Goal: Task Accomplishment & Management: Complete application form

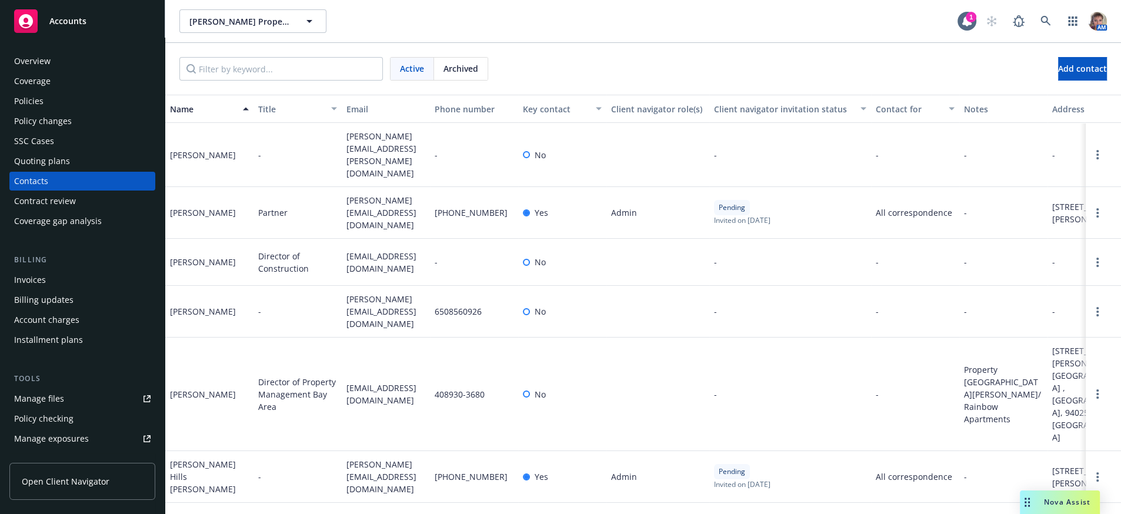
click at [79, 18] on span "Accounts" at bounding box center [67, 20] width 37 height 9
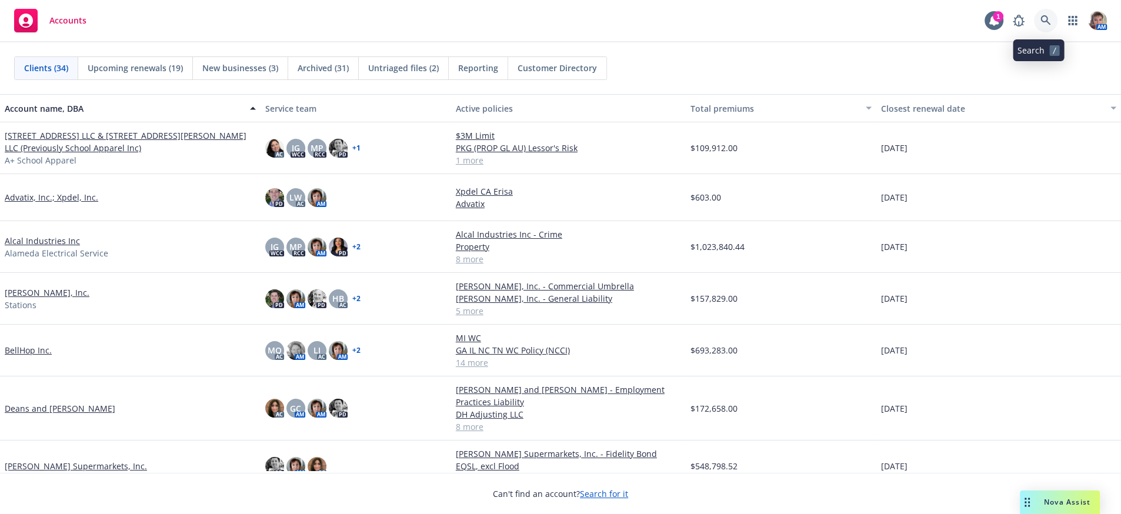
click at [1050, 15] on link at bounding box center [1046, 21] width 24 height 24
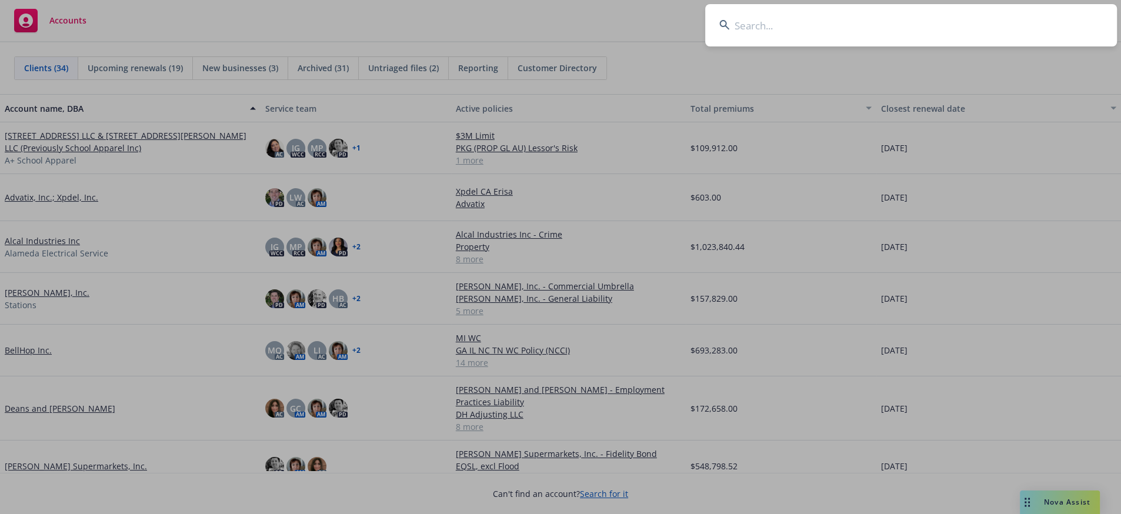
click at [876, 36] on input at bounding box center [911, 25] width 412 height 42
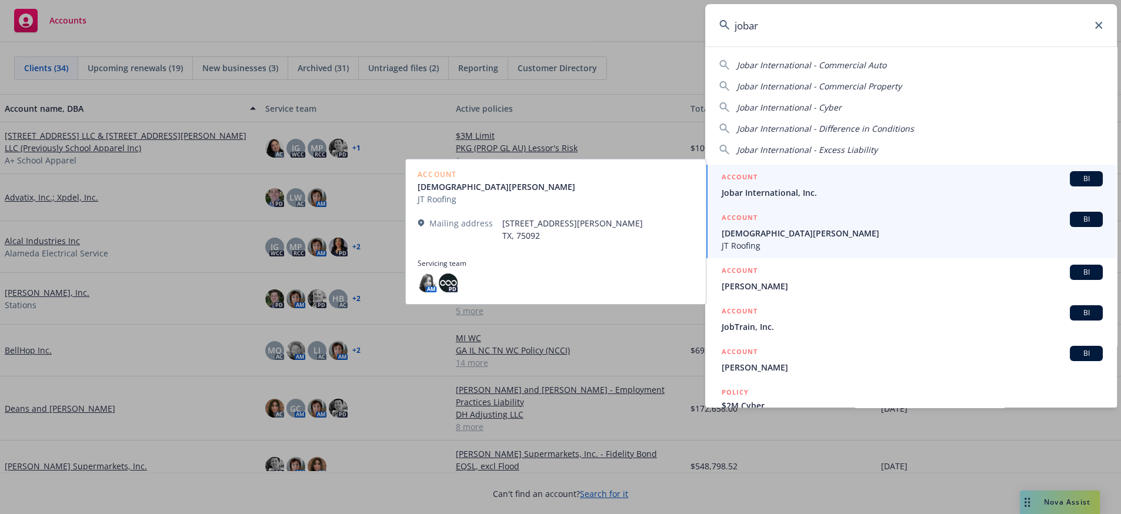
type input "jobar"
click at [769, 195] on span "Jobar International, Inc." at bounding box center [912, 192] width 381 height 12
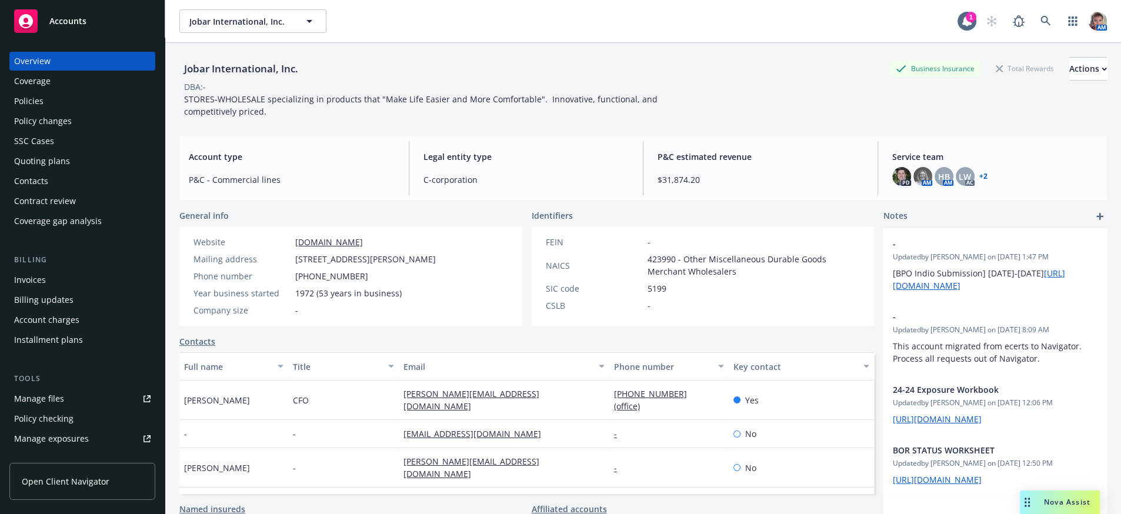
click at [91, 171] on div "Quoting plans" at bounding box center [82, 161] width 136 height 19
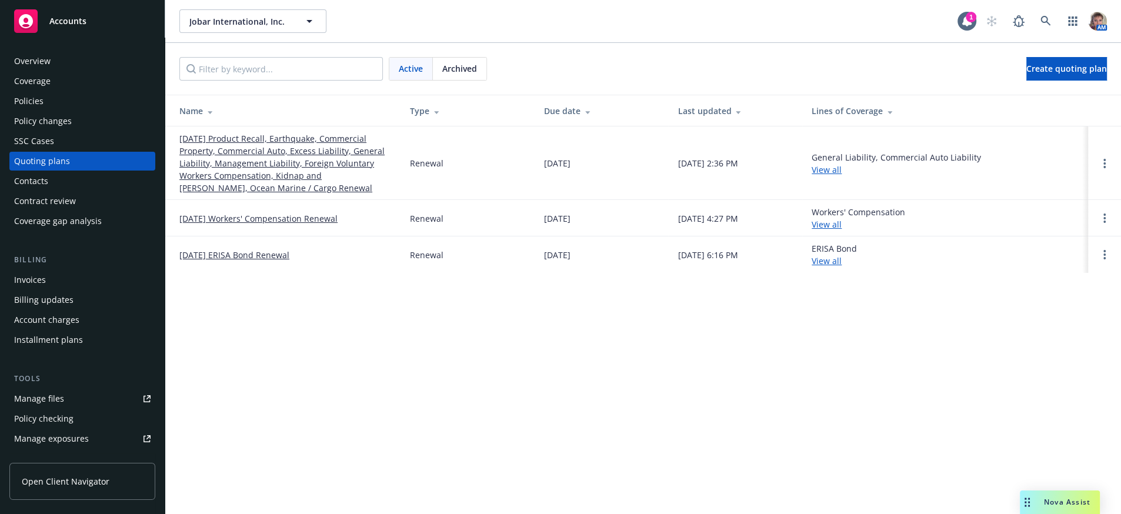
click at [265, 165] on link "09/30/25 Product Recall, Earthquake, Commercial Property, Commercial Auto, Exce…" at bounding box center [285, 163] width 212 height 62
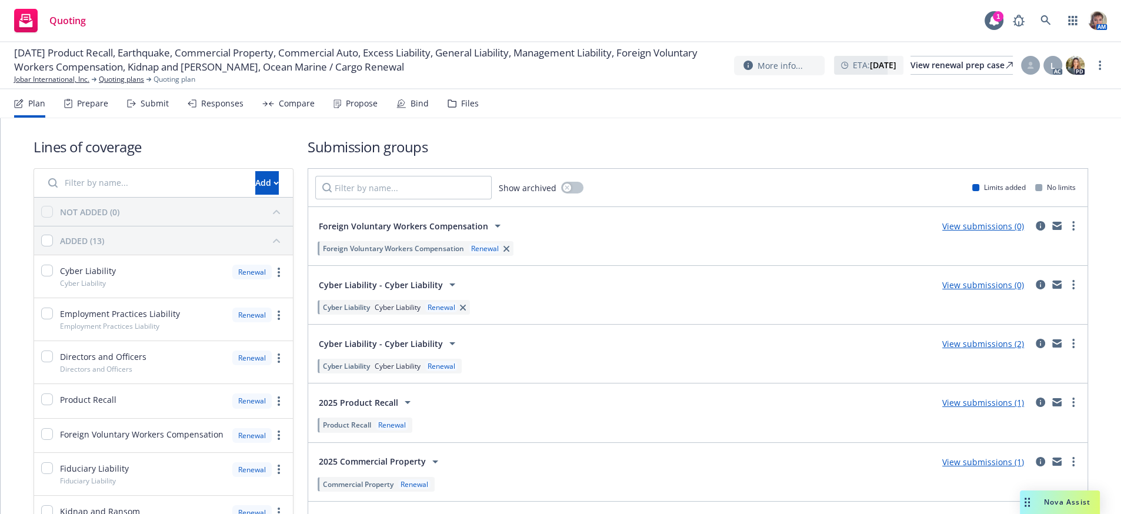
click at [230, 116] on div "Responses" at bounding box center [216, 103] width 56 height 28
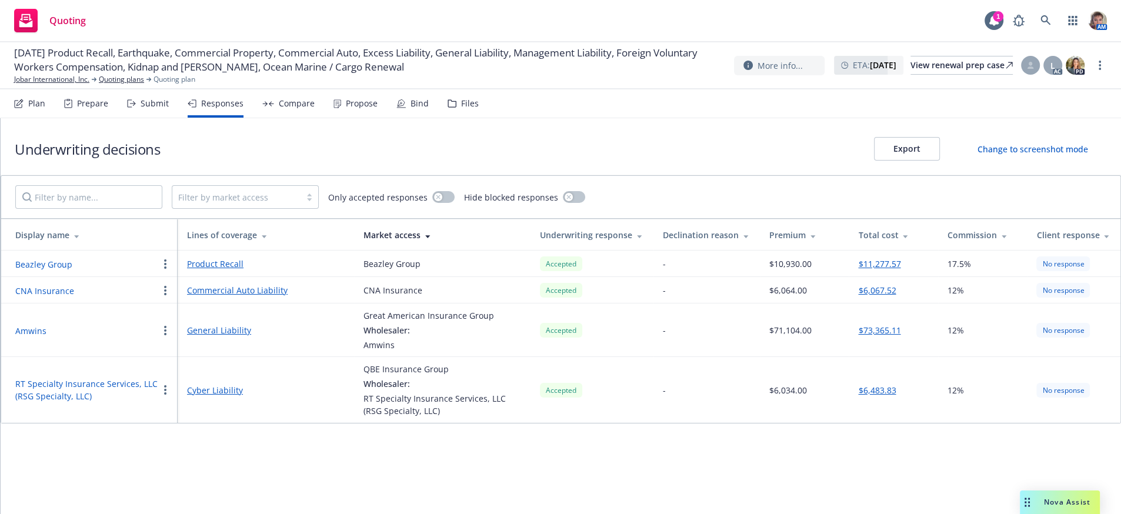
click at [308, 108] on div "Compare" at bounding box center [297, 103] width 36 height 9
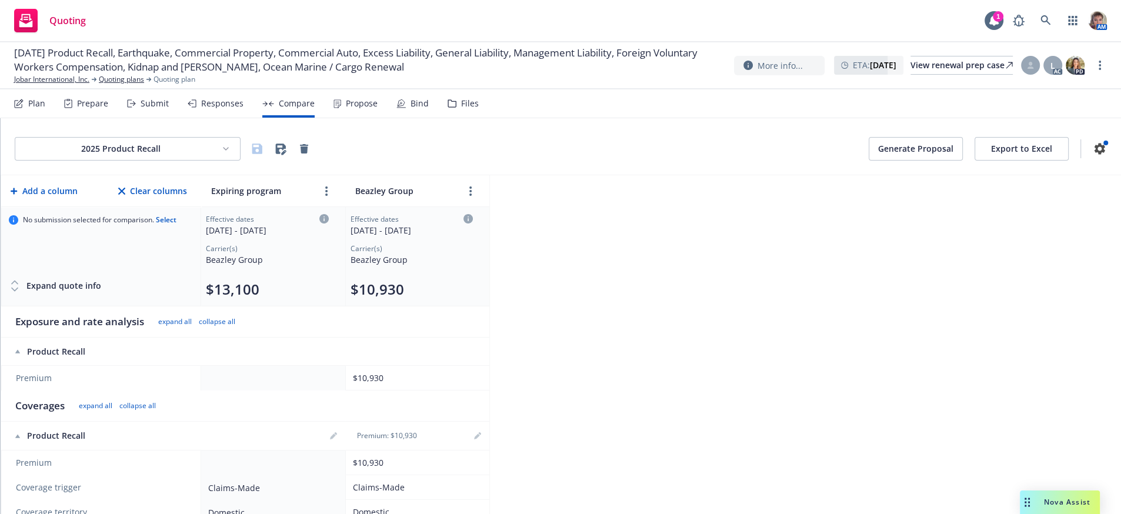
click at [994, 161] on button "Export to Excel" at bounding box center [1022, 149] width 94 height 24
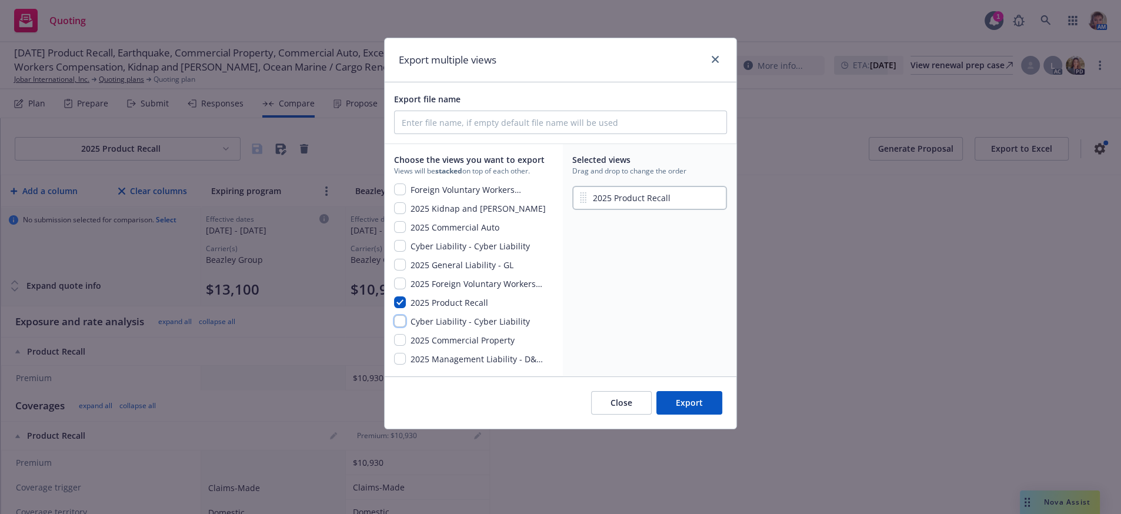
click at [397, 327] on input "checkbox" at bounding box center [400, 321] width 12 height 12
checkbox input "true"
click at [399, 252] on input "checkbox" at bounding box center [400, 246] width 12 height 12
checkbox input "true"
click at [404, 233] on input "checkbox" at bounding box center [400, 227] width 12 height 12
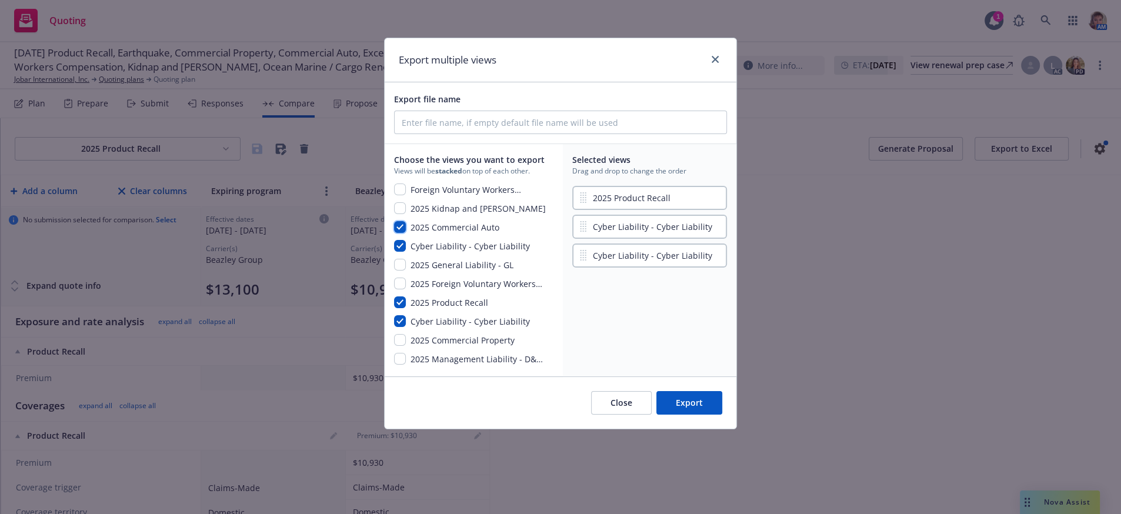
checkbox input "true"
click at [403, 271] on input "checkbox" at bounding box center [400, 265] width 12 height 12
checkbox input "true"
click at [452, 134] on input "Export file name" at bounding box center [561, 122] width 332 height 22
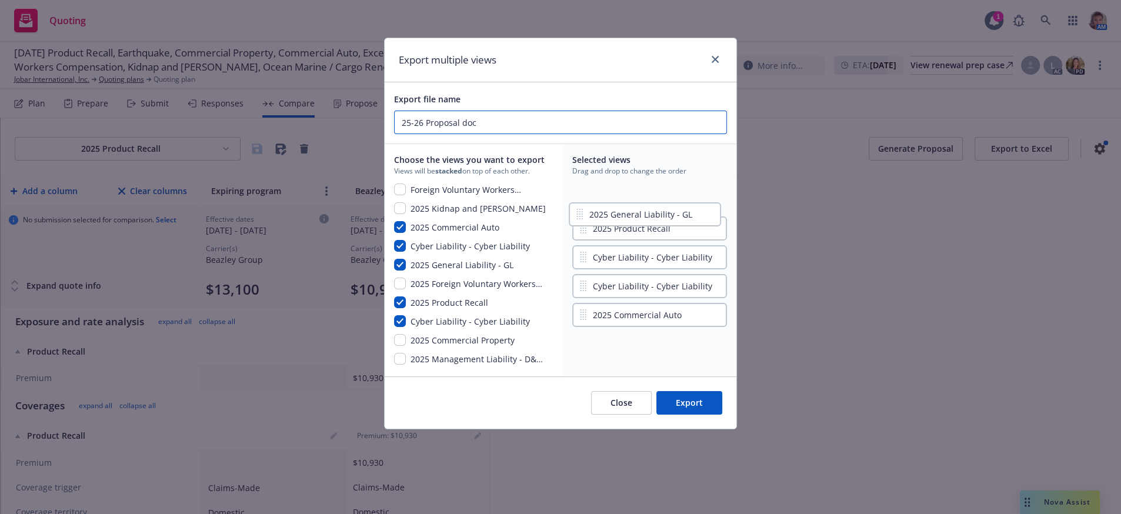
drag, startPoint x: 653, startPoint y: 343, endPoint x: 648, endPoint y: 219, distance: 123.6
click at [648, 219] on div "2025 Product Recall Cyber Liability - Cyber Liability Cyber Liability - Cyber L…" at bounding box center [649, 241] width 155 height 115
drag, startPoint x: 688, startPoint y: 338, endPoint x: 687, endPoint y: 233, distance: 104.7
click at [687, 233] on div "2025 General Liability - GL 2025 Product Recall Cyber Liability - Cyber Liabili…" at bounding box center [649, 241] width 155 height 115
type input "25-26 Proposal doc"
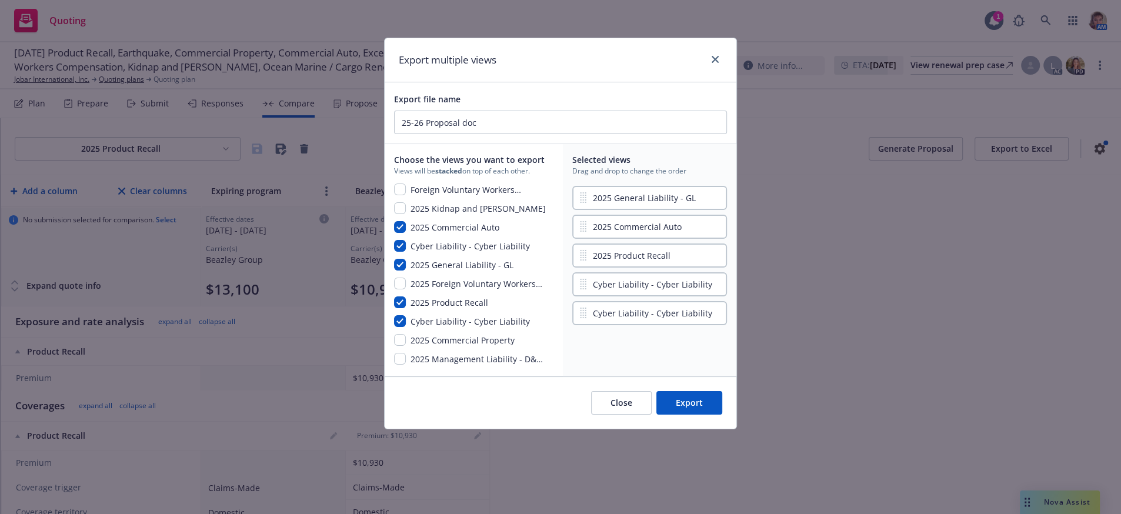
click at [680, 415] on button "Export" at bounding box center [690, 403] width 66 height 24
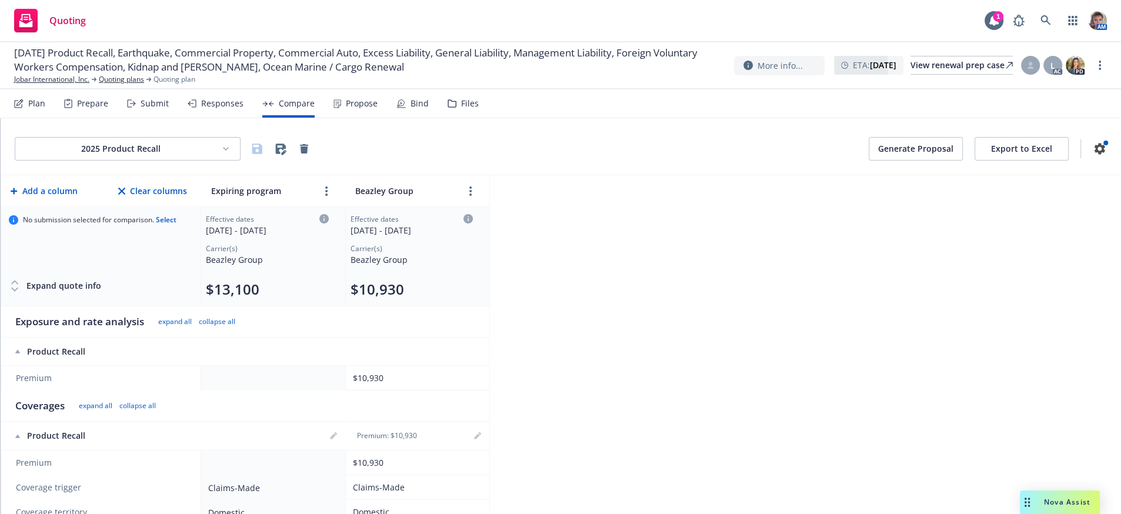
click at [251, 162] on html "Quoting 1 AM [DATE] Product Recall, Earthquake, Commercial Property, Commercial…" at bounding box center [560, 257] width 1121 height 514
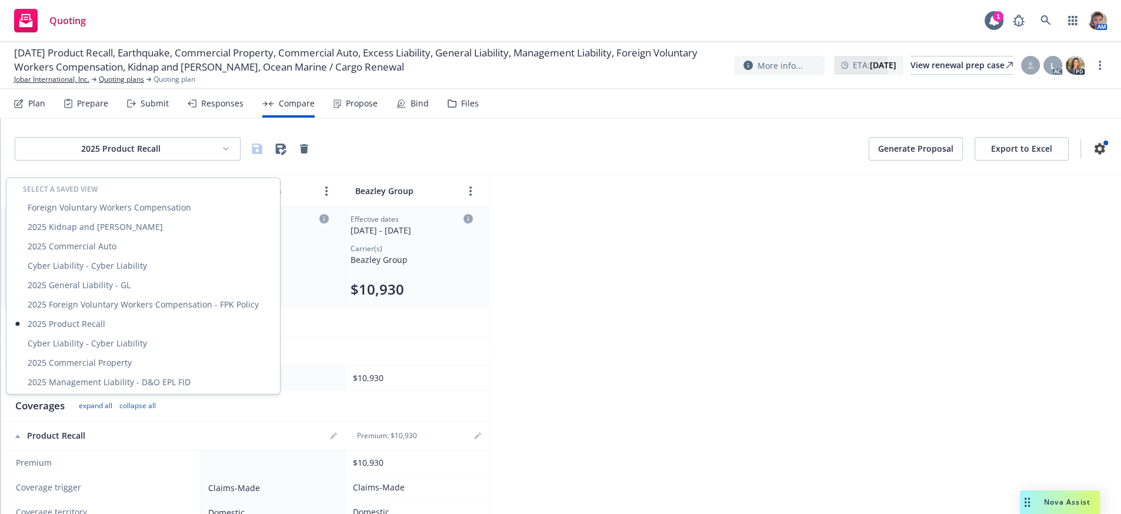
click at [210, 186] on div "Select a saved view" at bounding box center [143, 189] width 269 height 17
click at [211, 162] on html "Quoting 1 AM [DATE] Product Recall, Earthquake, Commercial Property, Commercial…" at bounding box center [560, 257] width 1121 height 514
click at [211, 161] on html "Quoting 1 AM [DATE] Product Recall, Earthquake, Commercial Property, Commercial…" at bounding box center [560, 257] width 1121 height 514
click at [614, 372] on html "Quoting 1 AM [DATE] Product Recall, Earthquake, Commercial Property, Commercial…" at bounding box center [560, 257] width 1121 height 514
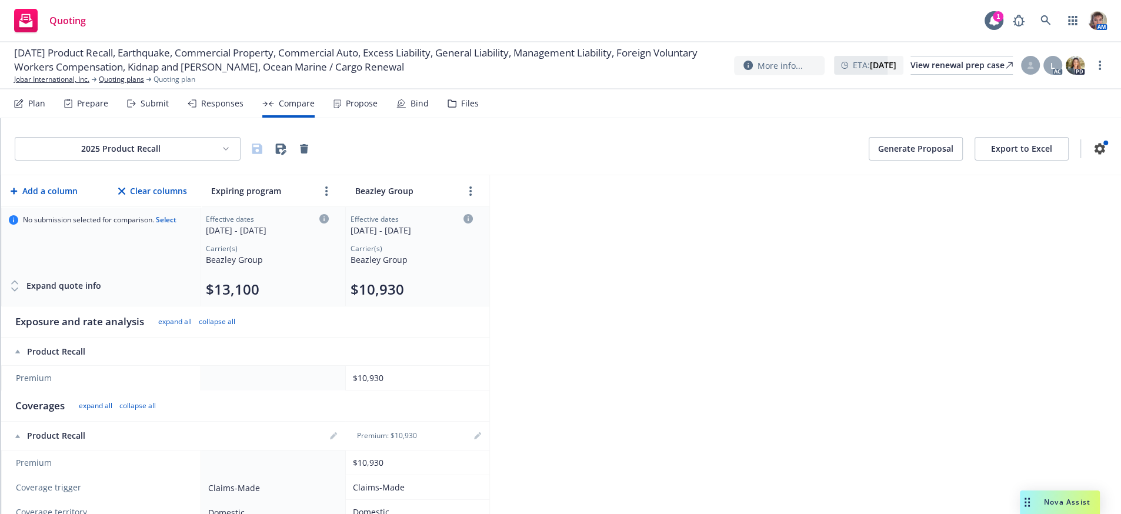
scroll to position [528, 0]
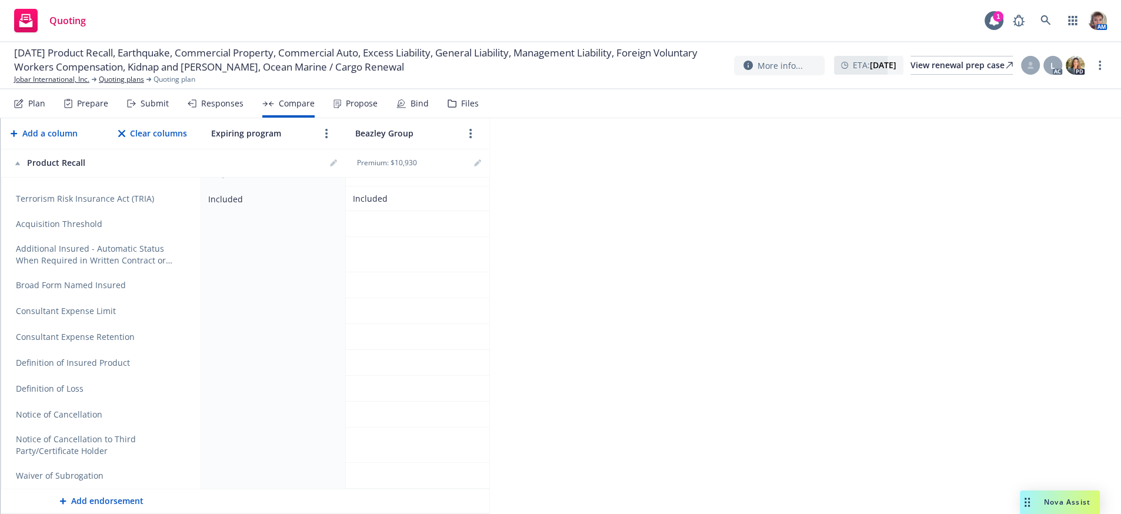
click at [165, 105] on div "Submit" at bounding box center [155, 103] width 28 height 9
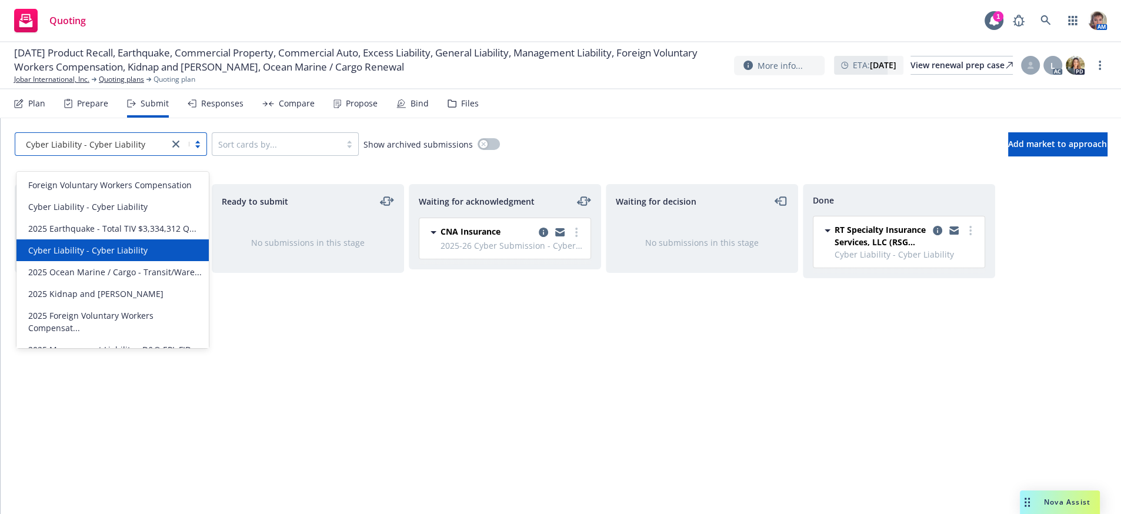
click at [178, 151] on link "close" at bounding box center [176, 144] width 14 height 14
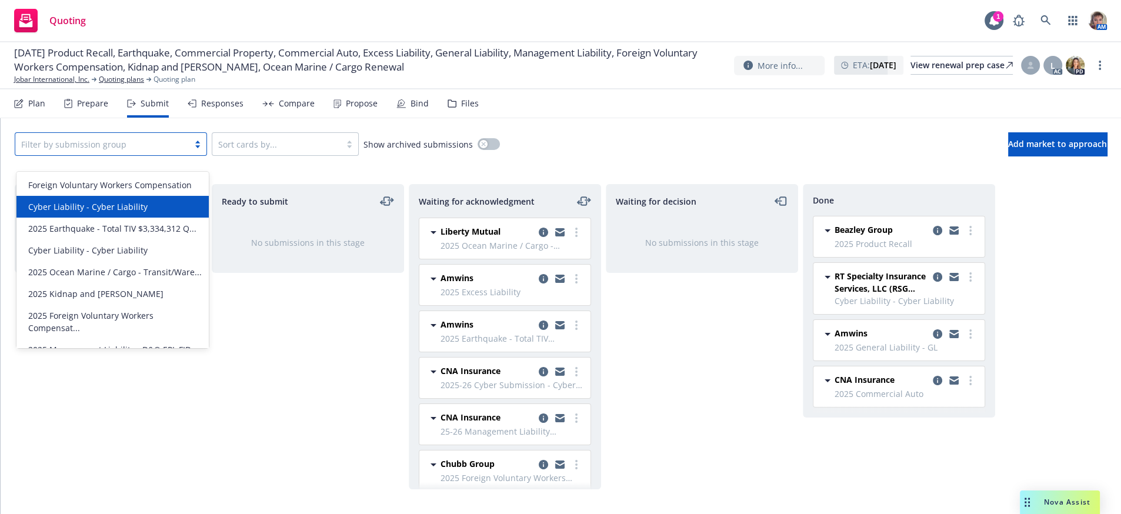
click at [152, 207] on div "Cyber Liability - Cyber Liability" at bounding box center [113, 207] width 178 height 12
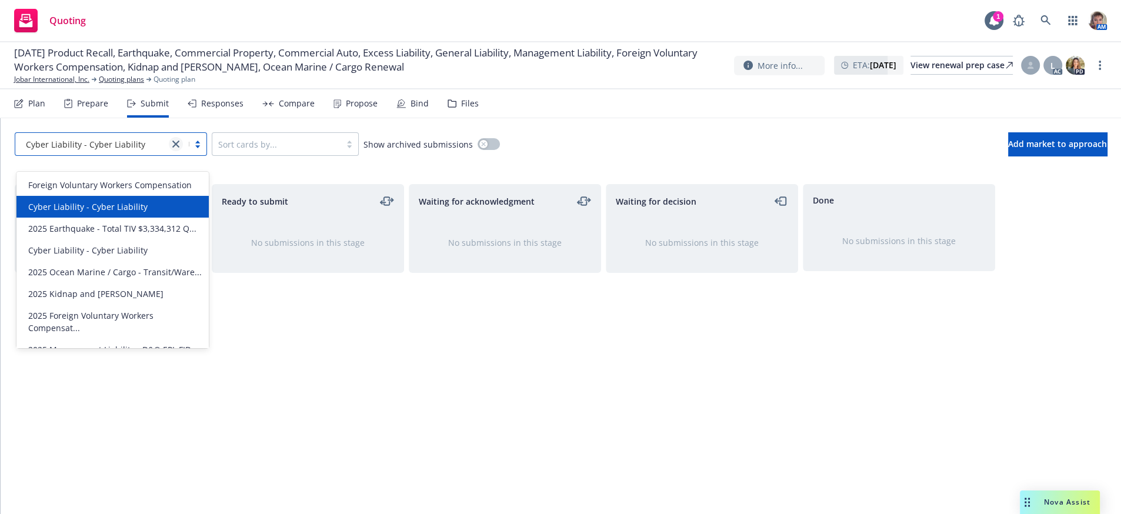
click at [174, 148] on icon "close" at bounding box center [175, 144] width 7 height 7
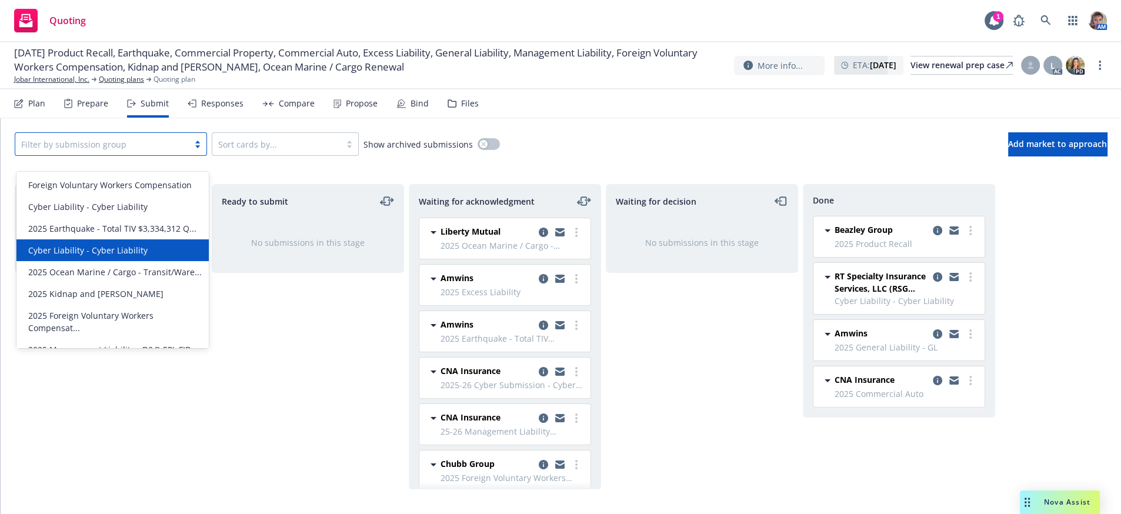
click at [146, 255] on div "Cyber Liability - Cyber Liability" at bounding box center [112, 250] width 192 height 22
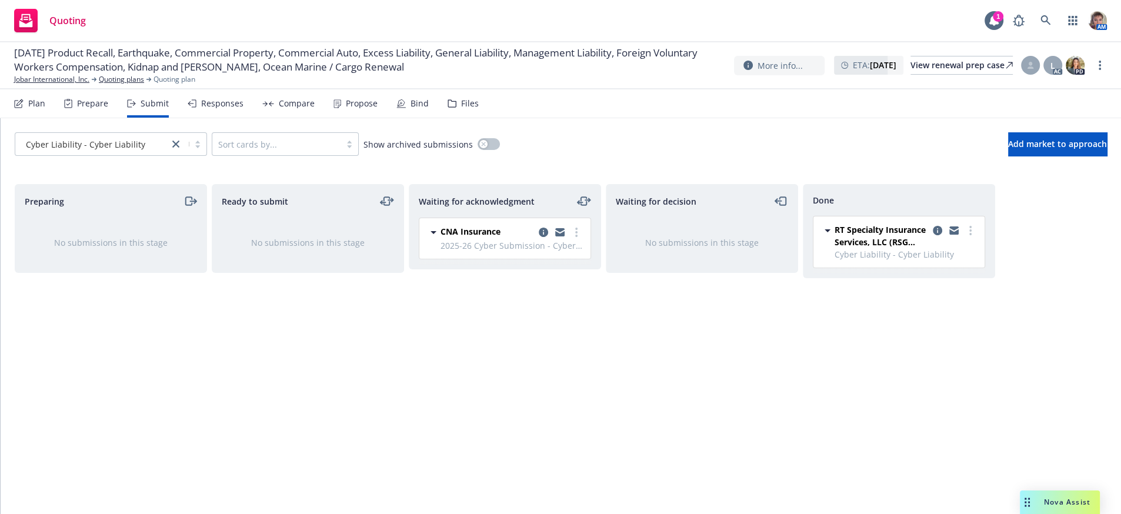
click at [365, 410] on div "Ready to submit No submissions in this stage" at bounding box center [308, 336] width 192 height 305
click at [158, 108] on div "Submit" at bounding box center [155, 103] width 28 height 9
click at [244, 108] on div "Responses" at bounding box center [222, 103] width 42 height 9
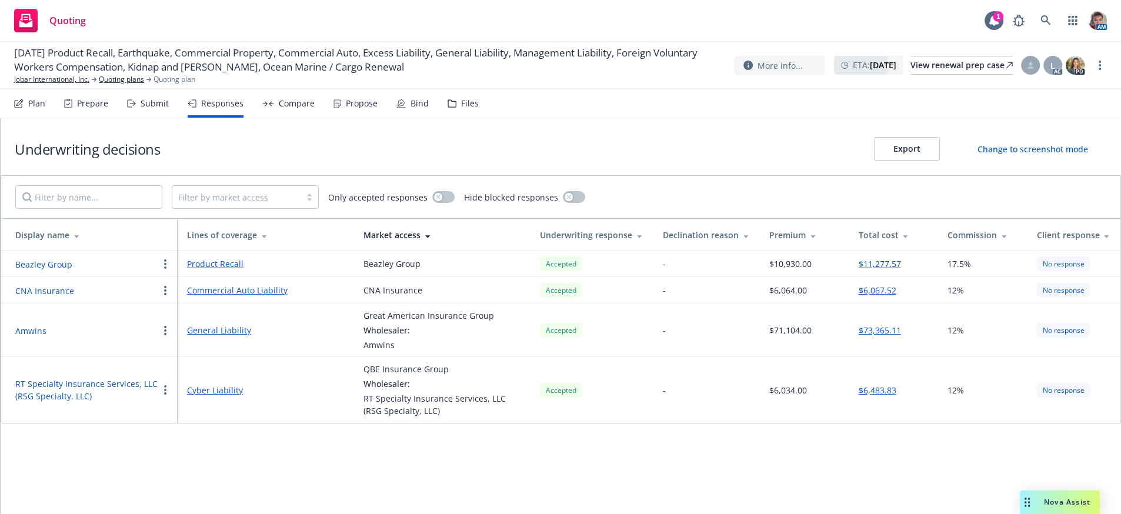
click at [149, 108] on div "Submit" at bounding box center [155, 103] width 28 height 9
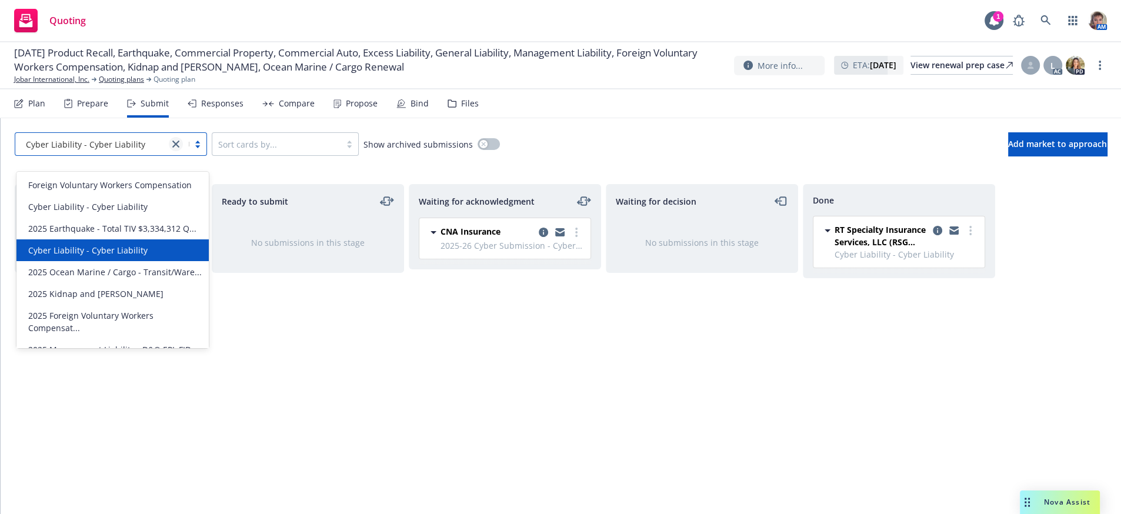
click at [178, 148] on icon "close" at bounding box center [175, 144] width 7 height 7
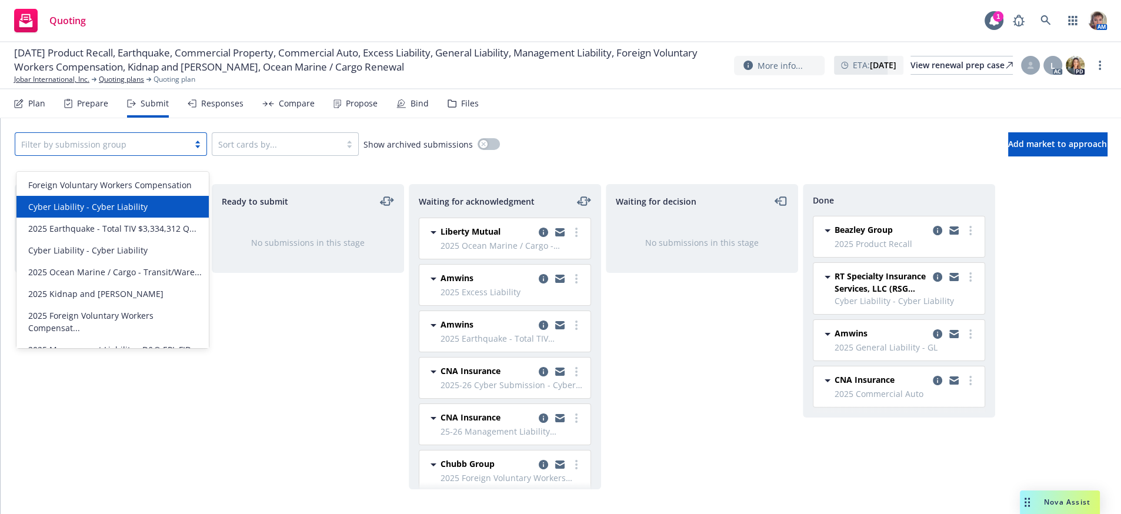
click at [147, 211] on div "Cyber Liability - Cyber Liability" at bounding box center [113, 207] width 178 height 12
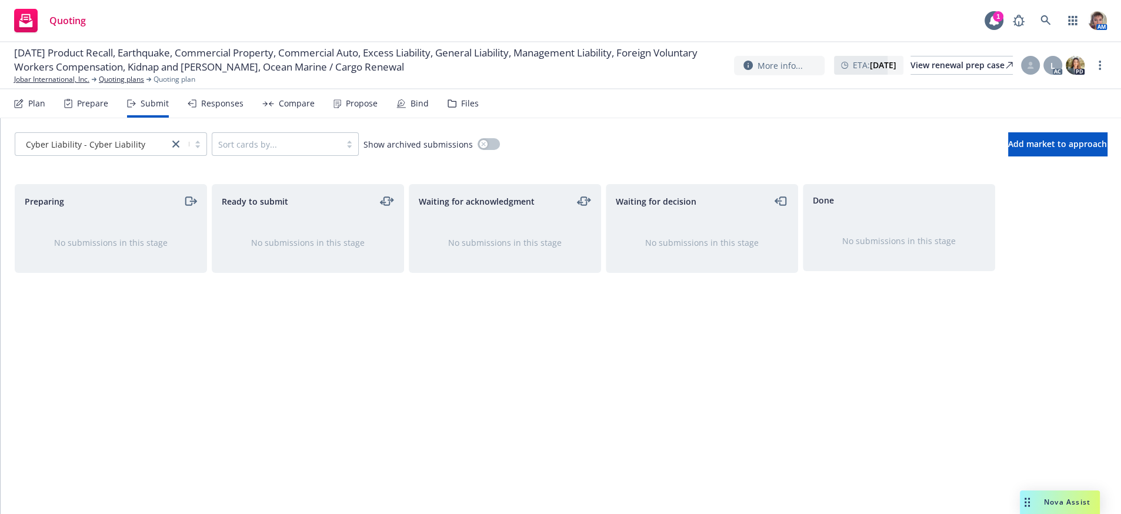
drag, startPoint x: 25, startPoint y: 86, endPoint x: 381, endPoint y: 333, distance: 433.3
click at [381, 333] on div "Ready to submit No submissions in this stage" at bounding box center [308, 336] width 192 height 305
click at [25, 83] on link "Jobar International, Inc." at bounding box center [51, 79] width 75 height 11
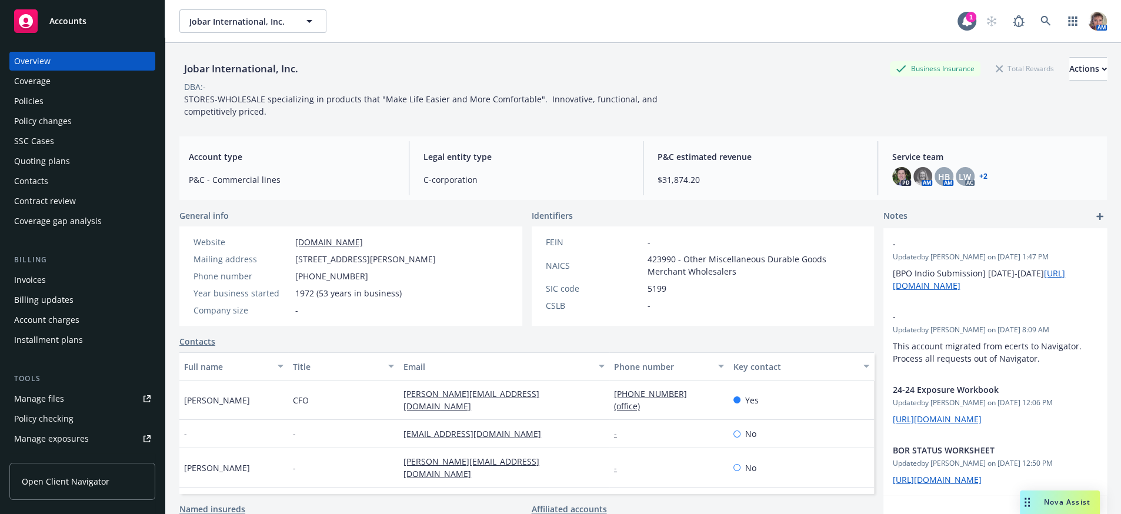
click at [71, 111] on div "Policies" at bounding box center [82, 101] width 136 height 19
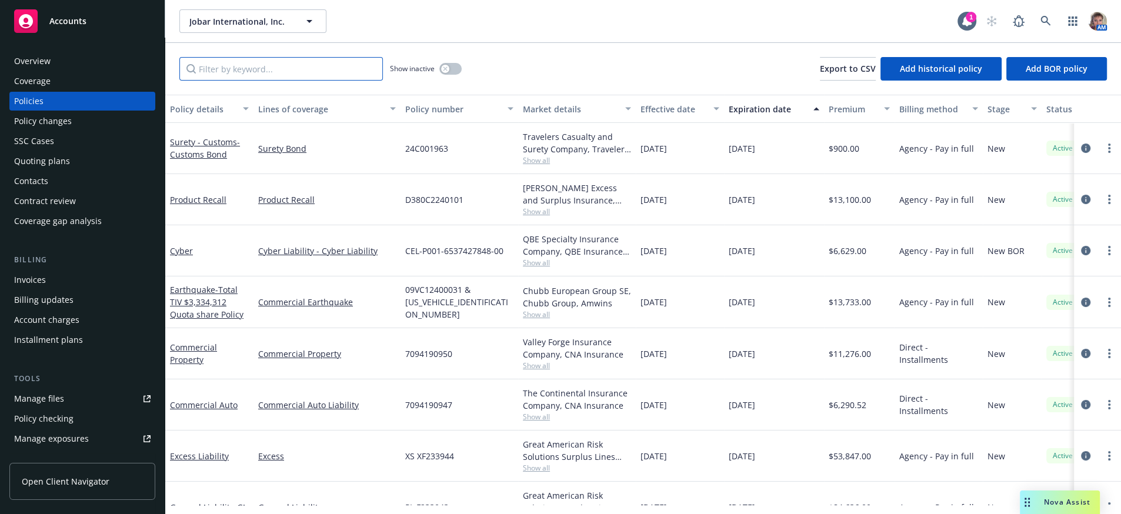
click at [292, 72] on input "Filter by keyword..." at bounding box center [281, 69] width 204 height 24
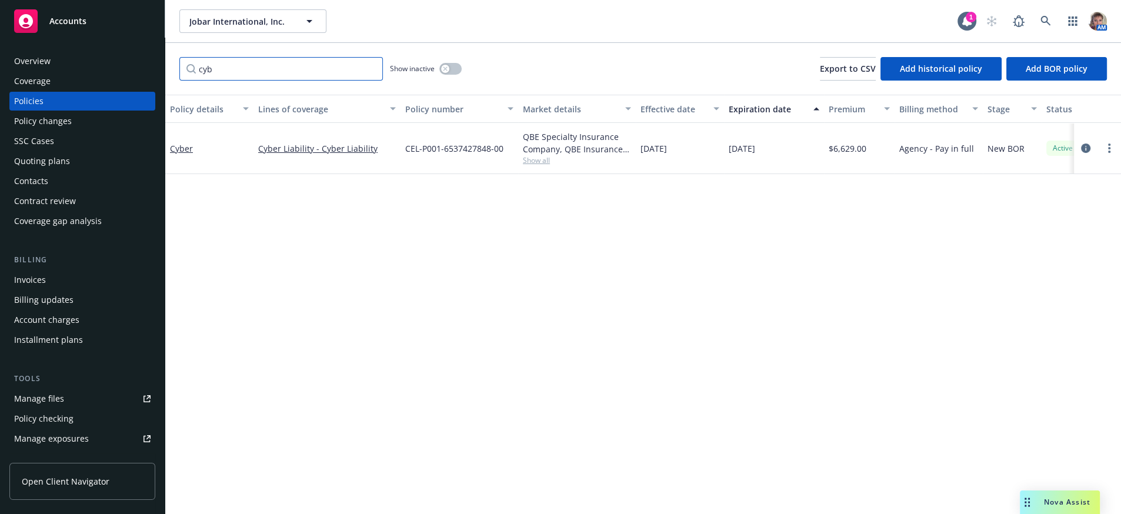
type input "cyb"
click at [544, 165] on span "Show all" at bounding box center [577, 160] width 108 height 10
click at [740, 261] on div "Policy details Lines of coverage Policy number Market details Effective date Ex…" at bounding box center [643, 300] width 956 height 411
click at [537, 268] on div "Policy details Lines of coverage Policy number Market details Effective date Ex…" at bounding box center [643, 300] width 956 height 411
click at [525, 302] on div "Policy details Lines of coverage Policy number Market details Effective date Ex…" at bounding box center [643, 300] width 956 height 411
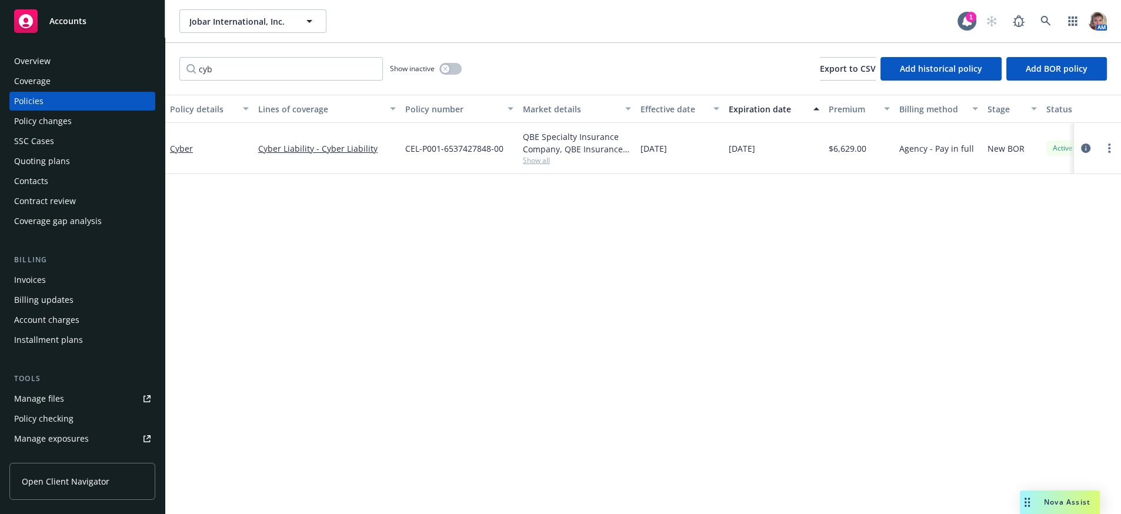
click at [525, 302] on div "Policy details Lines of coverage Policy number Market details Effective date Ex…" at bounding box center [643, 300] width 956 height 411
click at [1041, 24] on icon at bounding box center [1046, 21] width 11 height 11
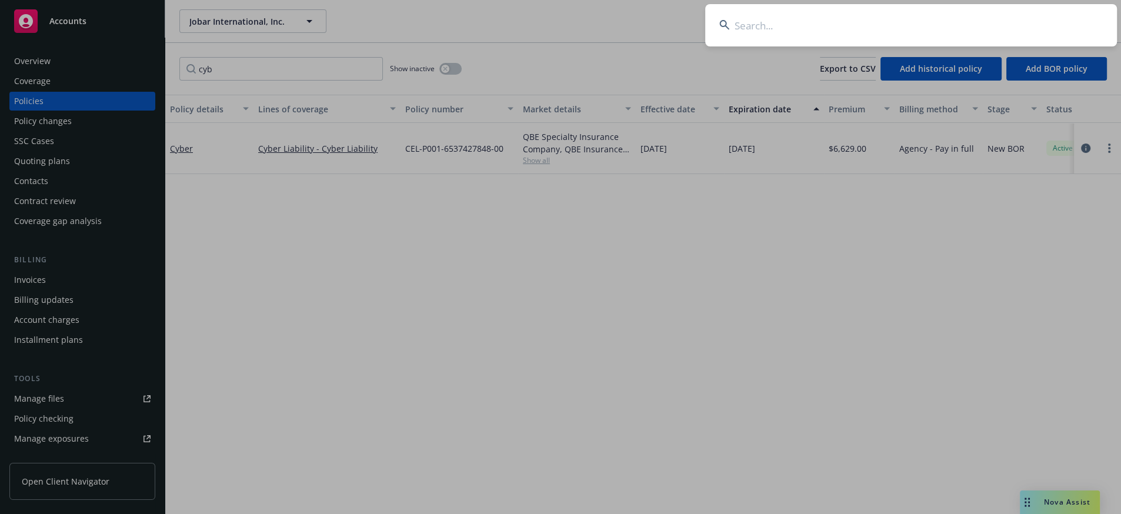
click at [935, 25] on input at bounding box center [911, 25] width 412 height 42
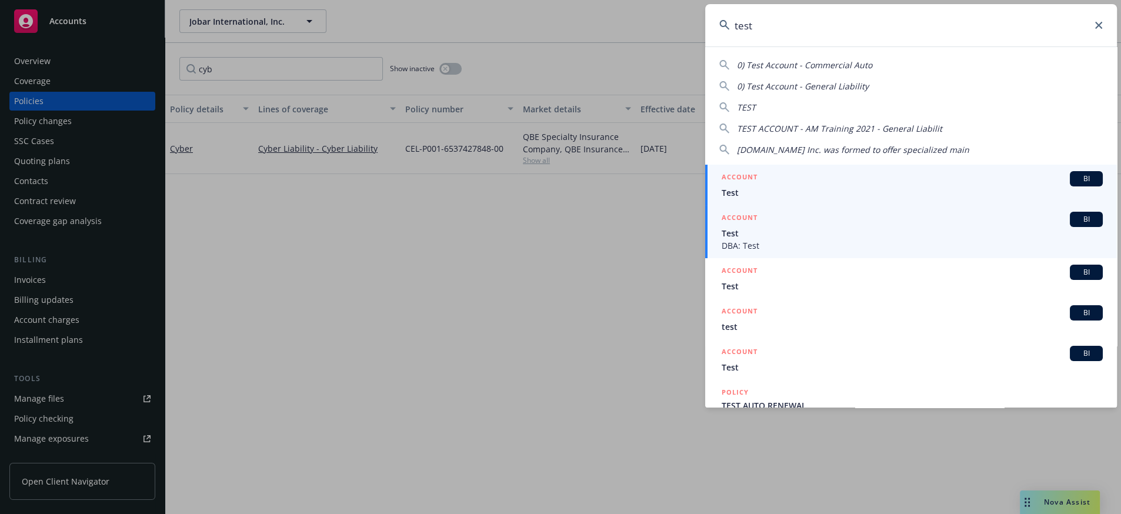
type input "test"
click at [779, 251] on span "DBA: Test" at bounding box center [912, 245] width 381 height 12
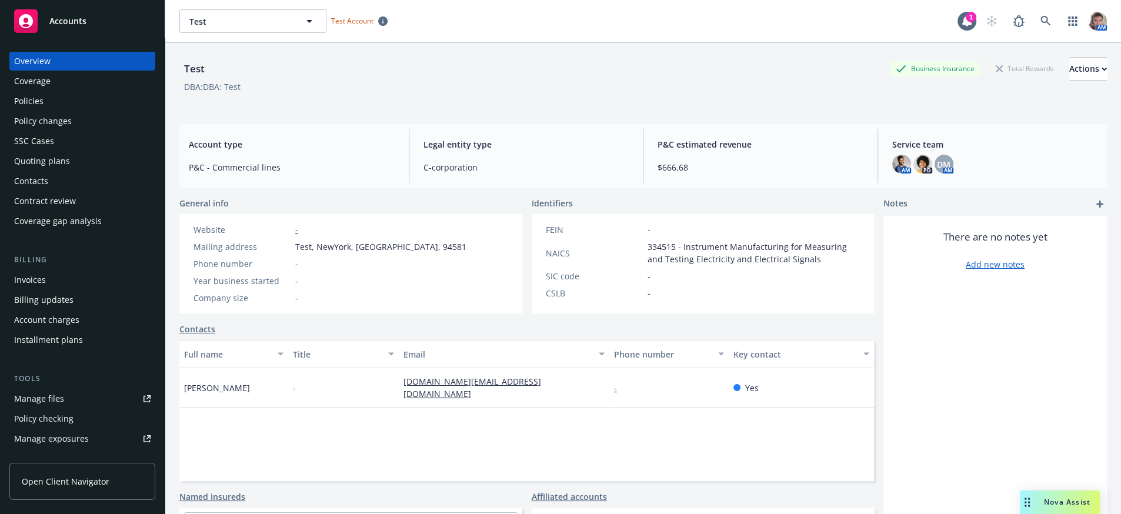
click at [1052, 404] on div "There are no notes yet Add new notes" at bounding box center [996, 415] width 224 height 399
click at [893, 171] on img at bounding box center [901, 164] width 19 height 19
click at [914, 171] on img at bounding box center [923, 164] width 19 height 19
click at [941, 166] on span "DM" at bounding box center [944, 164] width 14 height 12
click at [939, 365] on div "There are no notes yet Add new notes" at bounding box center [996, 415] width 224 height 399
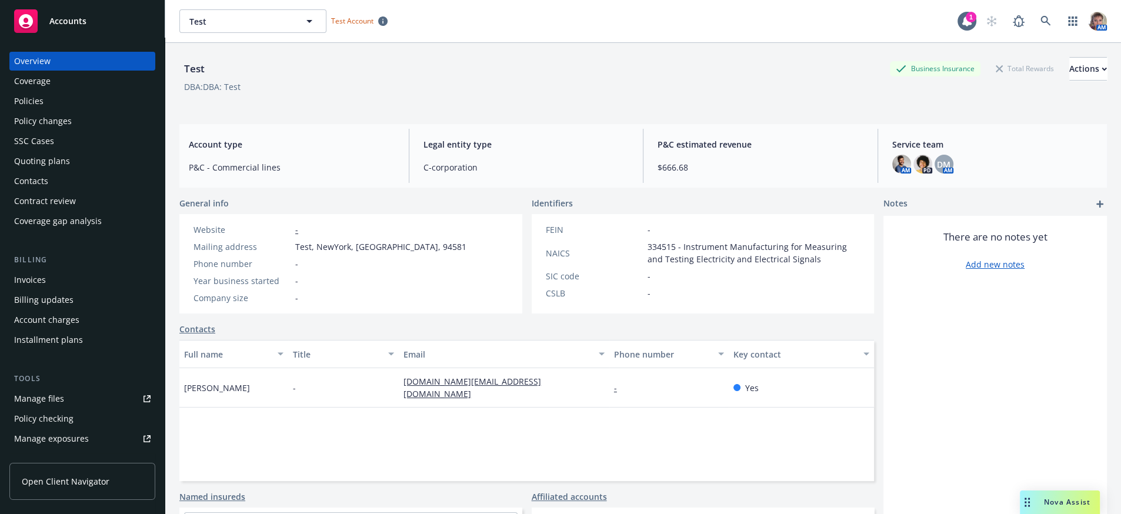
click at [25, 105] on div "Policies" at bounding box center [28, 101] width 29 height 19
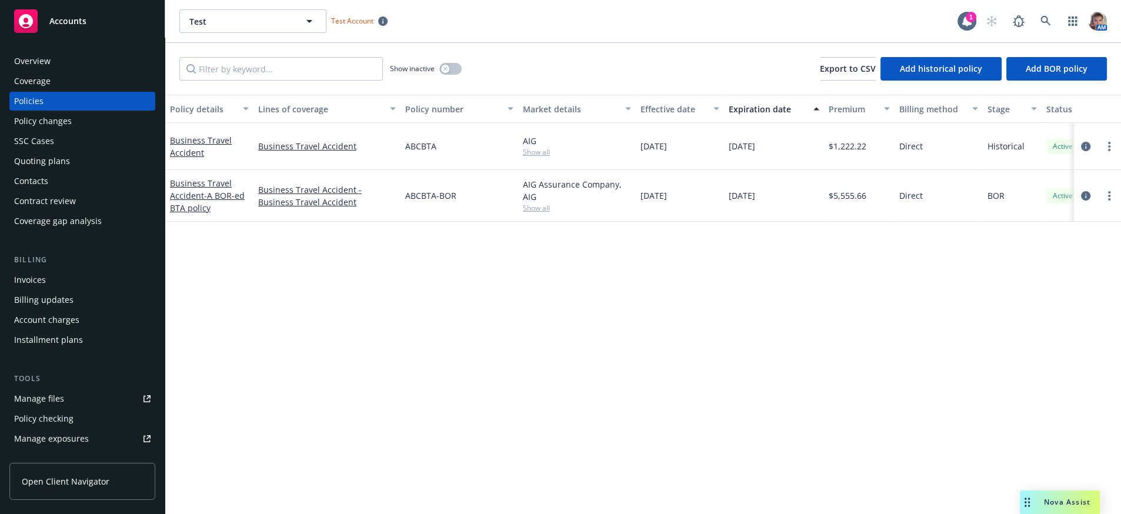
click at [301, 308] on div "Policy details Lines of coverage Policy number Market details Effective date Ex…" at bounding box center [643, 300] width 956 height 411
click at [1044, 21] on link at bounding box center [1046, 21] width 24 height 24
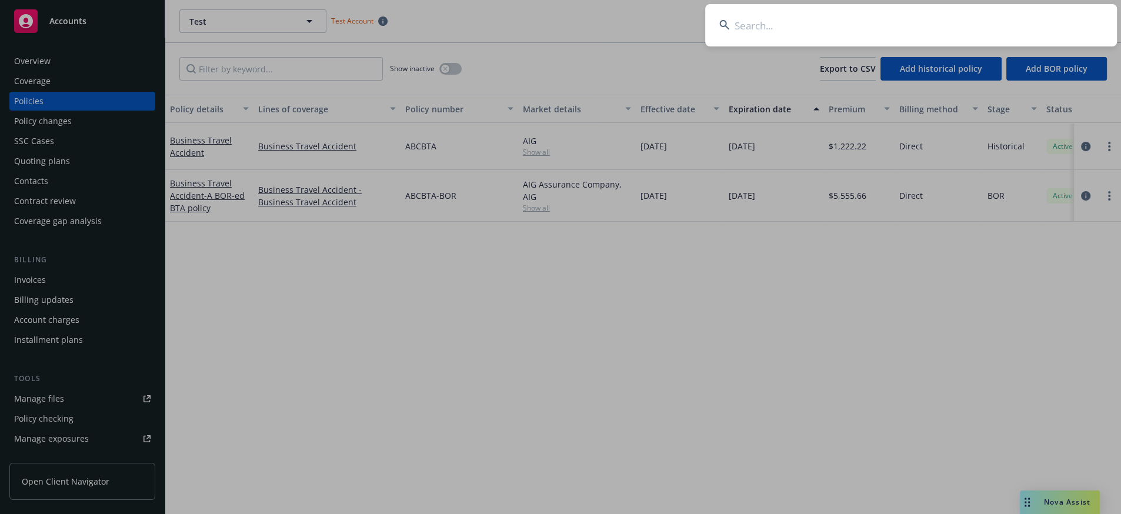
click at [930, 31] on input at bounding box center [911, 25] width 412 height 42
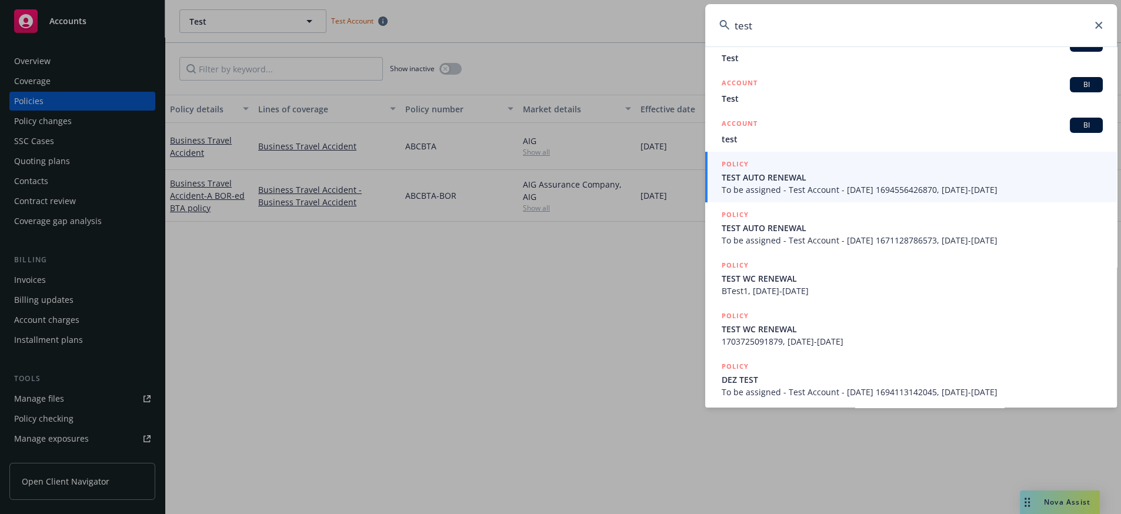
scroll to position [231, 0]
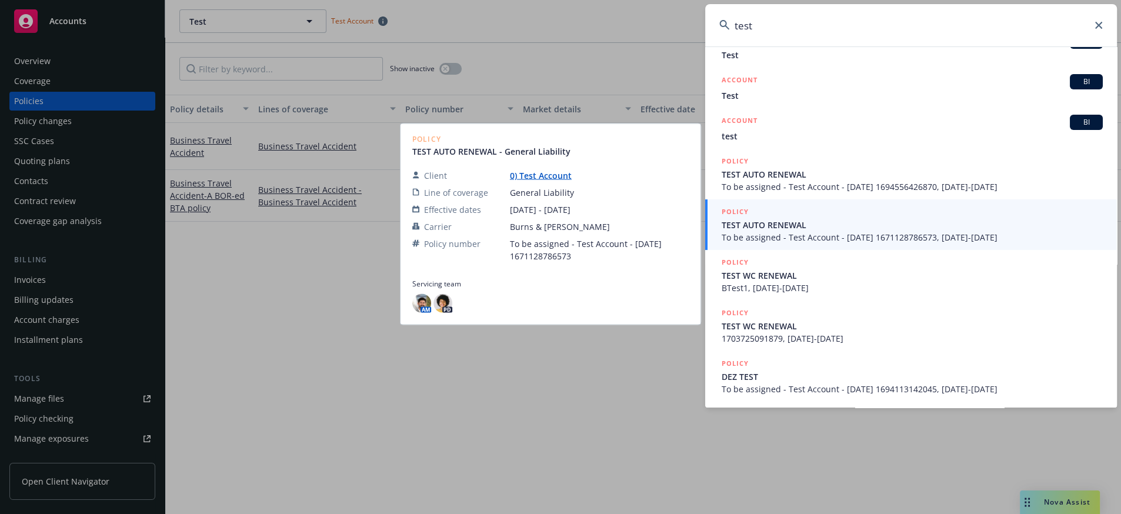
type input "test"
click at [758, 231] on span "To be assigned - Test Account - 12/15/2022 1671128786573, 12/31/2021-12/31/2022" at bounding box center [912, 237] width 381 height 12
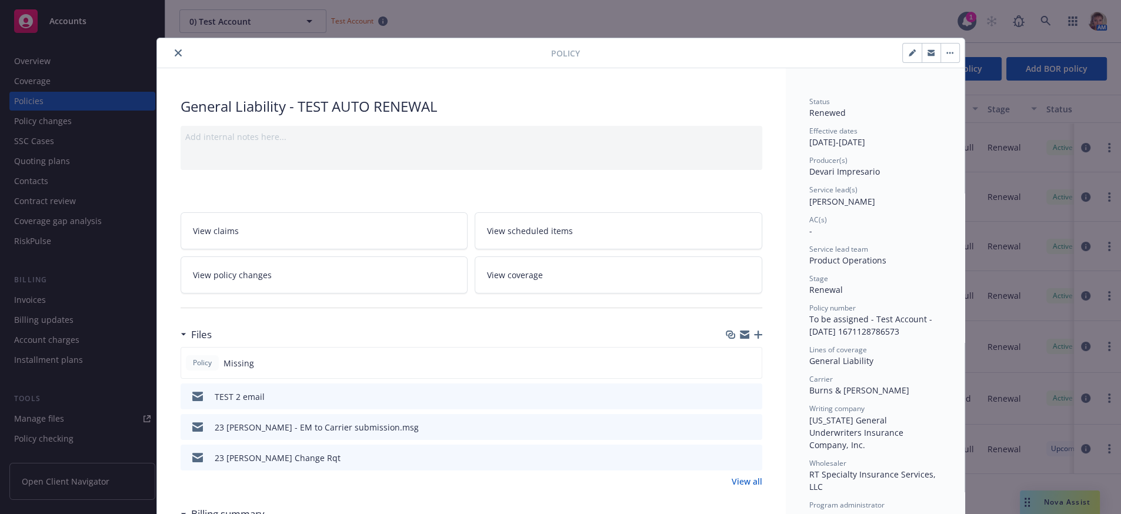
click at [189, 47] on div at bounding box center [356, 53] width 389 height 14
click at [179, 56] on button "close" at bounding box center [178, 53] width 14 height 14
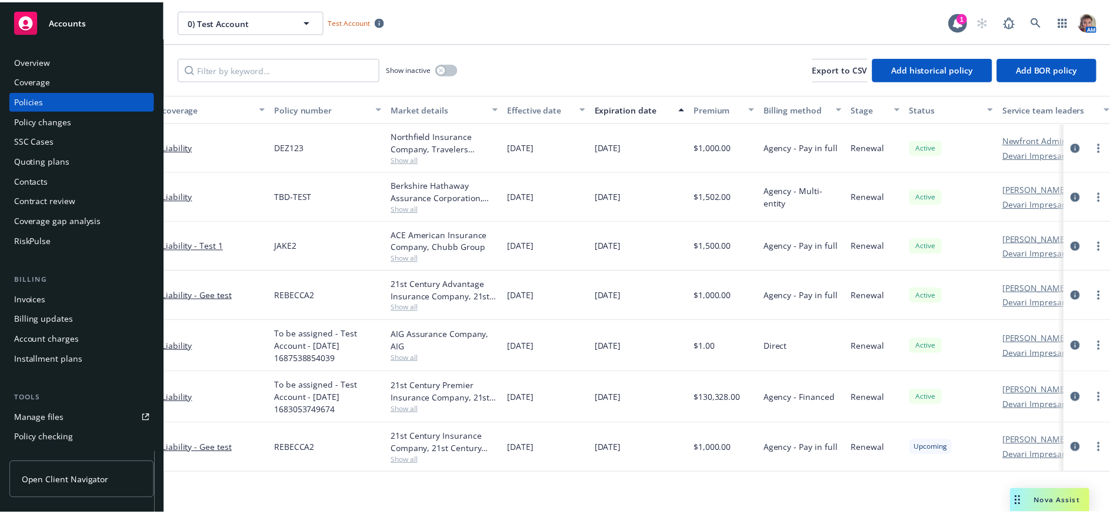
scroll to position [0, 179]
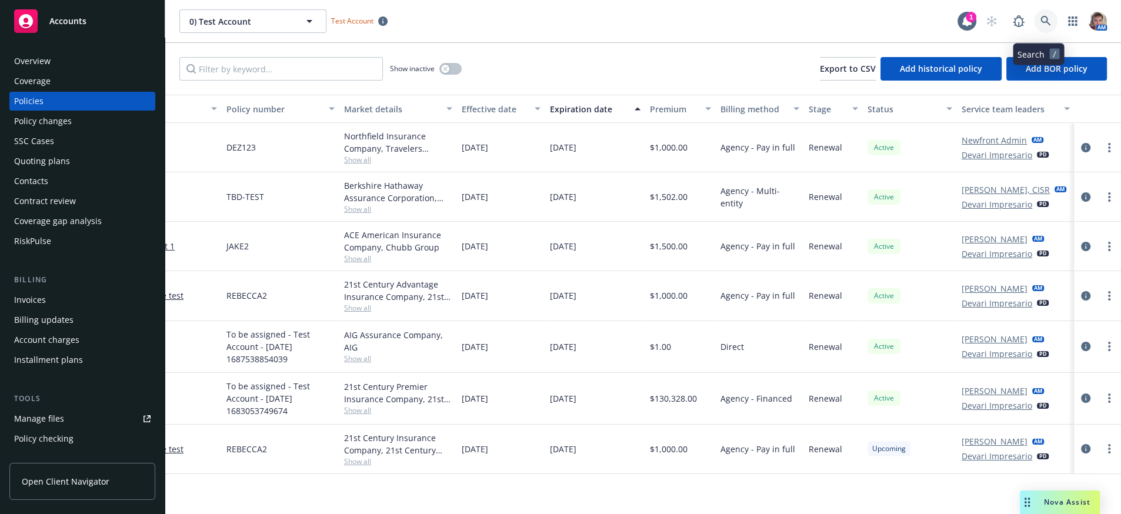
click at [1035, 18] on link at bounding box center [1046, 21] width 24 height 24
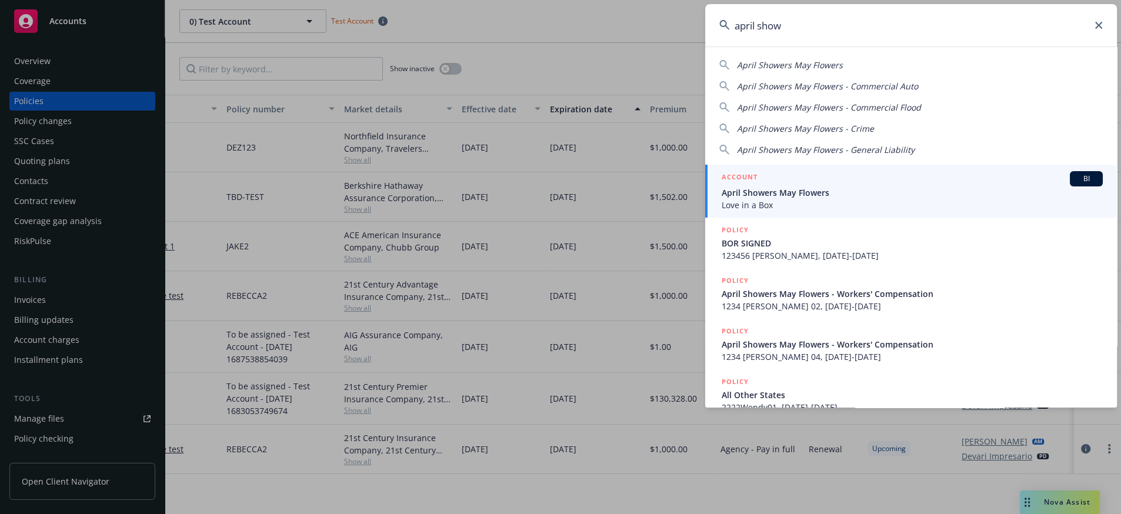
type input "april show"
click at [804, 199] on span "Love in a Box" at bounding box center [912, 205] width 381 height 12
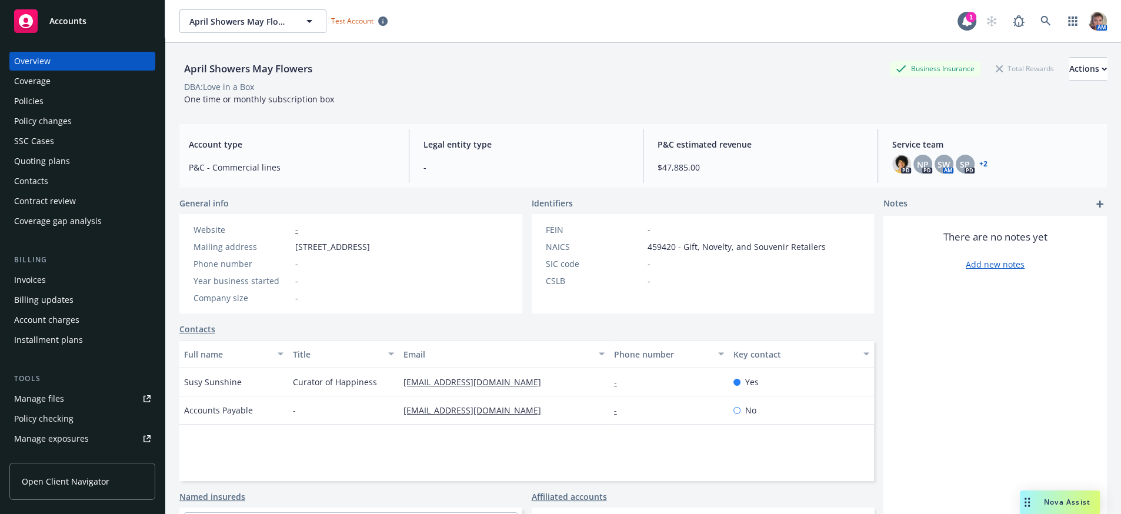
click at [76, 111] on div "Policies" at bounding box center [82, 101] width 136 height 19
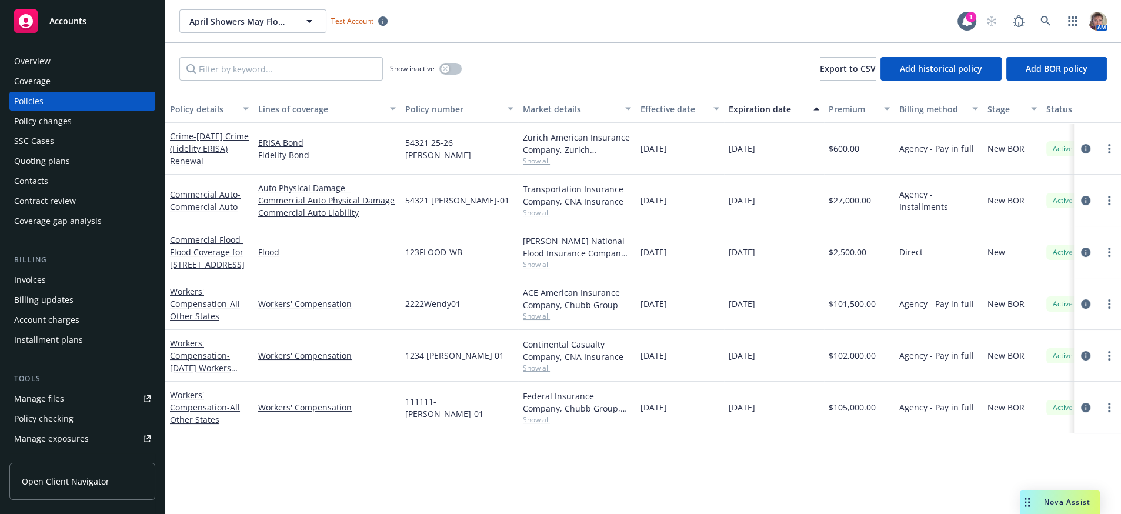
click at [65, 131] on div "Policy changes" at bounding box center [43, 121] width 58 height 19
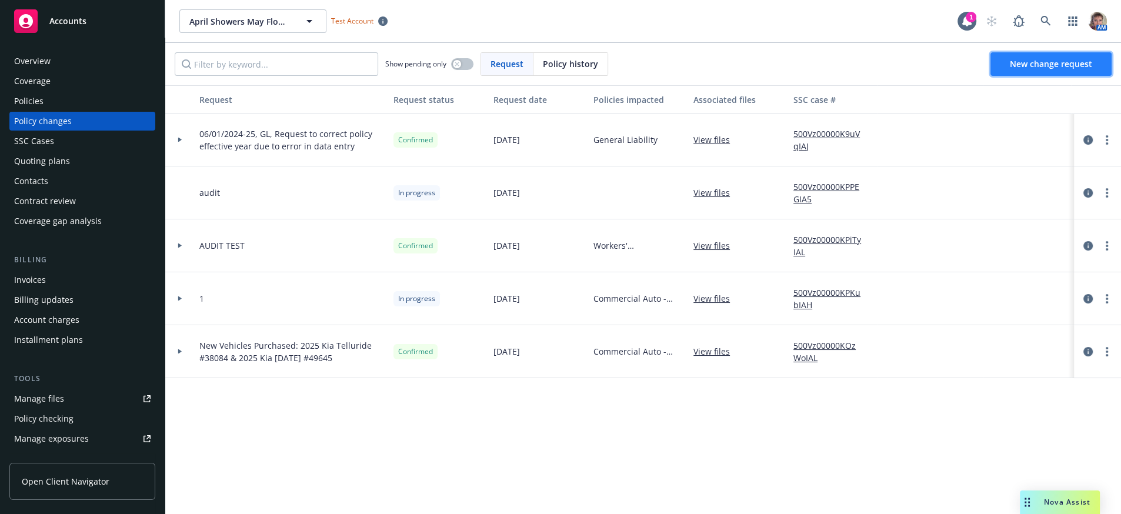
click at [1014, 64] on span "New change request" at bounding box center [1051, 63] width 82 height 11
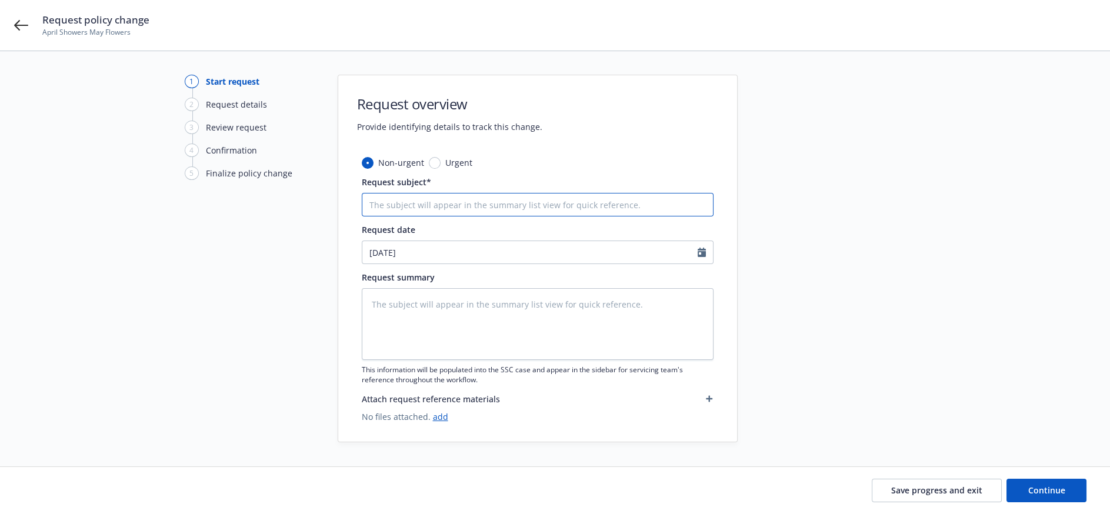
click at [383, 210] on input "Request subject*" at bounding box center [538, 205] width 352 height 24
type textarea "x"
type input "2"
type textarea "x"
type input "25"
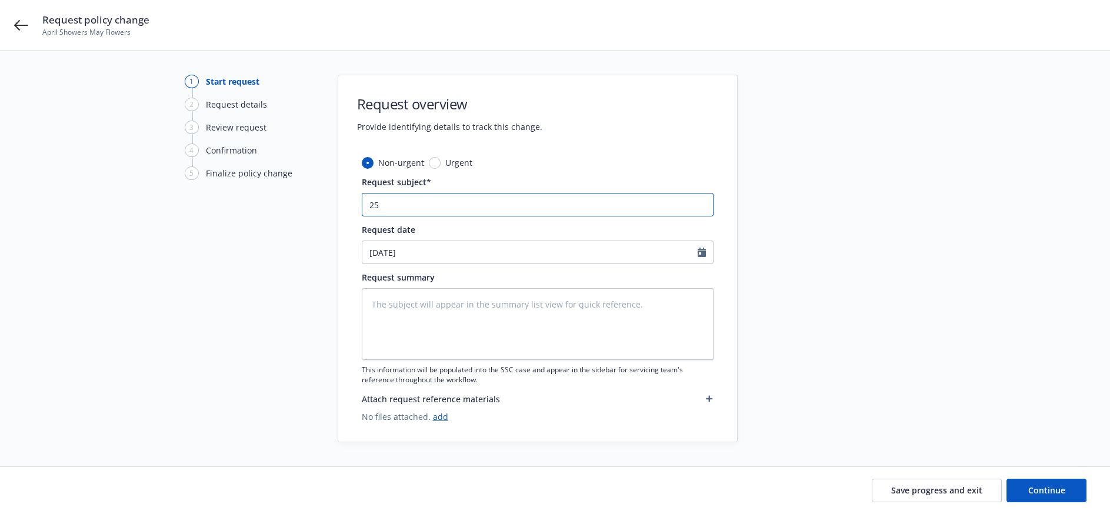
type textarea "x"
type input "25-"
type textarea "x"
type input "25-2"
type textarea "x"
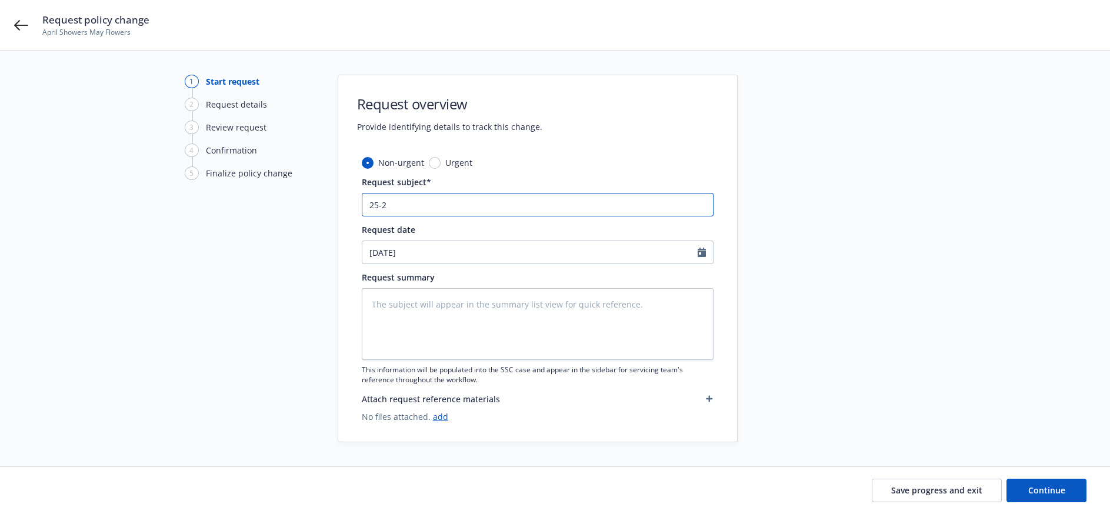
type input "25-26"
type textarea "x"
type input "25-26"
type textarea "x"
type input "25-26 W"
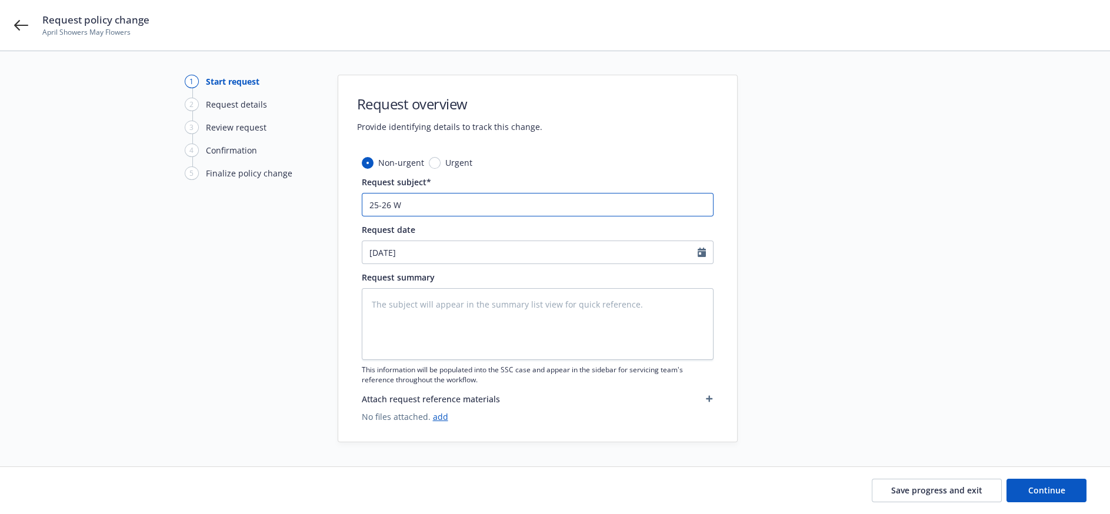
type textarea "x"
type input "25-26 WC"
type textarea "x"
type input "25-26 WC"
type textarea "x"
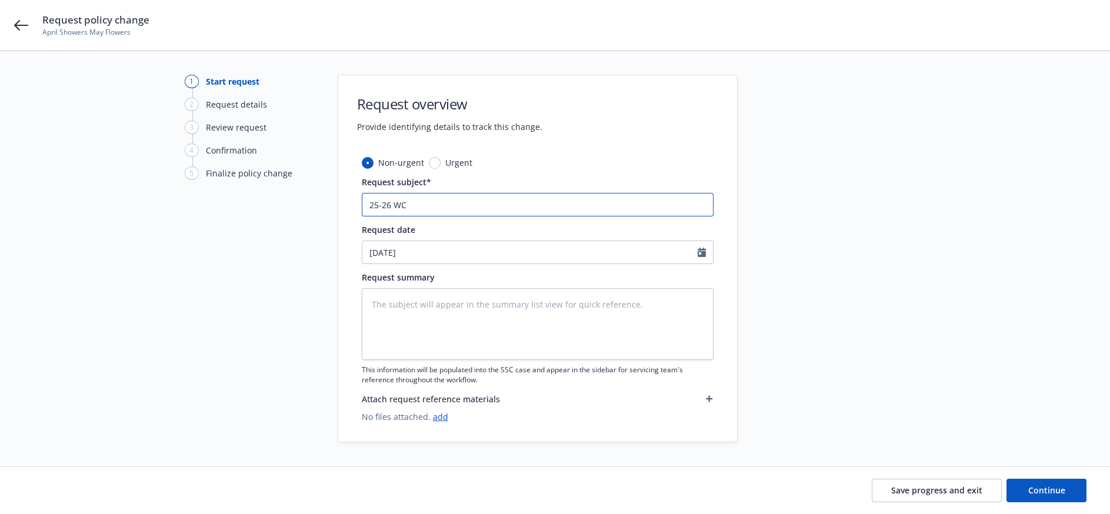
type input "25-26 WC P"
type textarea "x"
type input "25-26 WC"
type textarea "x"
type input "25-26 WC E"
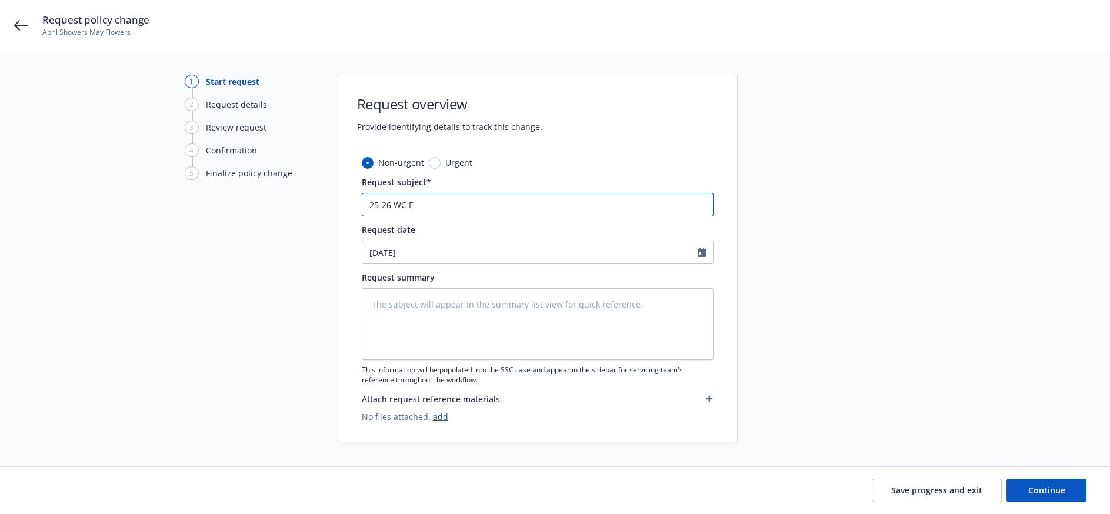
type textarea "x"
type input "25-26 WC EN"
type textarea "x"
type input "25-26 WC END"
type textarea "x"
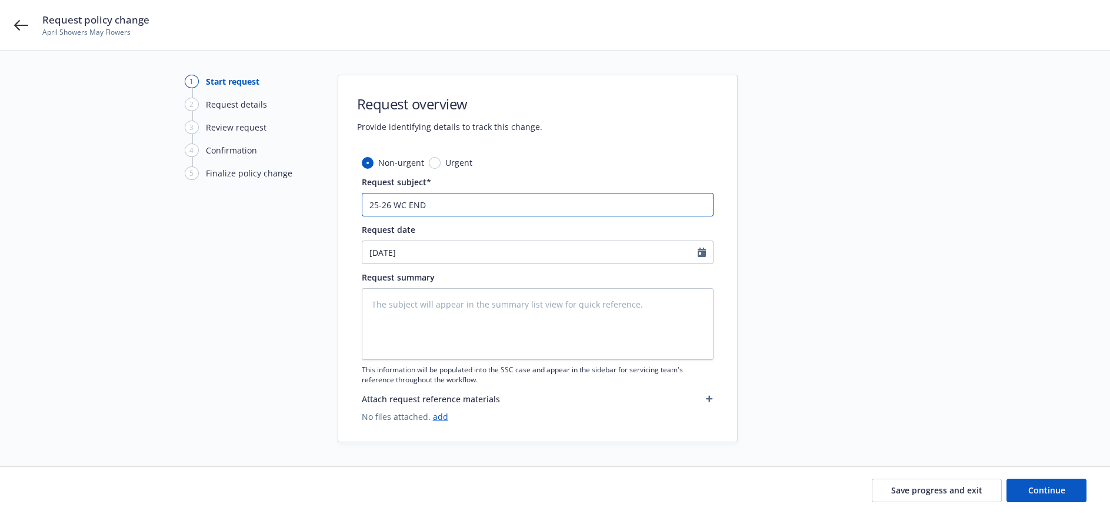
type input "25-26 WC ENDT"
type textarea "x"
type input "25-26 WC ENDT"
type textarea "x"
type input "25-26 WC ENDT A"
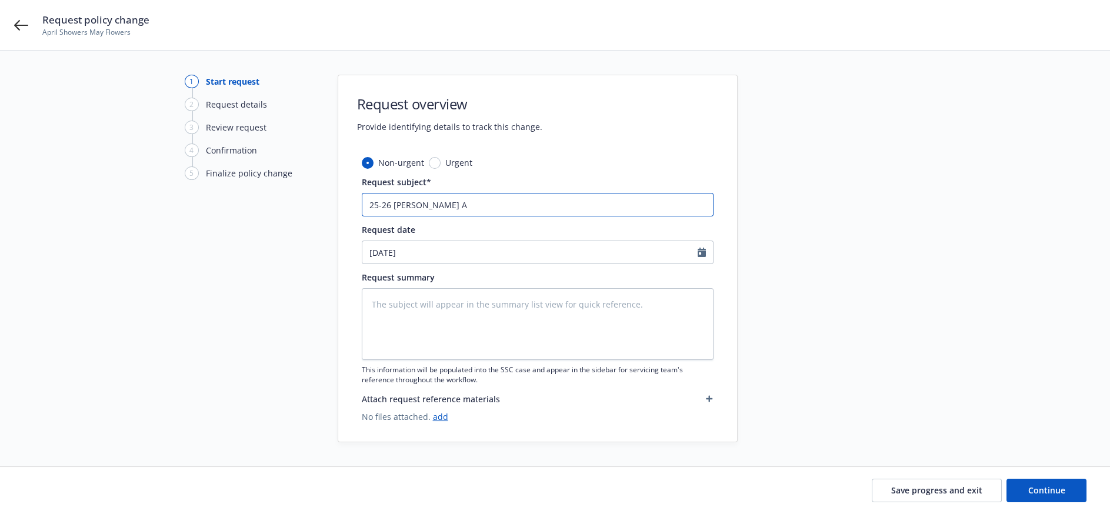
type textarea "x"
type input "25-26 WC ENDT Ad"
type textarea "x"
type input "25-26 WC ENDT Add"
type textarea "x"
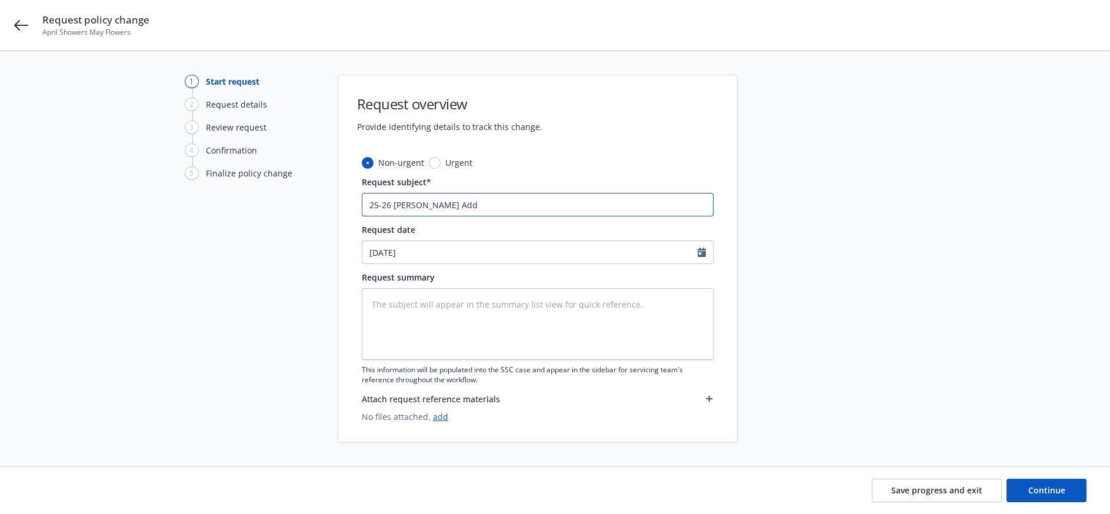
type input "25-26 WC ENDT Add"
type textarea "x"
type input "25-26 WC ENDT Add S"
type textarea "x"
type input "25-26 WC ENDT Add St"
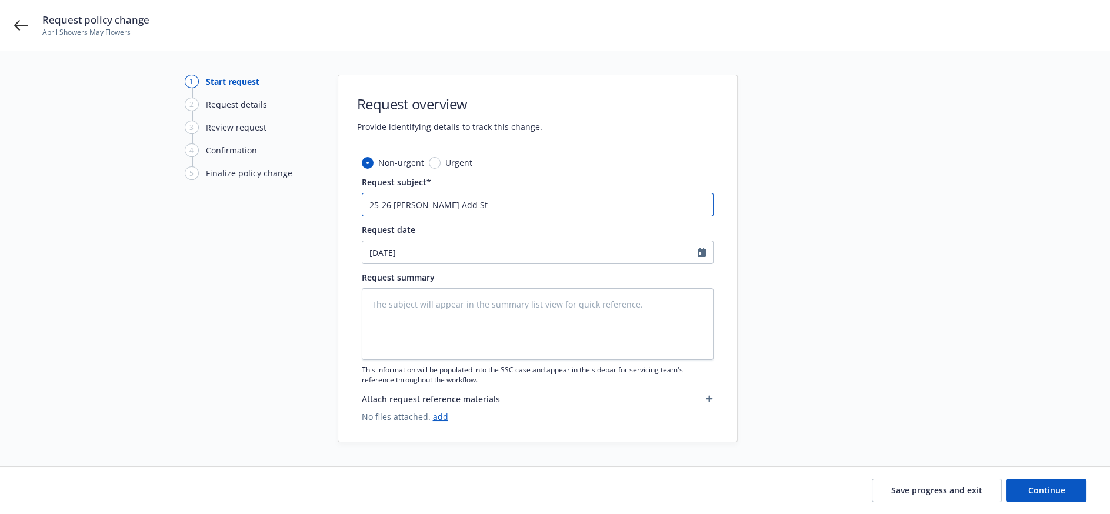
type textarea "x"
type input "25-26 WC ENDT Add Sta"
type textarea "x"
type input "25-26 WC ENDT Add Stat"
type textarea "x"
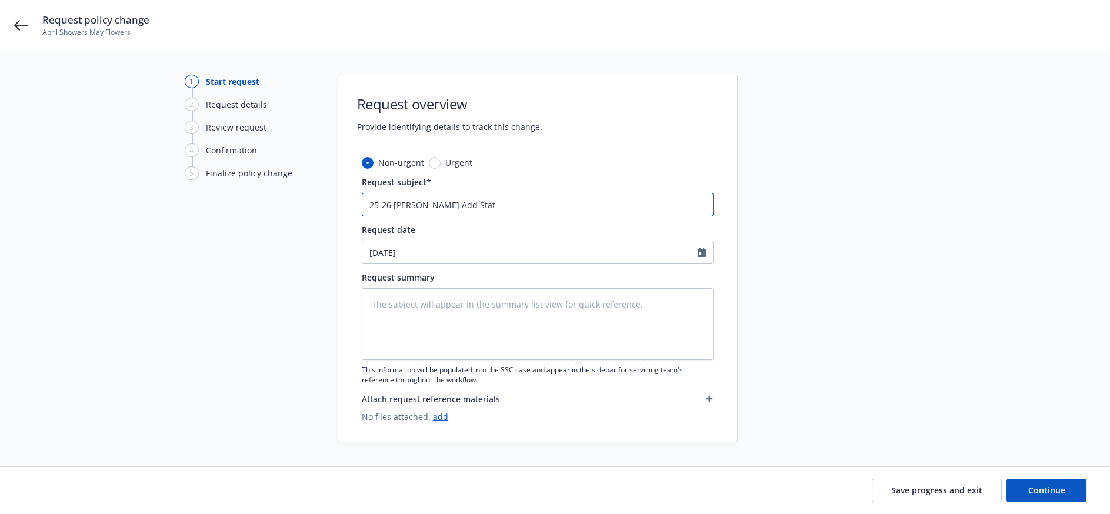
type input "25-26 WC ENDT Add State"
type textarea "x"
type input "25-26 WC ENDT Add State"
type textarea "x"
type input "25-26 WC ENDT Add State o"
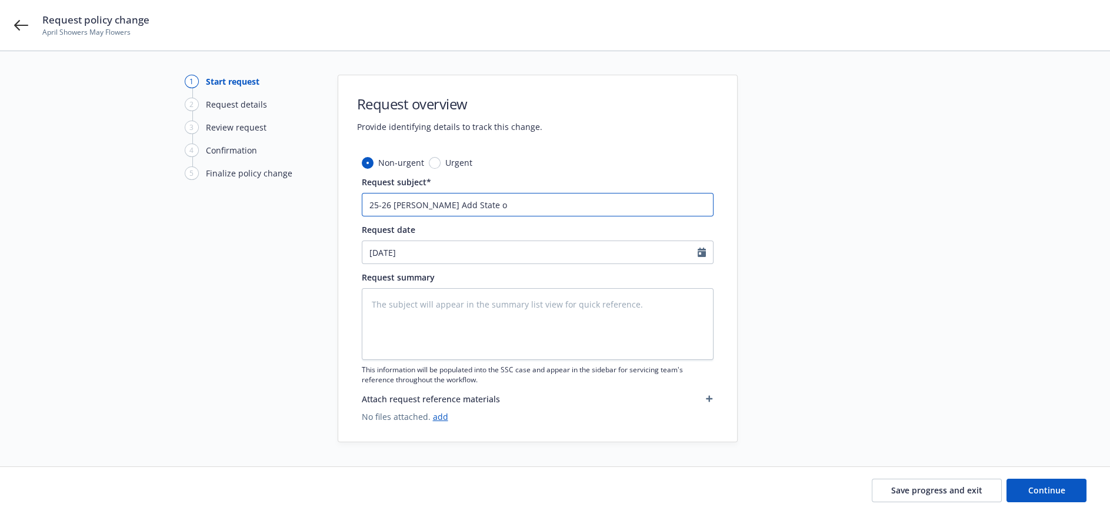
type textarea "x"
type input "25-26 WC ENDT Add State of"
type textarea "x"
type input "25-26 WC ENDT Add State of"
type textarea "x"
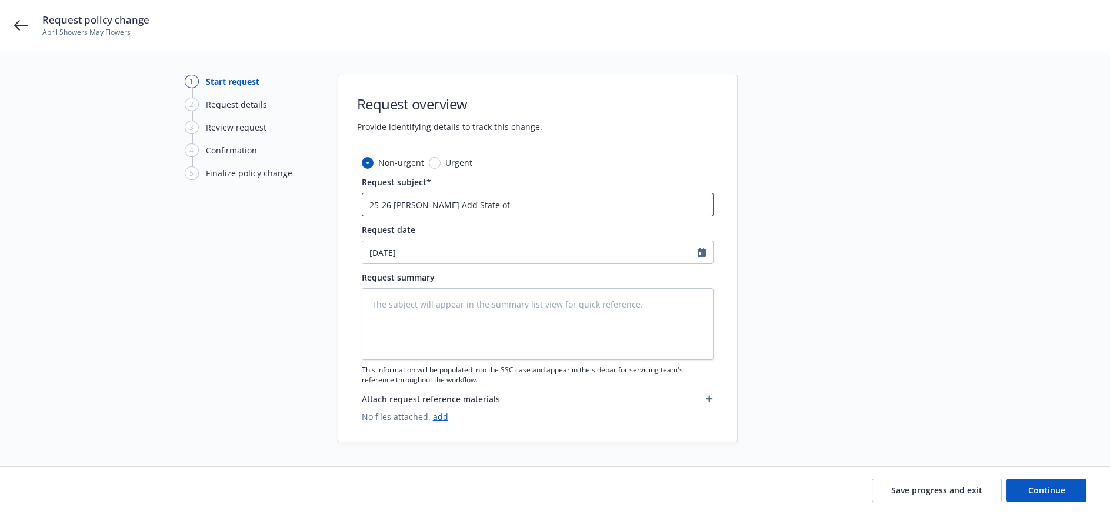
type input "25-26 WC ENDT Add State of F"
type textarea "x"
type input "25-26 WC ENDT Add State of FL"
type textarea "x"
drag, startPoint x: 498, startPoint y: 208, endPoint x: 176, endPoint y: 196, distance: 321.4
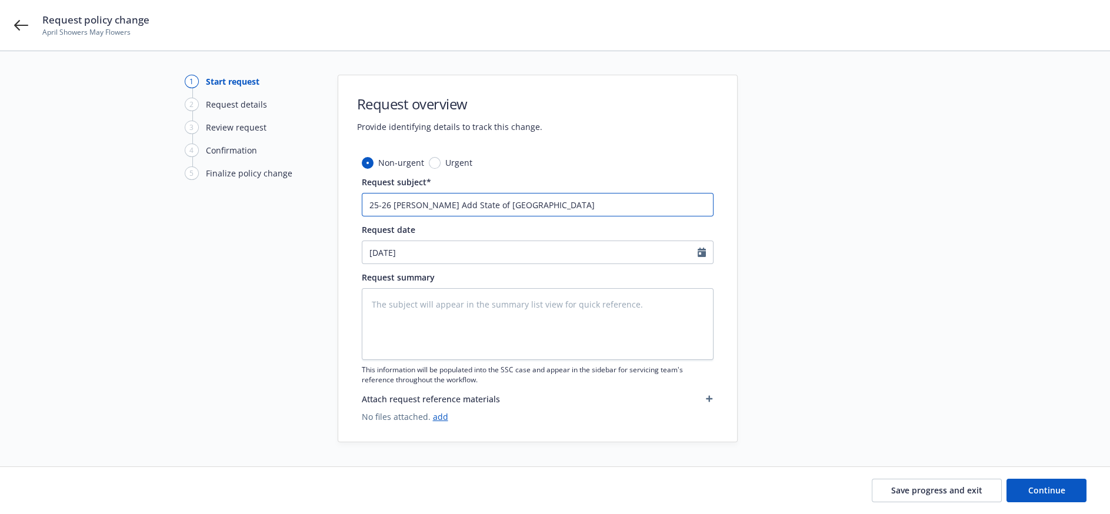
click at [172, 198] on div "1 Start request 2 Request details 3 Review request 4 Confirmation 5 Finalize po…" at bounding box center [555, 259] width 1082 height 368
type input "25-26 WC ENDT Add State of FL"
drag, startPoint x: 438, startPoint y: 191, endPoint x: 407, endPoint y: 206, distance: 34.2
click at [407, 206] on input "25-26 WC ENDT Add State of FL" at bounding box center [538, 205] width 352 height 24
drag, startPoint x: 453, startPoint y: 209, endPoint x: 284, endPoint y: 198, distance: 169.8
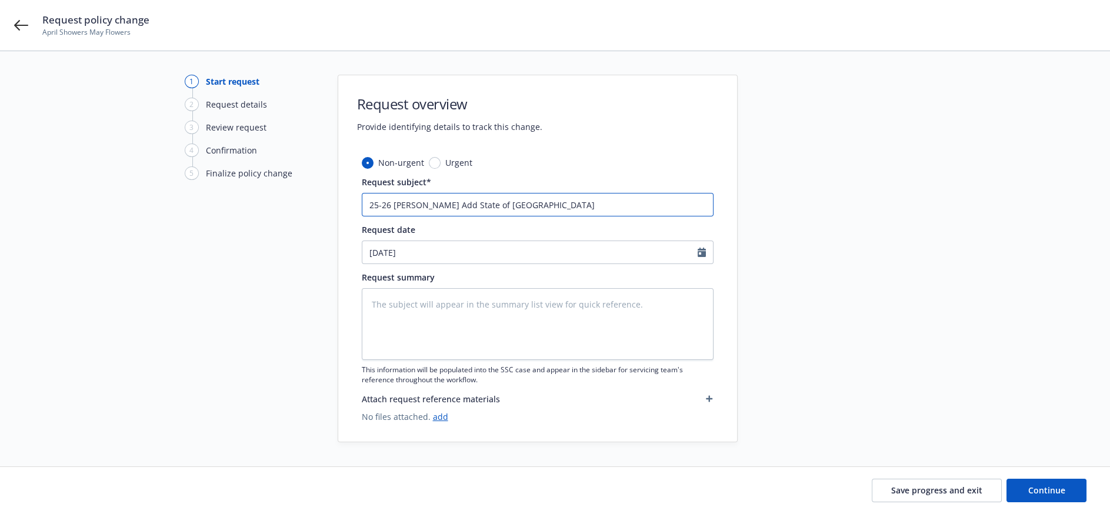
click at [279, 198] on div "1 Start request 2 Request details 3 Review request 4 Confirmation 5 Finalize po…" at bounding box center [555, 259] width 1082 height 368
click at [434, 314] on textarea at bounding box center [538, 324] width 352 height 72
paste textarea "25-26 WC ENDT Add State of FL"
type textarea "x"
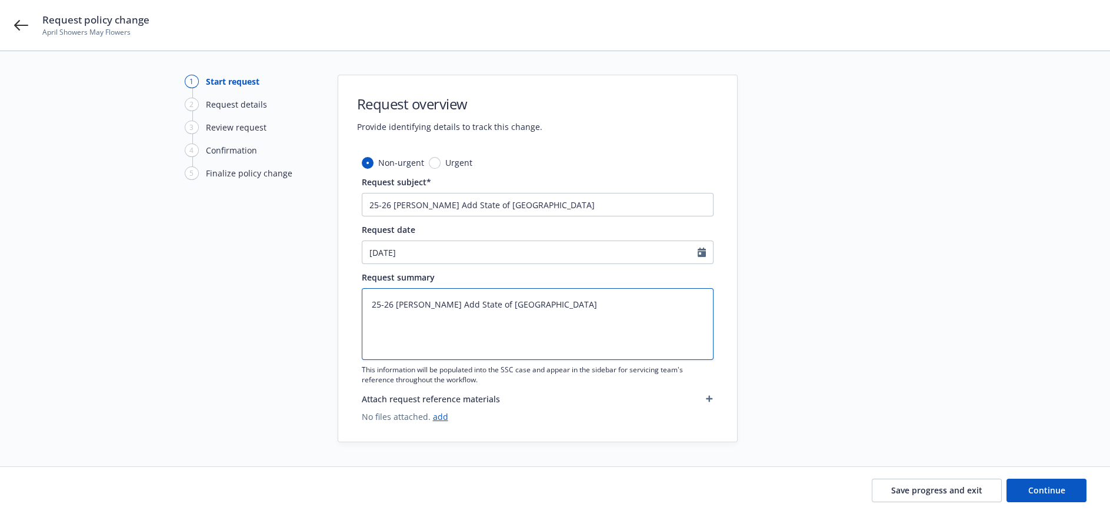
type textarea "25-26 WC ENDT Add State of FL"
click at [446, 166] on span "Urgent" at bounding box center [457, 162] width 32 height 12
click at [441, 166] on input "Urgent" at bounding box center [435, 163] width 12 height 12
radio input "true"
click at [587, 419] on span "No files attached. add" at bounding box center [538, 417] width 352 height 12
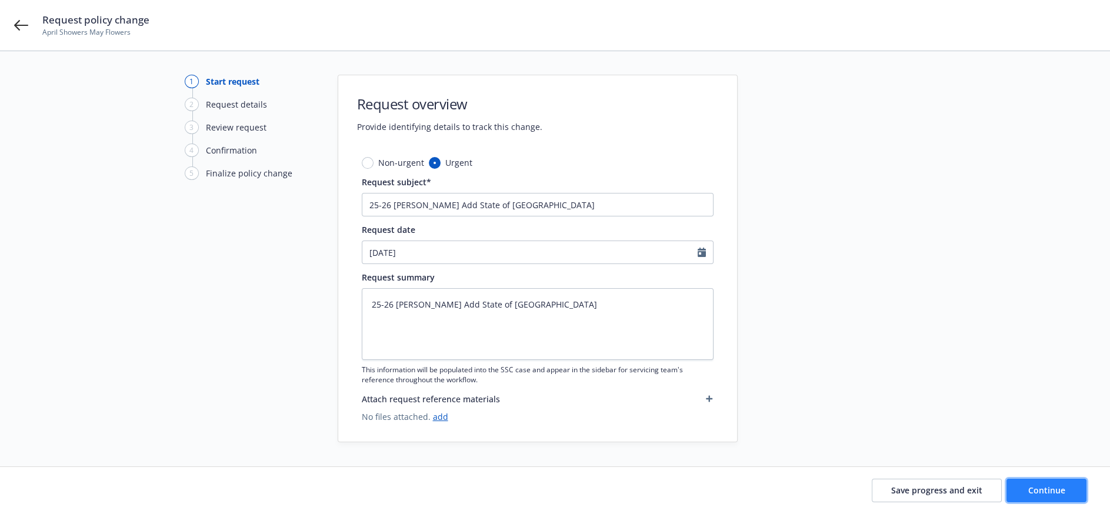
click at [1008, 488] on button "Continue" at bounding box center [1047, 491] width 80 height 24
type textarea "x"
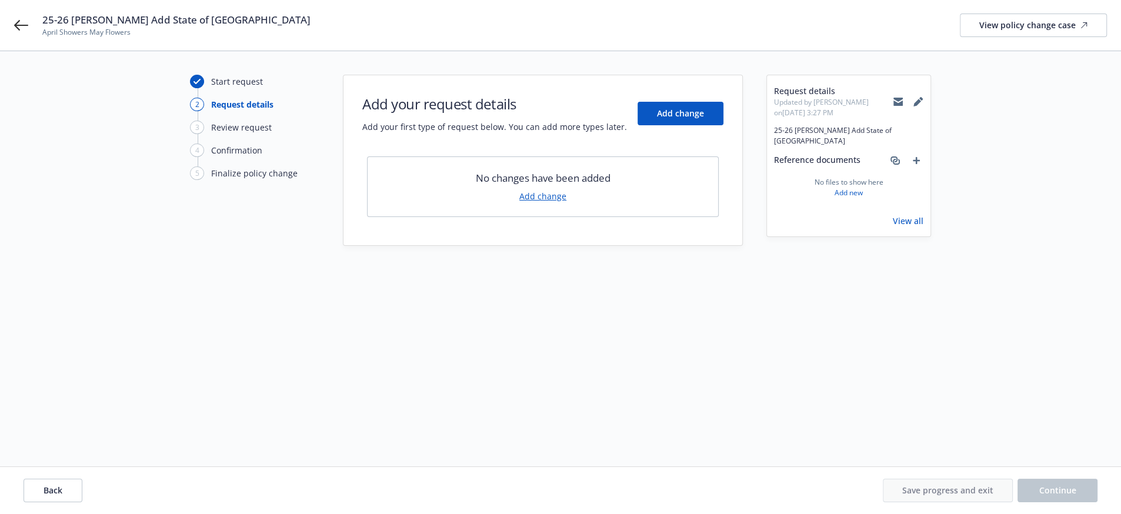
click at [552, 192] on link "Add change" at bounding box center [542, 196] width 47 height 12
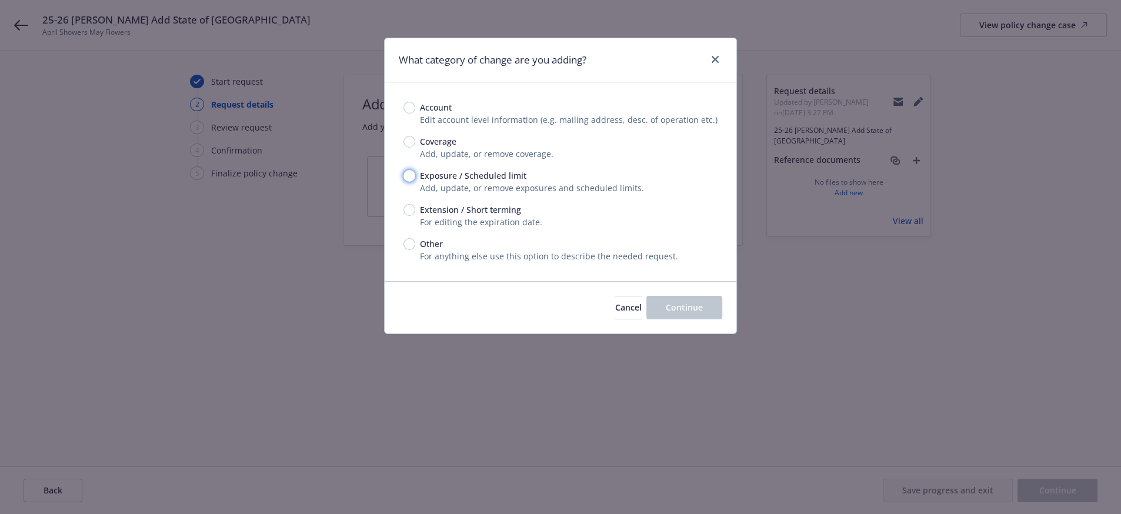
click at [407, 182] on input "Exposure / Scheduled limit" at bounding box center [410, 176] width 12 height 12
radio input "true"
click at [679, 313] on span "Continue" at bounding box center [684, 307] width 37 height 11
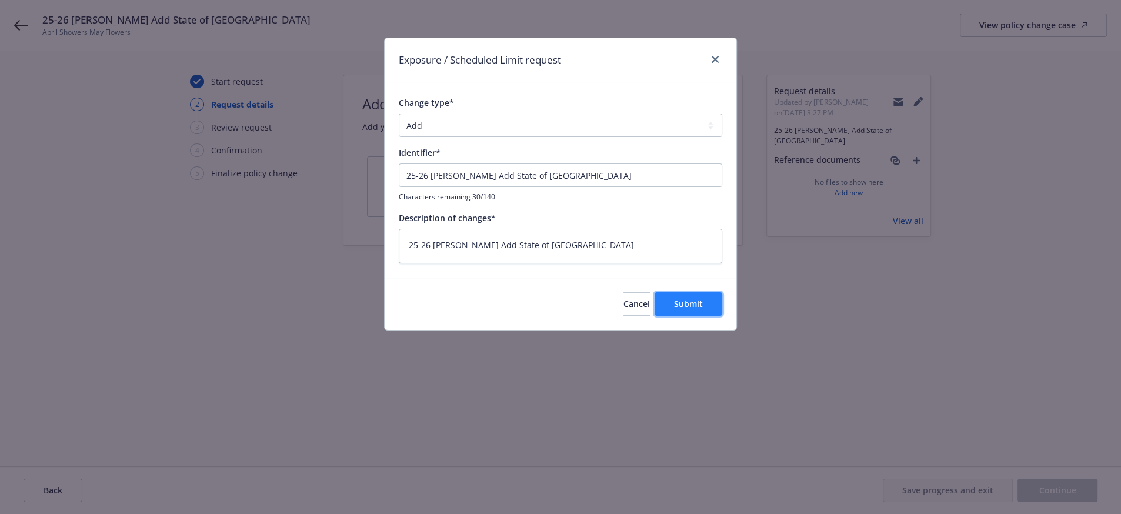
click at [687, 309] on span "Submit" at bounding box center [688, 303] width 29 height 11
type textarea "x"
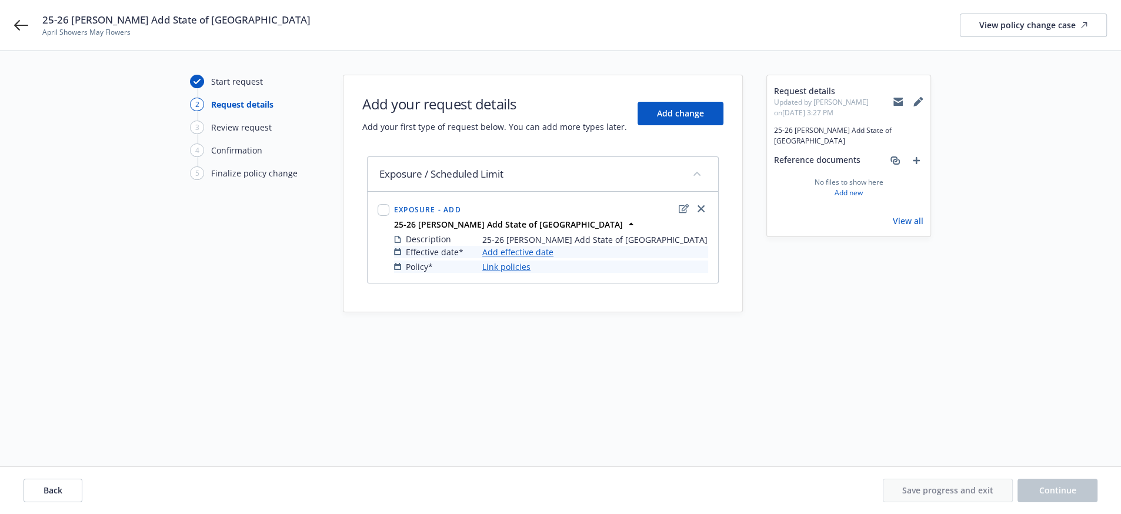
click at [509, 257] on link "Add effective date" at bounding box center [517, 252] width 71 height 12
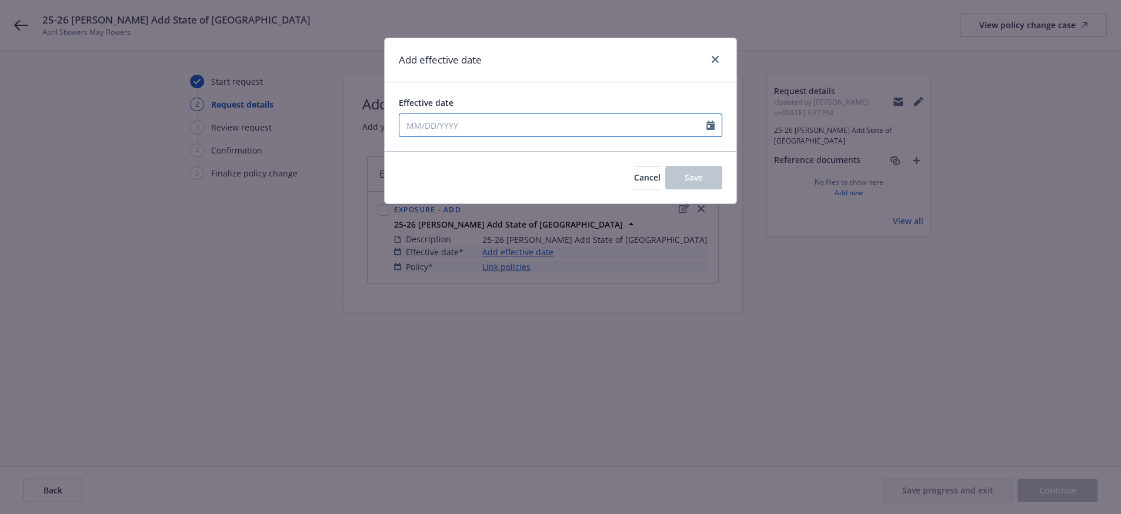
click at [441, 126] on input "Effective date" at bounding box center [552, 125] width 307 height 22
select select "9"
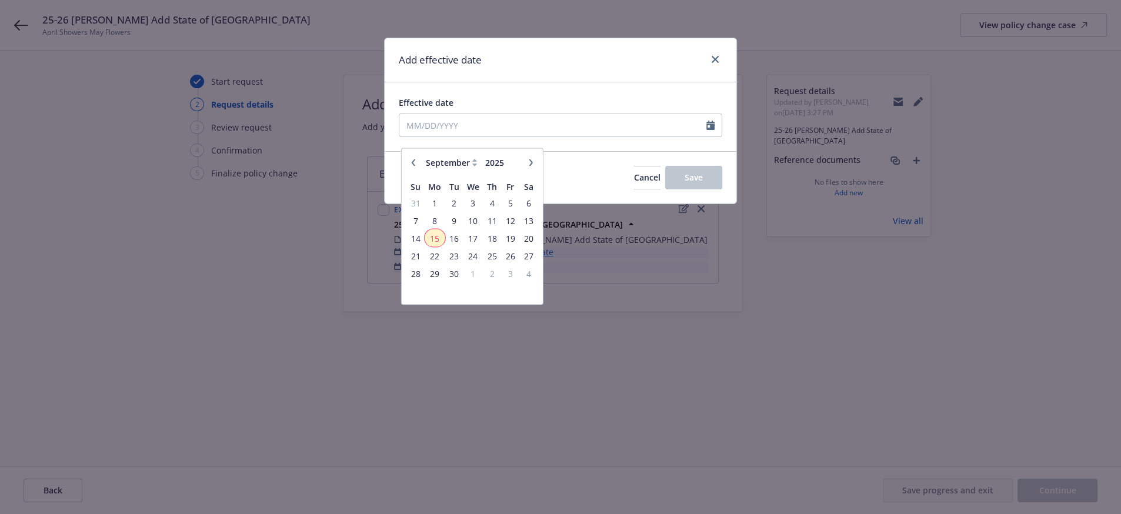
click at [434, 243] on span "15" at bounding box center [435, 238] width 18 height 15
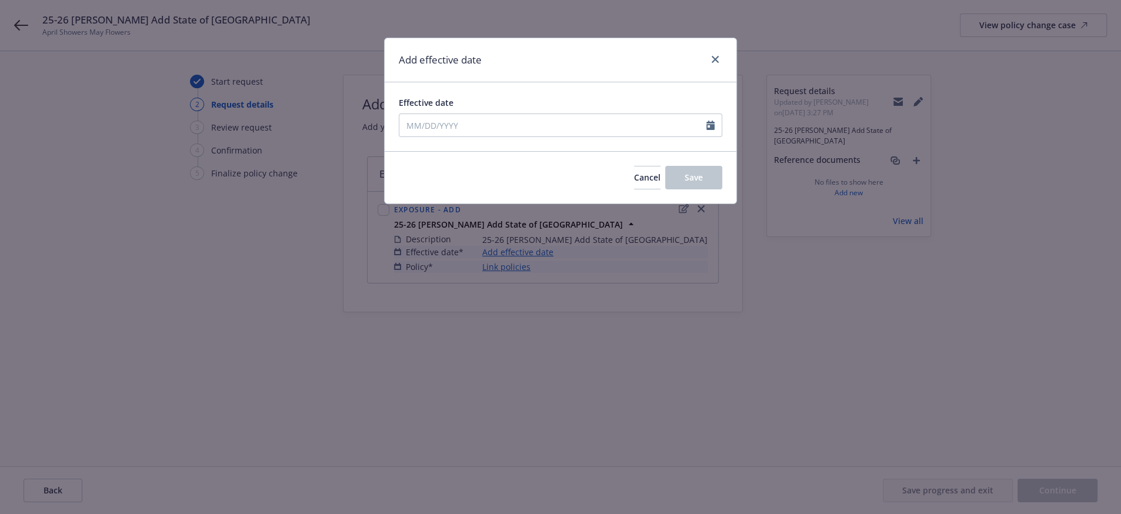
type input "09/15/2025"
click at [685, 183] on span "Save" at bounding box center [694, 177] width 18 height 11
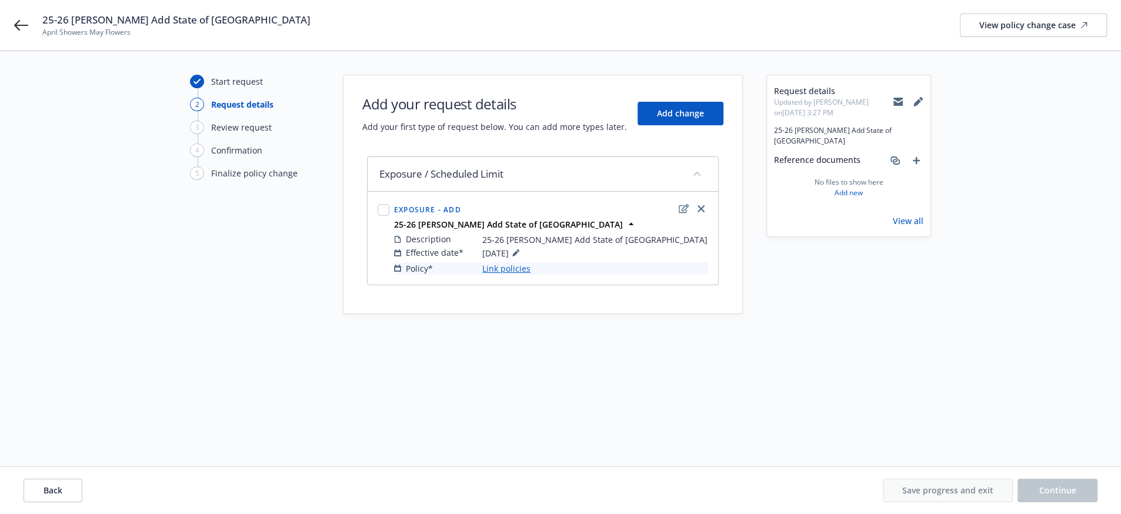
click at [493, 275] on link "Link policies" at bounding box center [506, 268] width 48 height 12
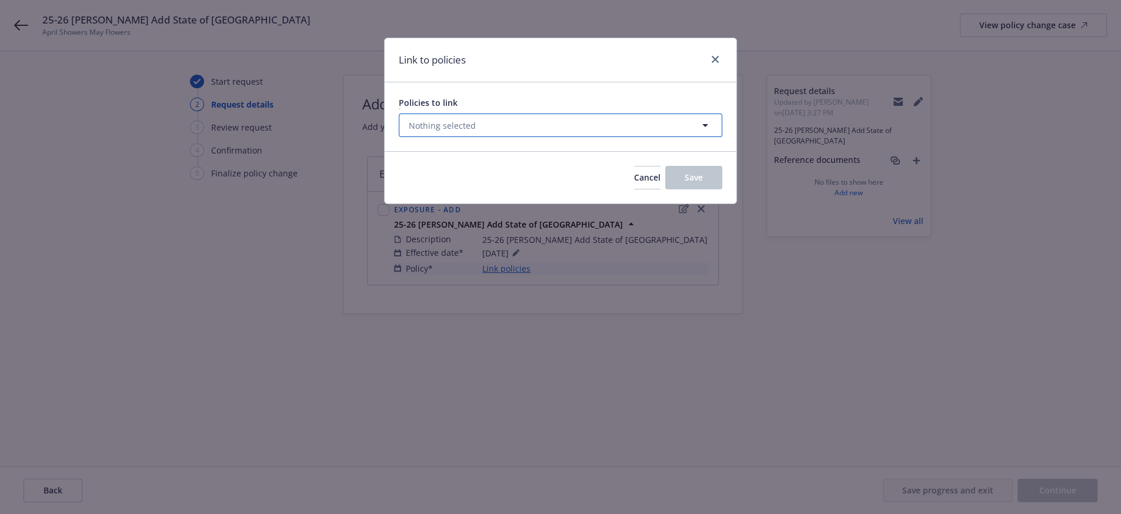
click at [488, 137] on button "Nothing selected" at bounding box center [561, 126] width 324 height 24
select select "ACTIVE"
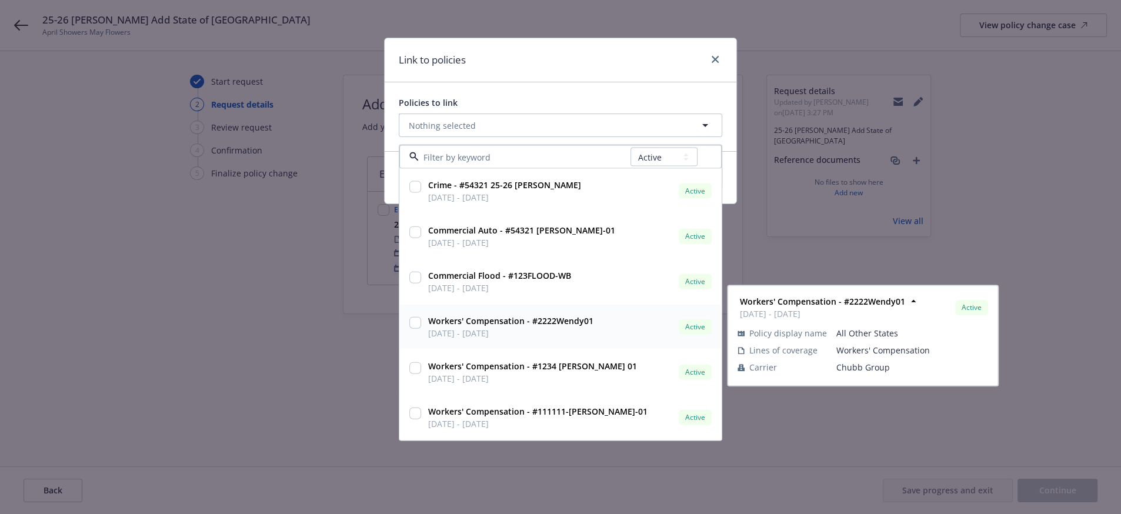
click at [415, 329] on input "checkbox" at bounding box center [415, 323] width 12 height 12
checkbox input "true"
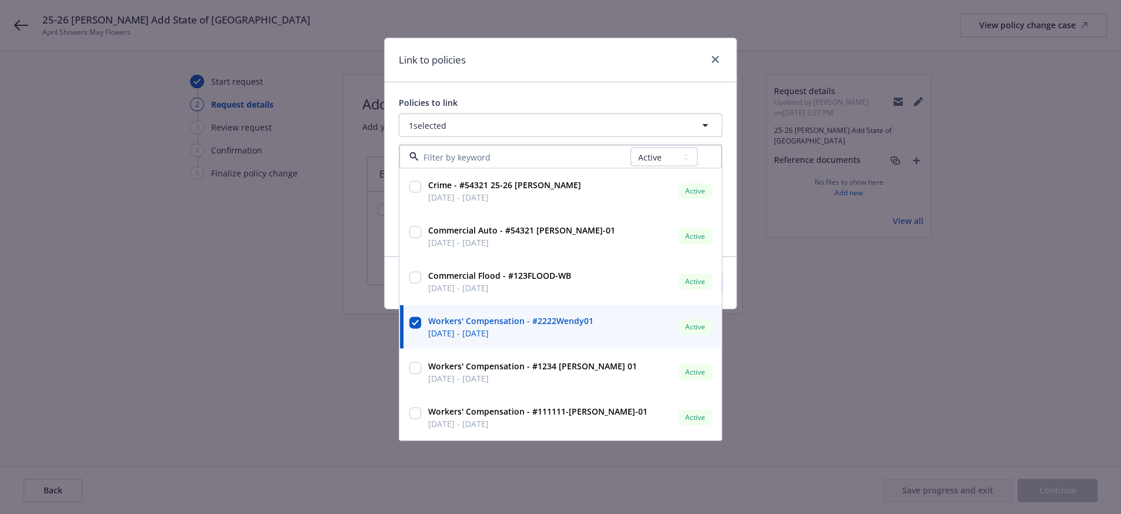
click at [559, 89] on div "Policies to link 1 selected All Active Upcoming Expired Cancelled Crime - #5432…" at bounding box center [561, 169] width 352 height 174
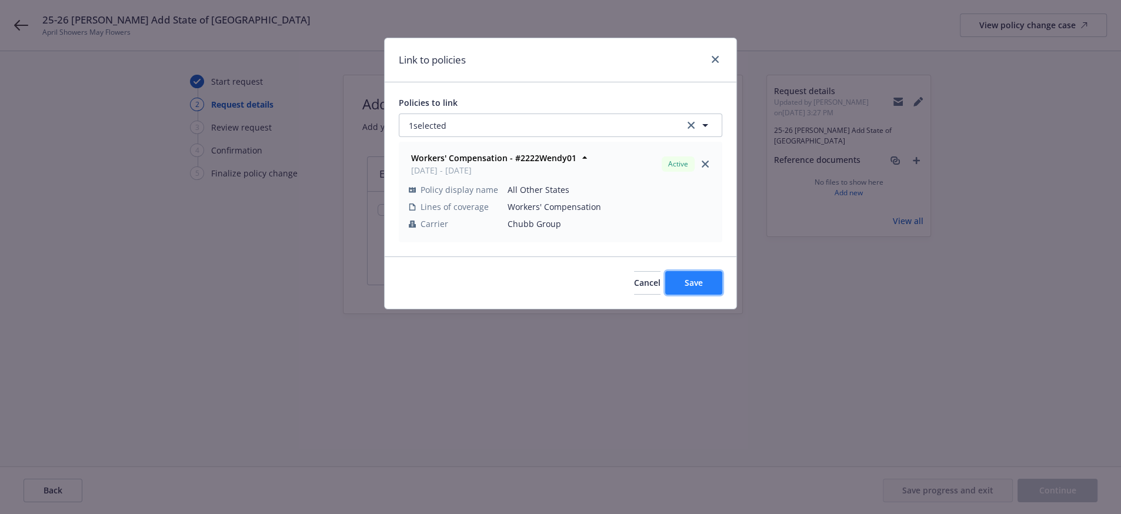
click at [677, 295] on button "Save" at bounding box center [693, 283] width 57 height 24
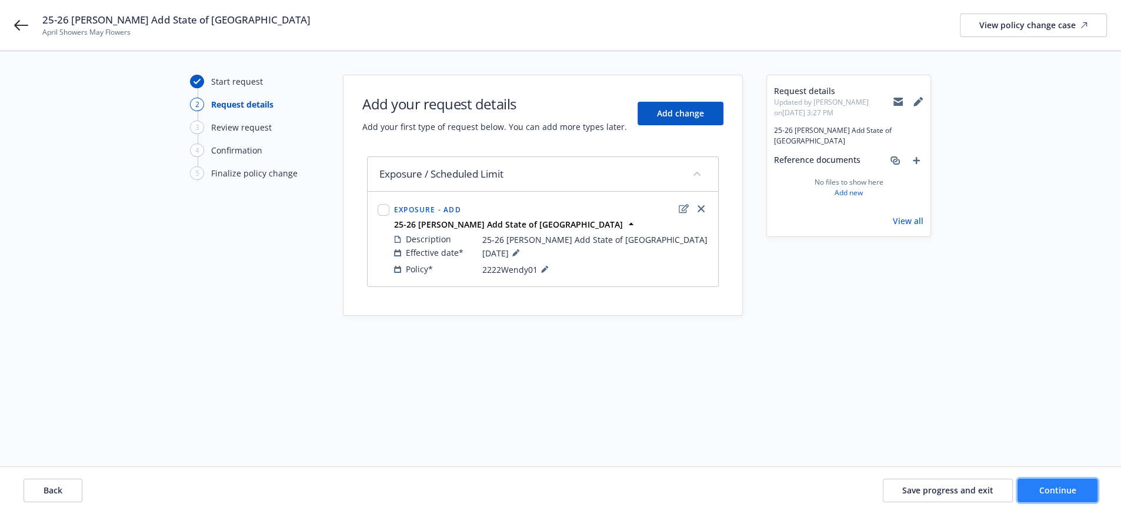
click at [1061, 485] on span "Continue" at bounding box center [1058, 490] width 37 height 11
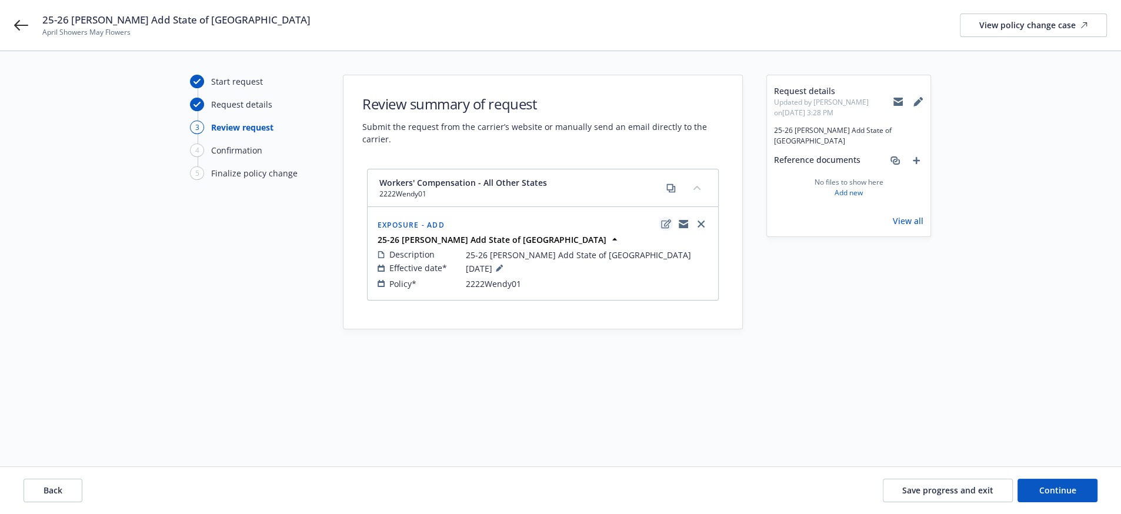
click at [662, 225] on icon "edit" at bounding box center [666, 223] width 10 height 9
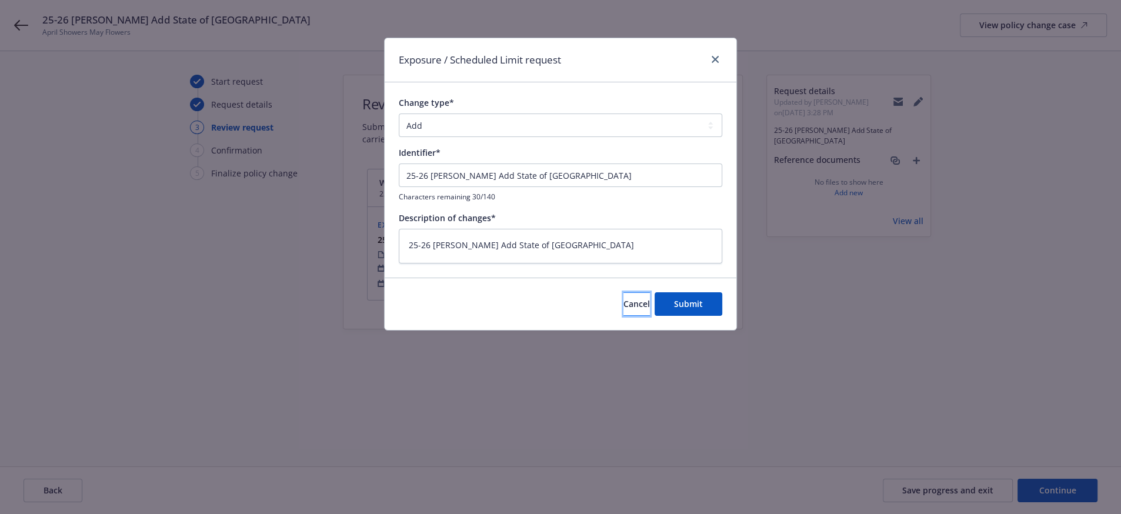
click at [624, 309] on span "Cancel" at bounding box center [637, 303] width 26 height 11
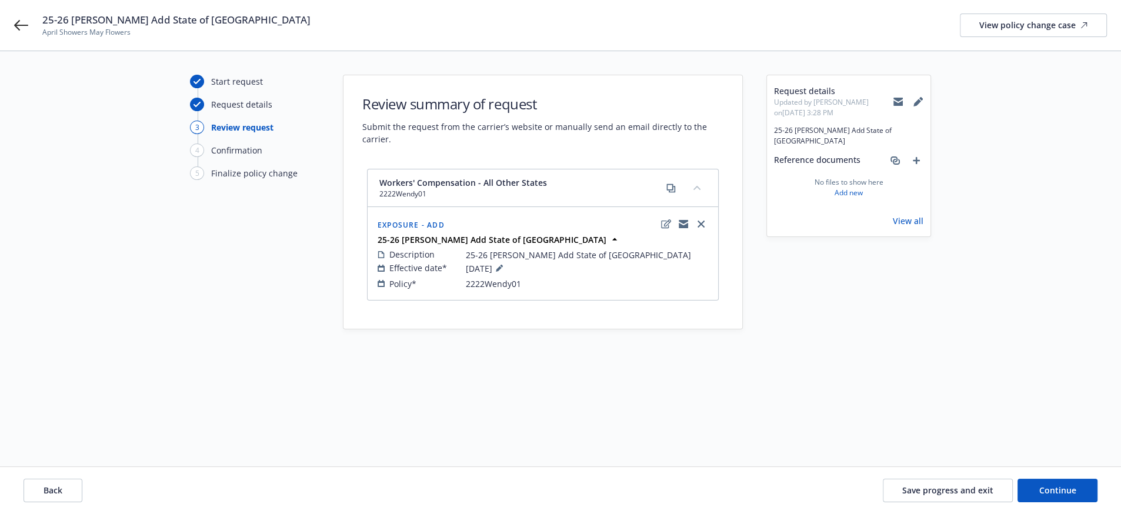
click at [917, 103] on icon at bounding box center [918, 103] width 8 height 8
type textarea "x"
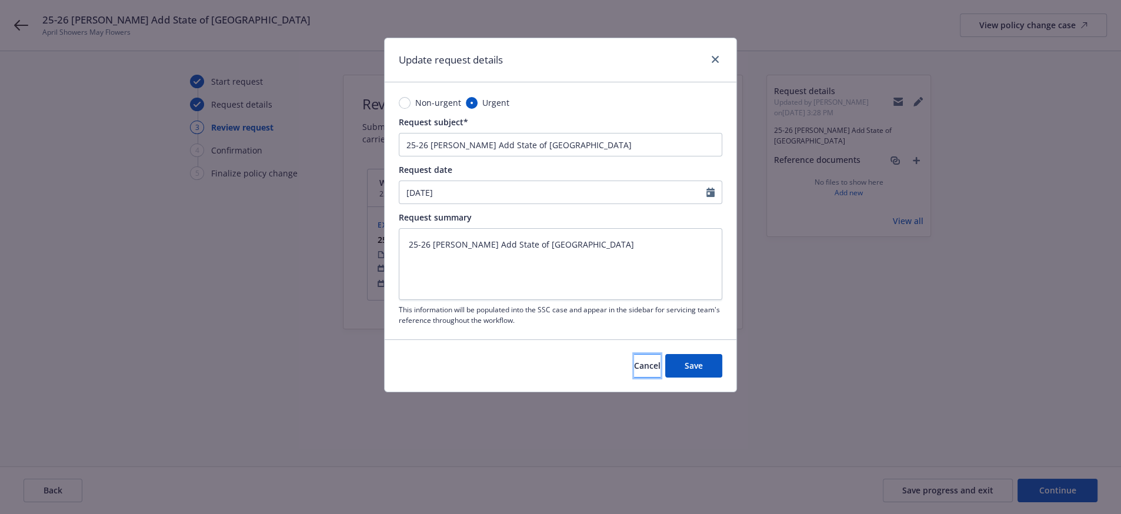
click at [634, 376] on button "Cancel" at bounding box center [647, 366] width 26 height 24
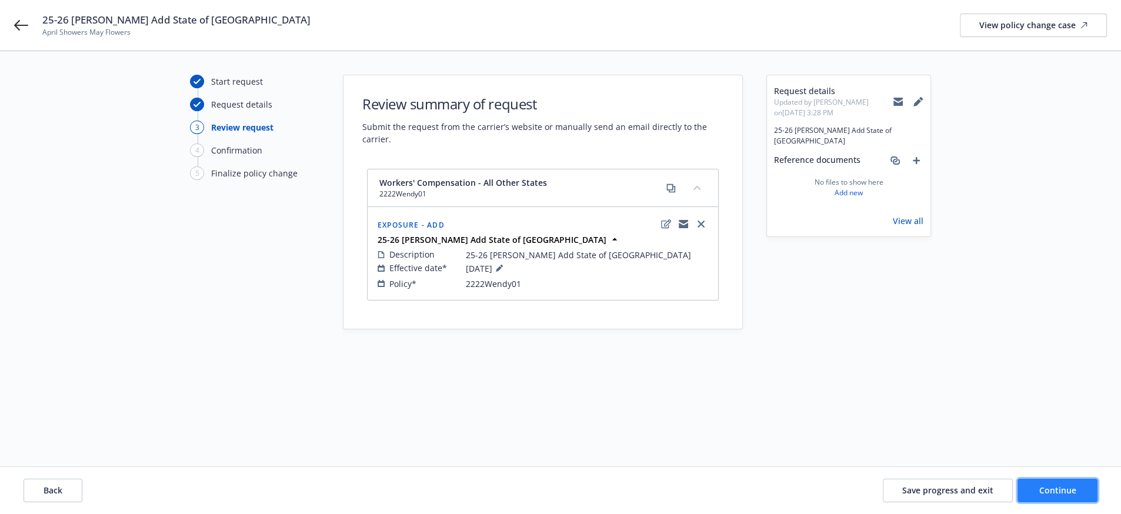
click at [1050, 485] on span "Continue" at bounding box center [1058, 490] width 37 height 11
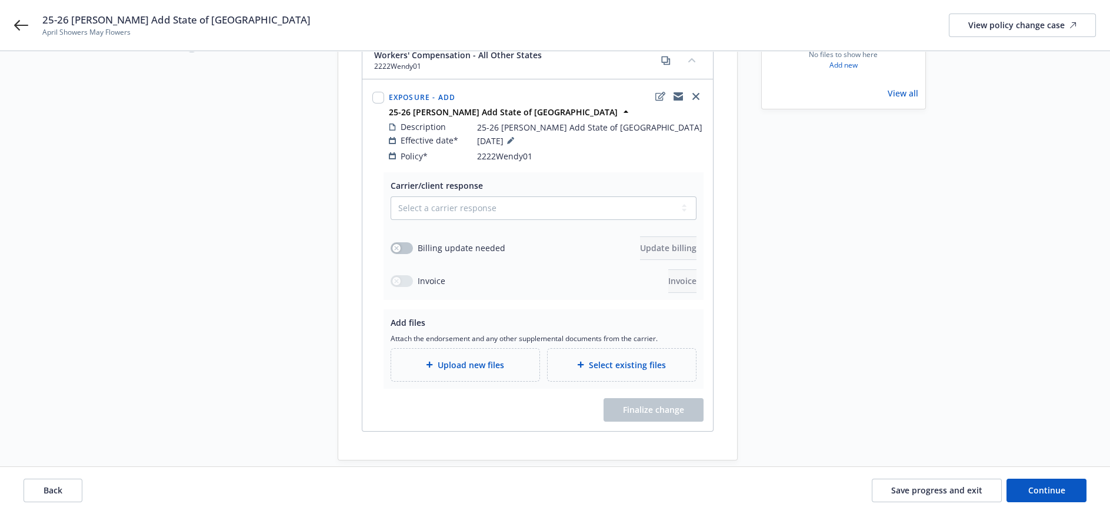
scroll to position [151, 0]
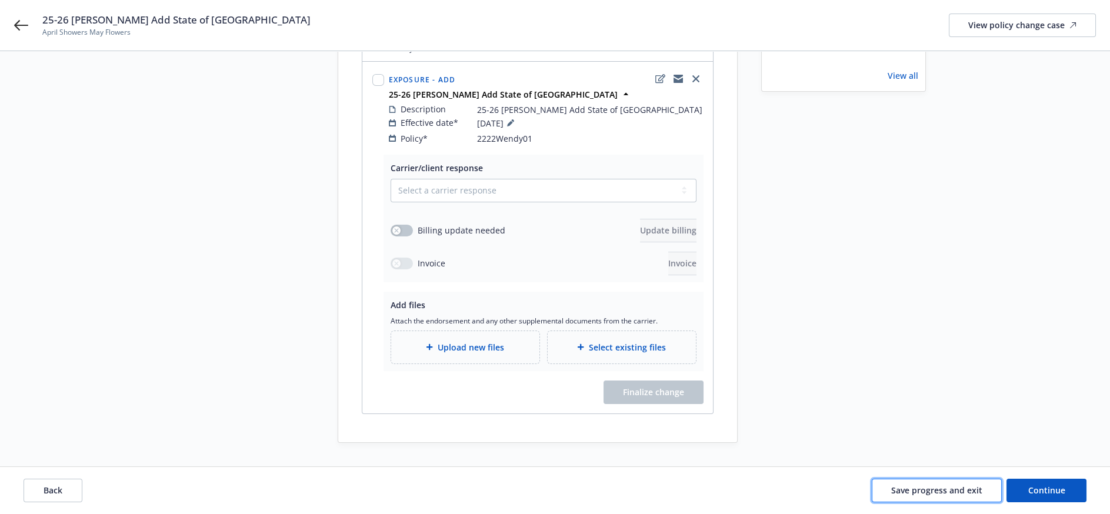
click at [915, 496] on button "Save progress and exit" at bounding box center [937, 491] width 130 height 24
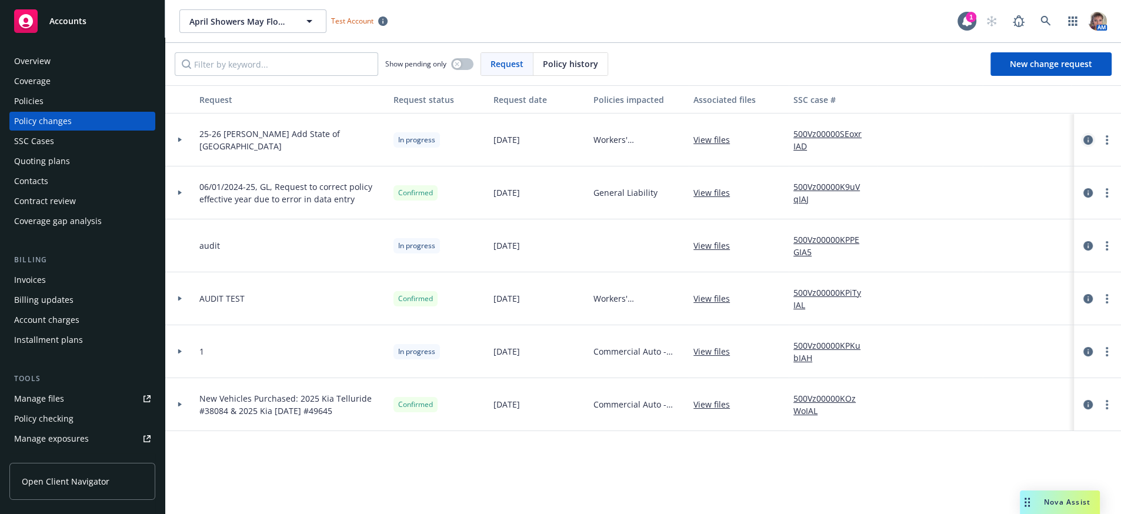
click at [1085, 145] on icon "circleInformation" at bounding box center [1088, 139] width 9 height 9
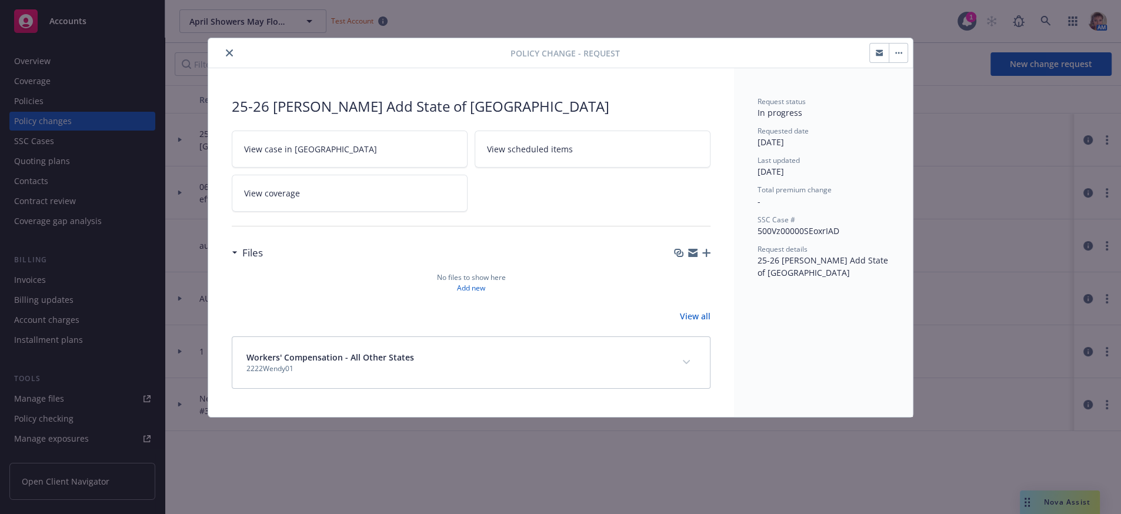
click at [308, 162] on link "View case in SSC" at bounding box center [350, 149] width 236 height 37
click at [231, 55] on icon "close" at bounding box center [229, 52] width 7 height 7
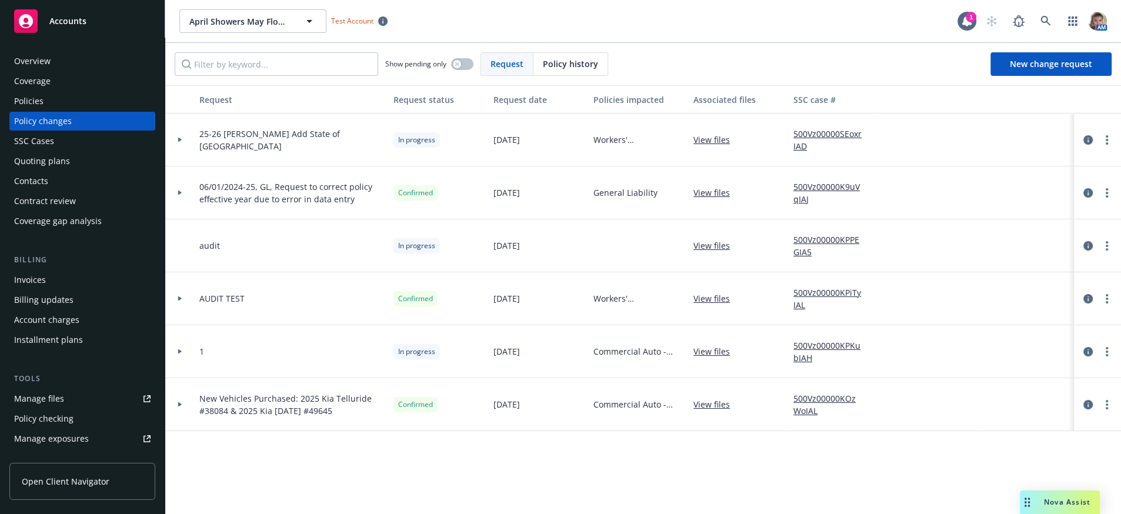
click at [272, 150] on span "25-26 WC ENDT Add State of FL" at bounding box center [291, 140] width 185 height 25
click at [1086, 145] on icon "circleInformation" at bounding box center [1088, 139] width 9 height 9
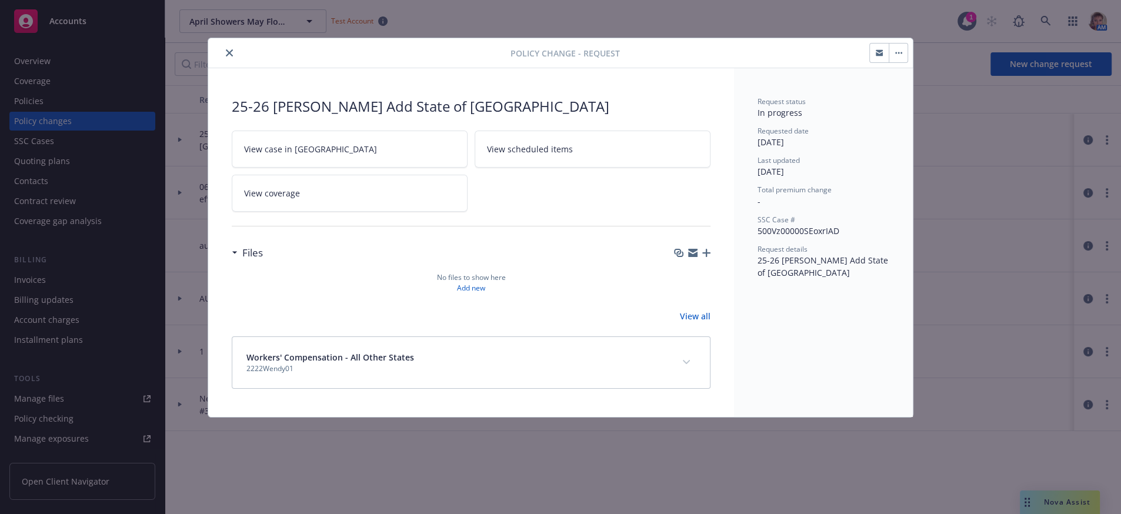
click at [899, 50] on button "button" at bounding box center [898, 53] width 19 height 19
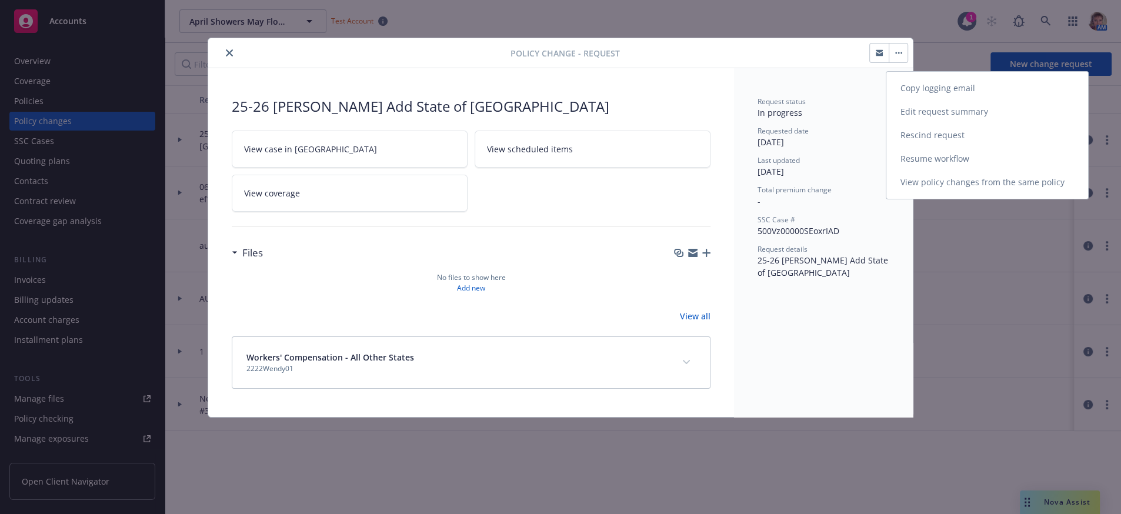
click at [955, 169] on link "Resume workflow" at bounding box center [988, 159] width 202 height 24
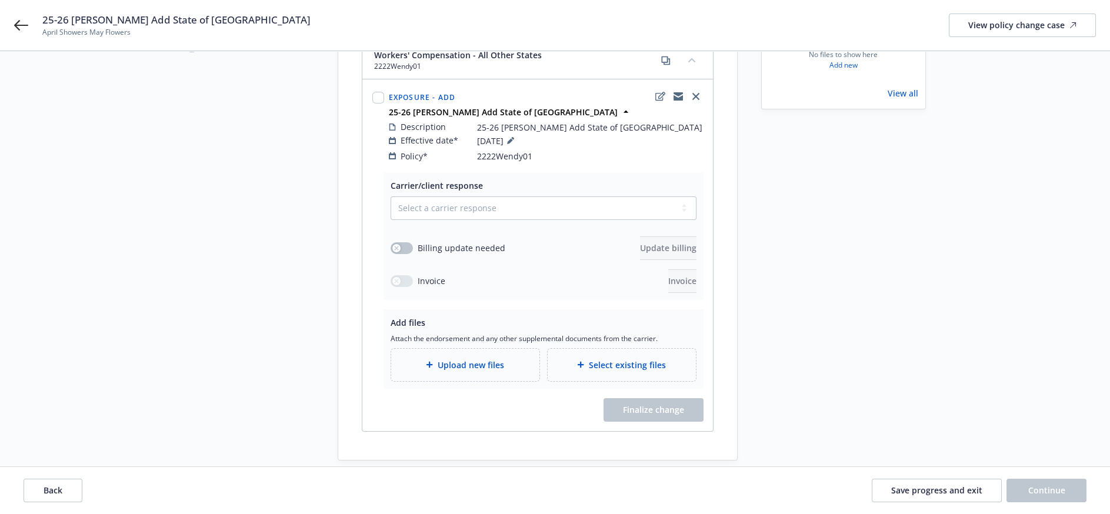
scroll to position [151, 0]
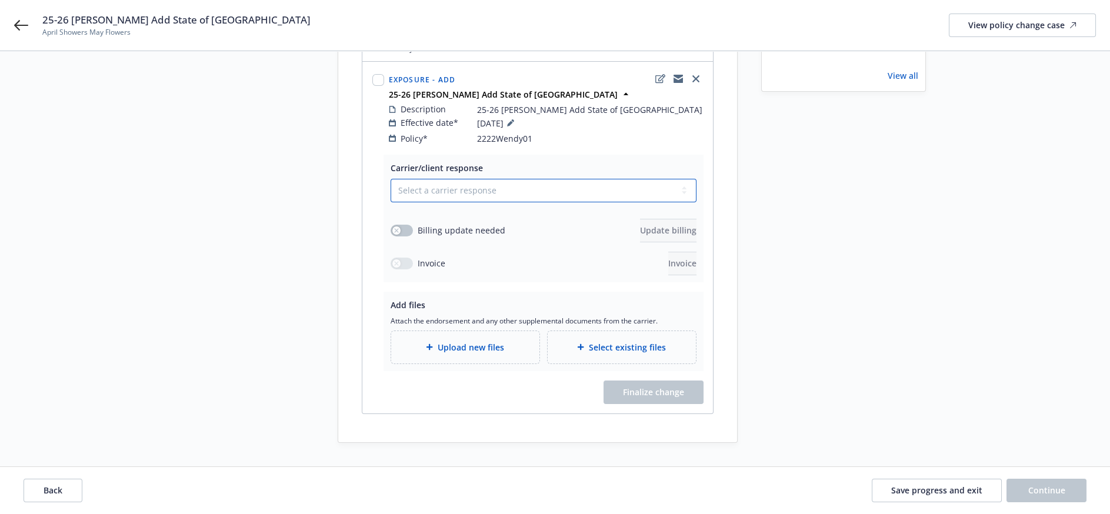
click at [491, 179] on select "Select a carrier response Accepted Accepted with revision No endorsement needed…" at bounding box center [544, 191] width 306 height 24
select select "DECLINED_BY_CARRIER"
click at [397, 202] on select "Select a carrier response Accepted Accepted with revision No endorsement needed…" at bounding box center [544, 191] width 306 height 24
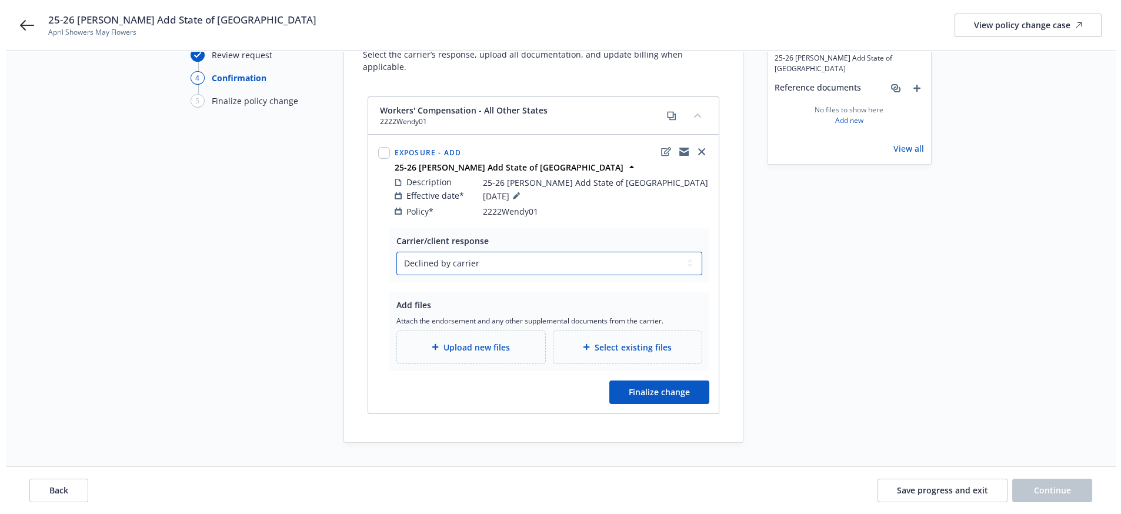
scroll to position [75, 0]
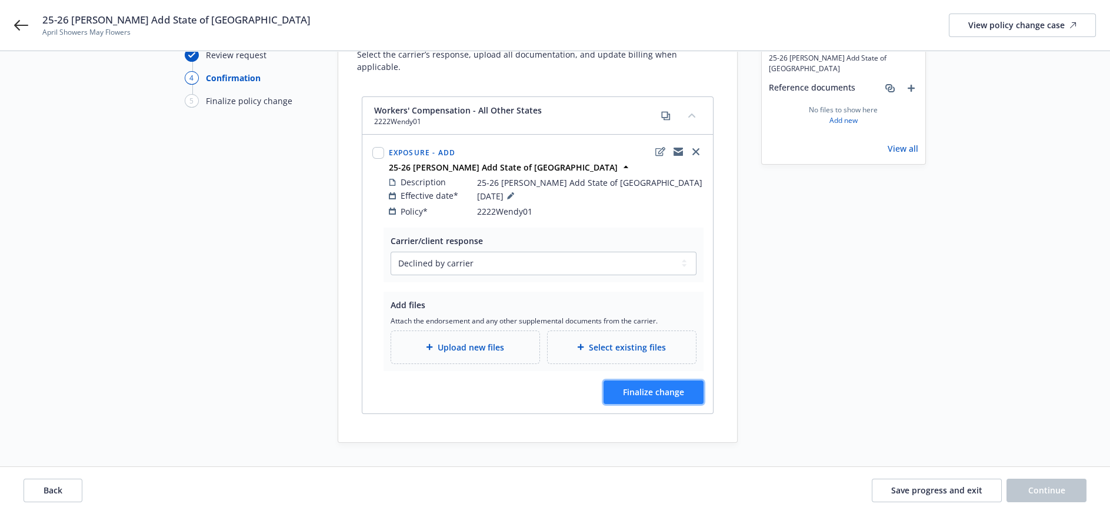
click at [641, 392] on span "Finalize change" at bounding box center [653, 392] width 61 height 11
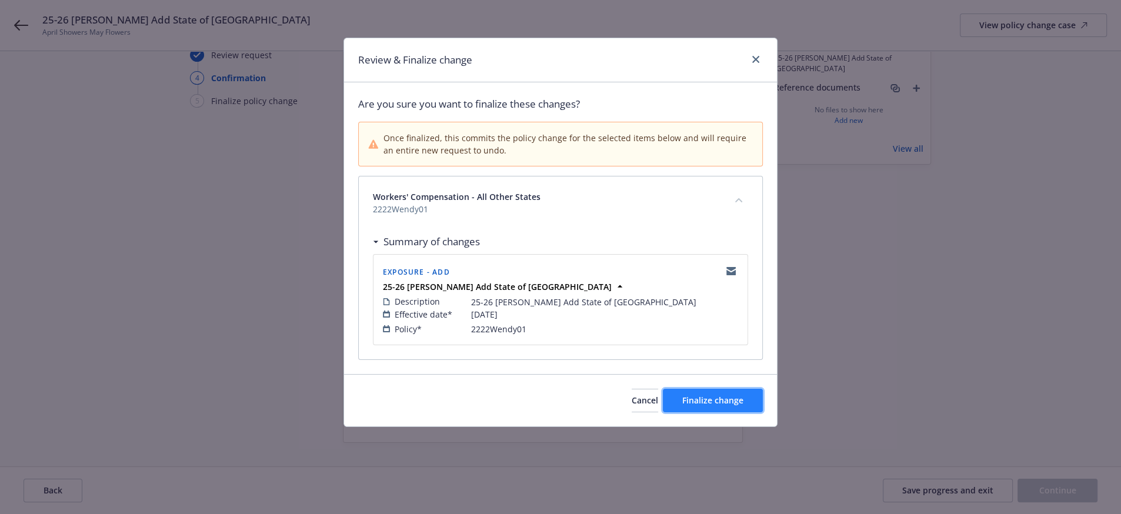
click at [726, 406] on span "Finalize change" at bounding box center [712, 400] width 61 height 11
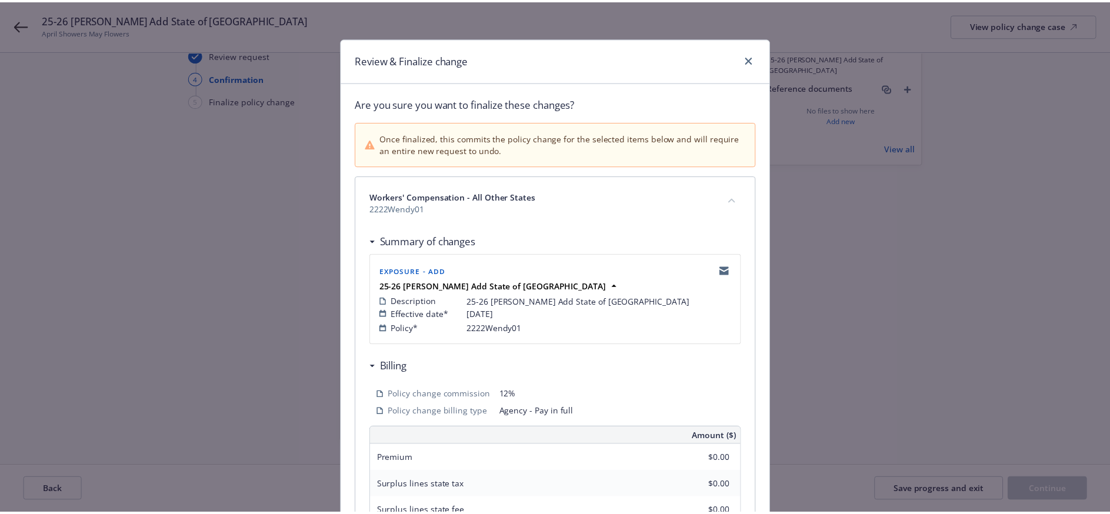
scroll to position [74, 0]
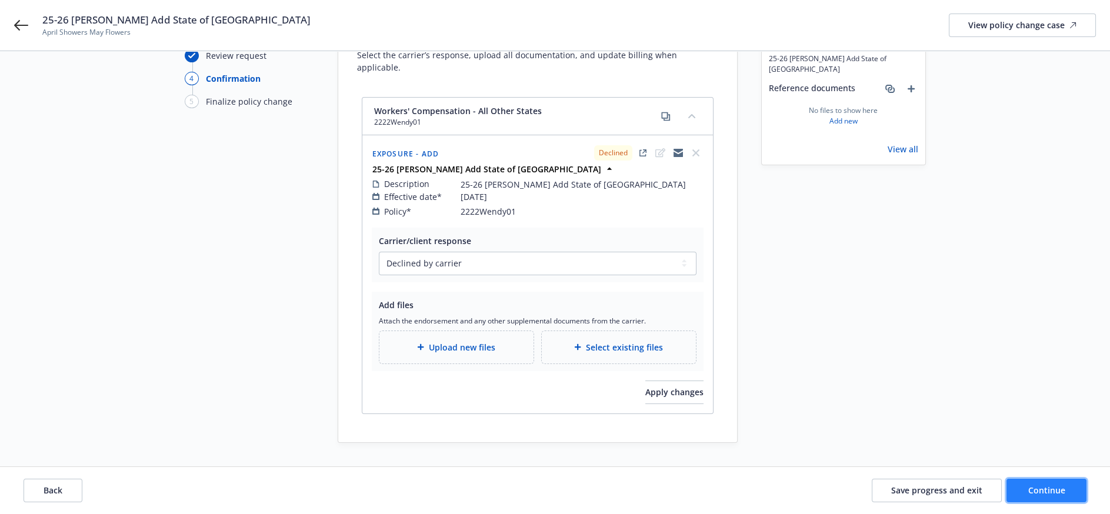
click at [1045, 494] on button "Continue" at bounding box center [1047, 491] width 80 height 24
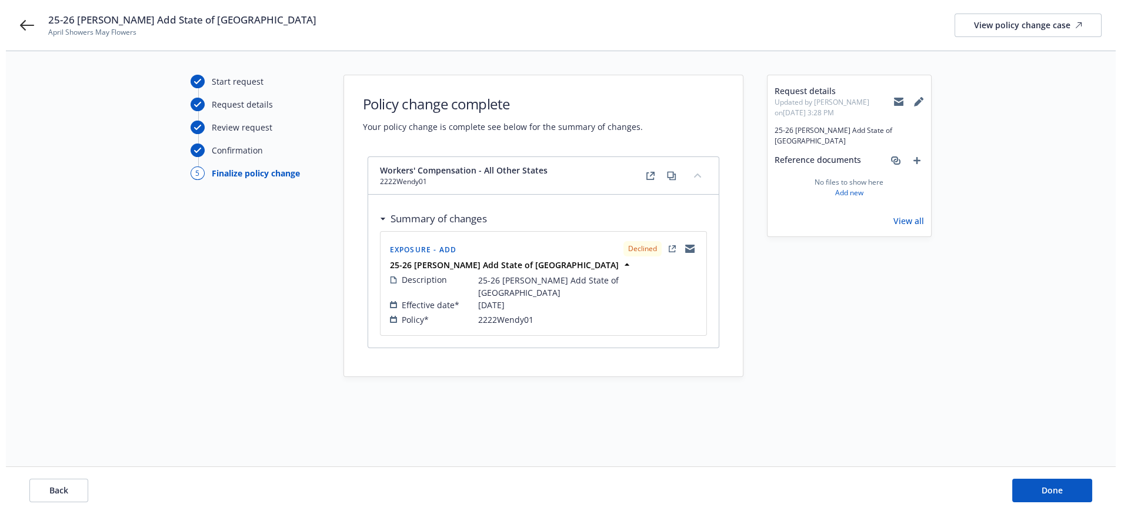
scroll to position [0, 0]
click at [1051, 490] on span "Done" at bounding box center [1057, 490] width 21 height 11
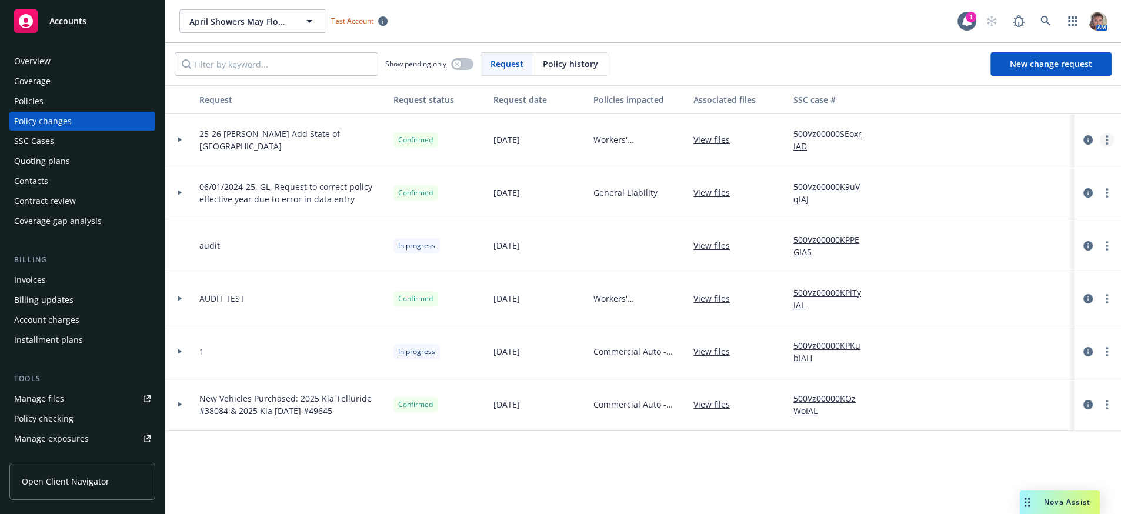
click at [1105, 147] on link "more" at bounding box center [1107, 140] width 14 height 14
click at [960, 174] on link "Copy logging email" at bounding box center [1013, 173] width 202 height 24
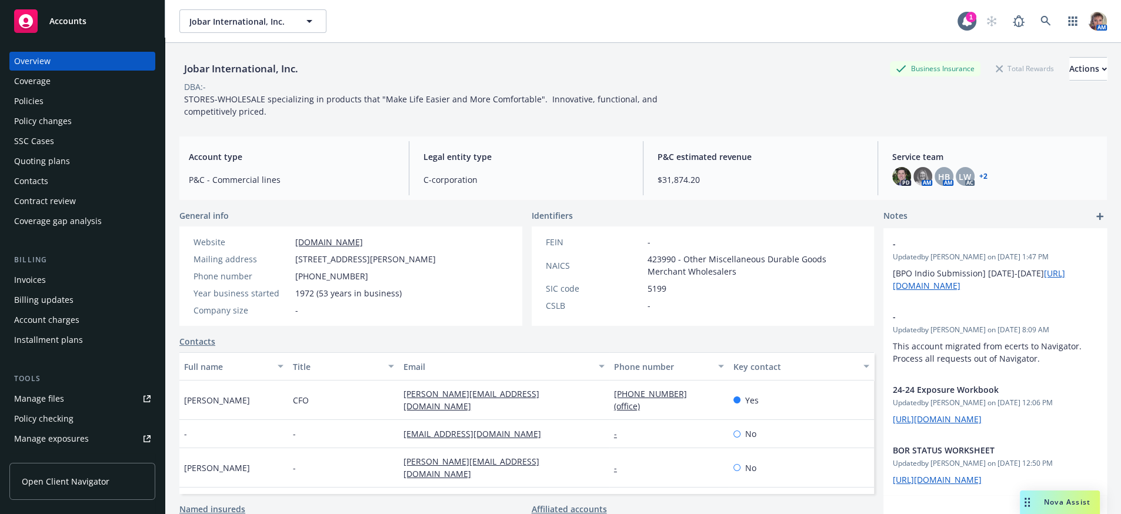
click at [74, 111] on div "Policies" at bounding box center [82, 101] width 136 height 19
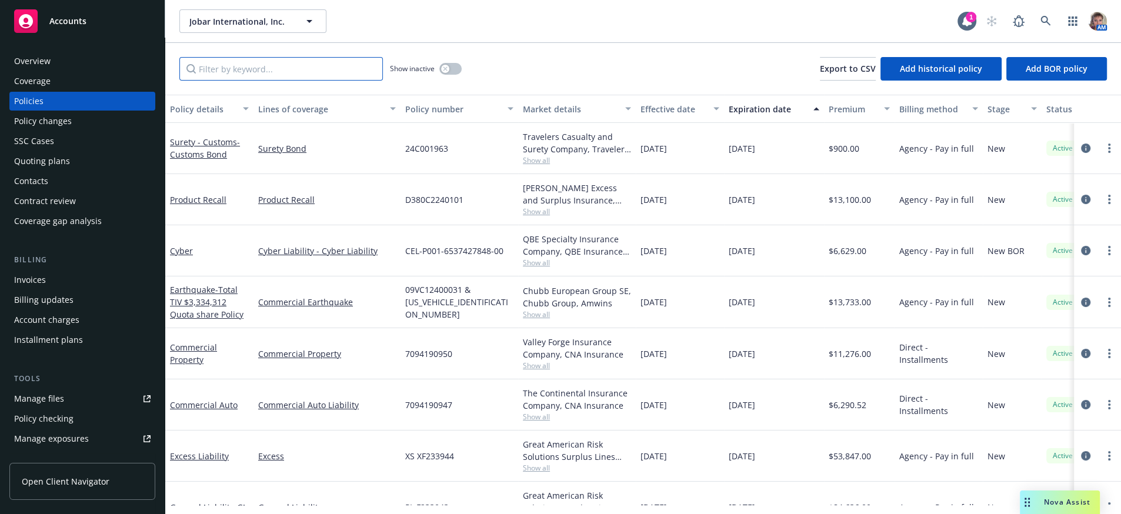
click at [279, 75] on input "Filter by keyword..." at bounding box center [281, 69] width 204 height 24
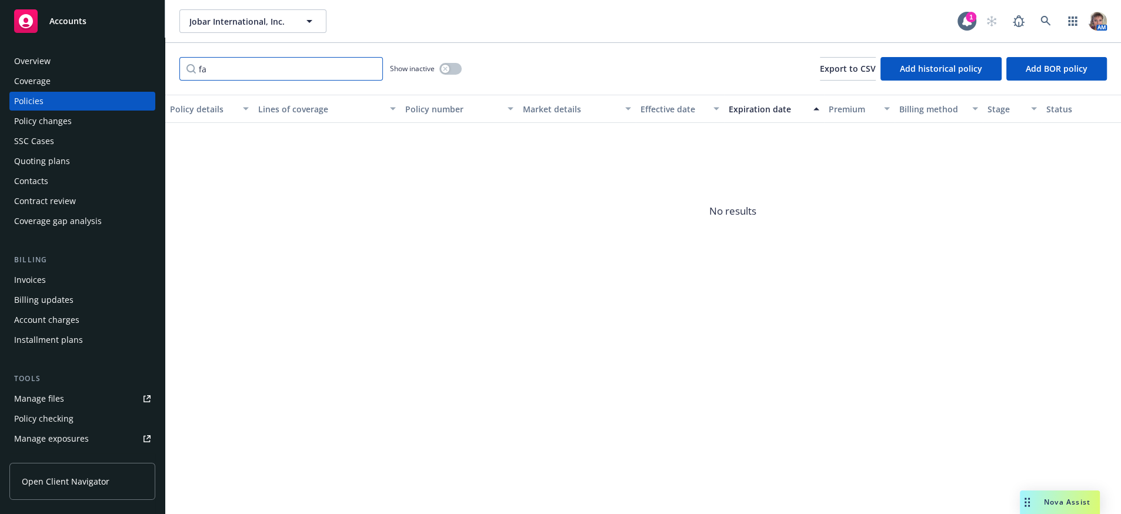
type input "f"
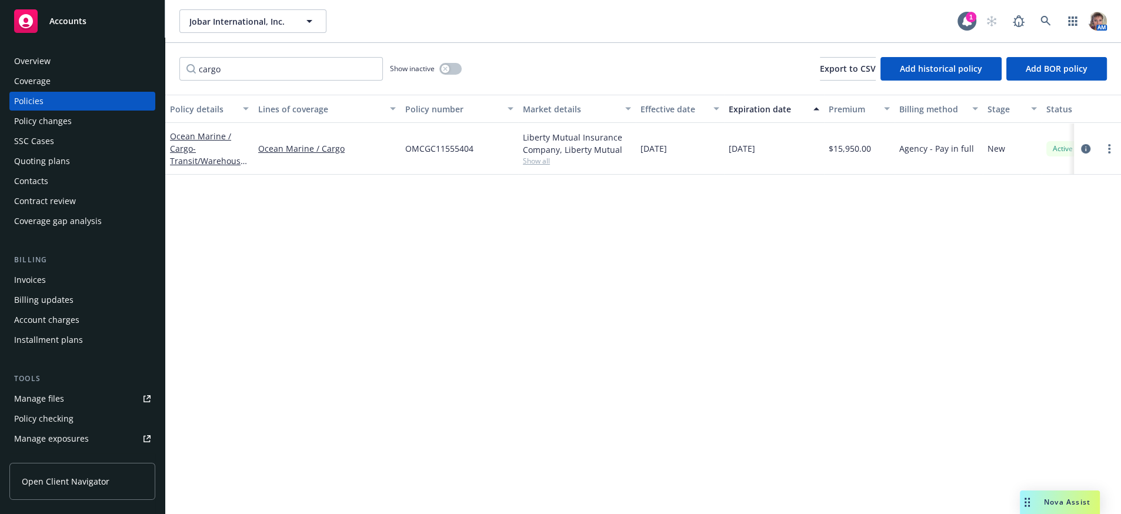
click at [569, 175] on div "Liberty Mutual Insurance Company, Liberty Mutual Show all" at bounding box center [577, 149] width 118 height 52
click at [241, 80] on input "cargo" at bounding box center [281, 69] width 204 height 24
drag, startPoint x: 241, startPoint y: 80, endPoint x: 44, endPoint y: 102, distance: 198.3
click at [44, 102] on div "Accounts Overview Coverage Policies Policy changes SSC Cases Quoting plans Cont…" at bounding box center [560, 257] width 1121 height 514
type input "cyb"
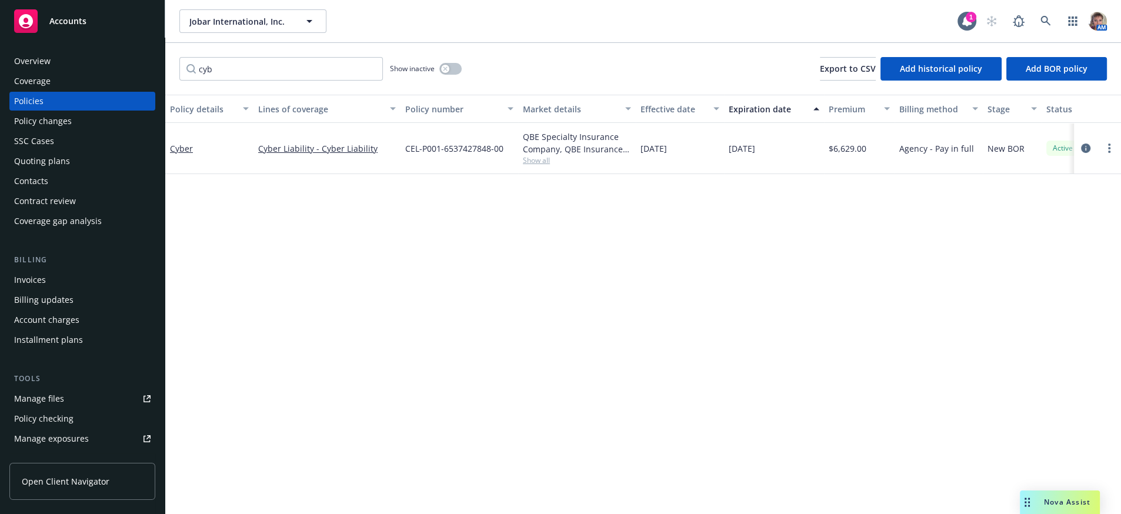
click at [49, 171] on div "Quoting plans" at bounding box center [42, 161] width 56 height 19
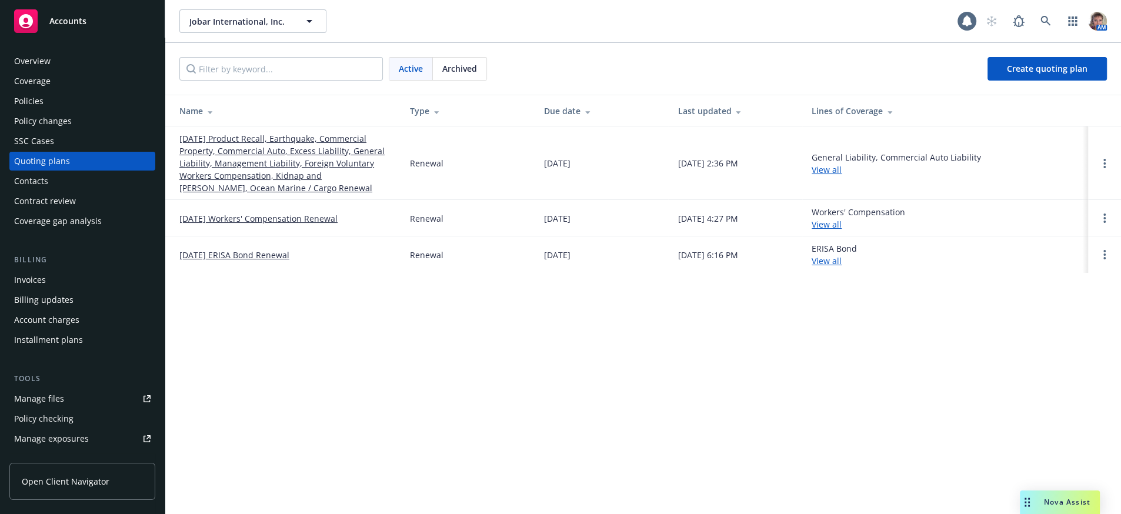
click at [181, 156] on link "09/30/25 Product Recall, Earthquake, Commercial Property, Commercial Auto, Exce…" at bounding box center [285, 163] width 212 height 62
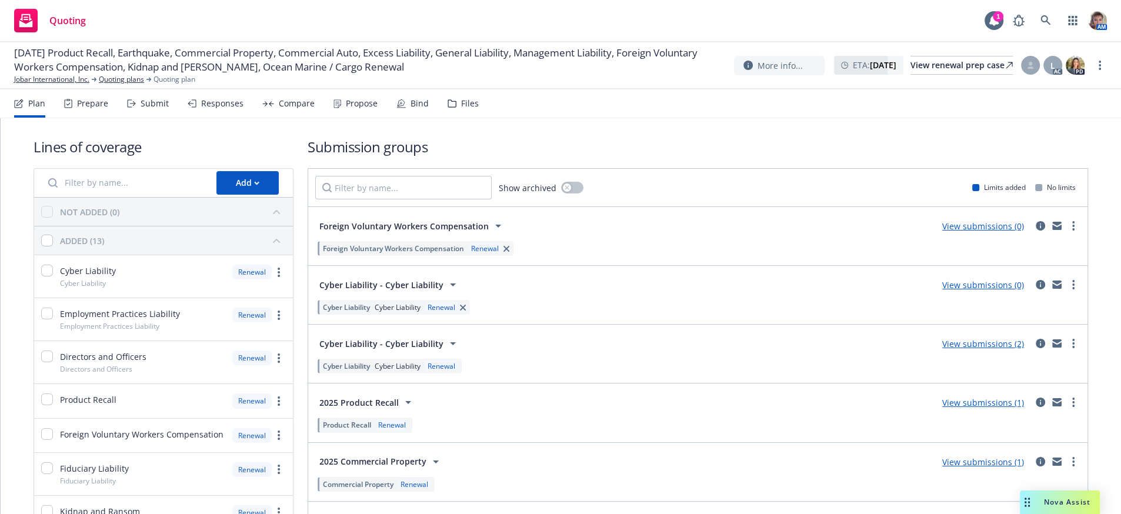
click at [169, 108] on div "Submit" at bounding box center [155, 103] width 28 height 9
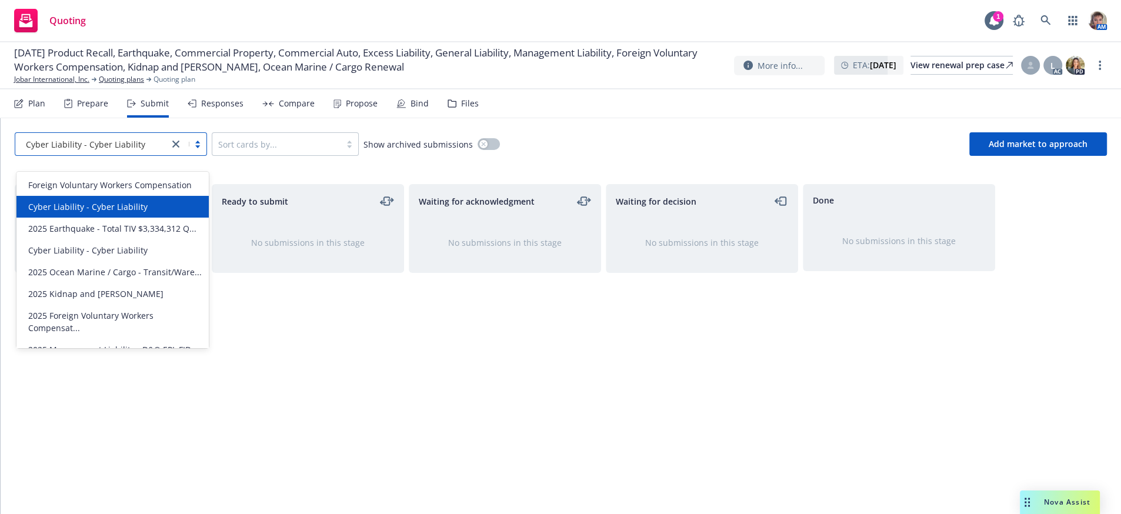
click at [179, 148] on icon "close" at bounding box center [175, 144] width 7 height 7
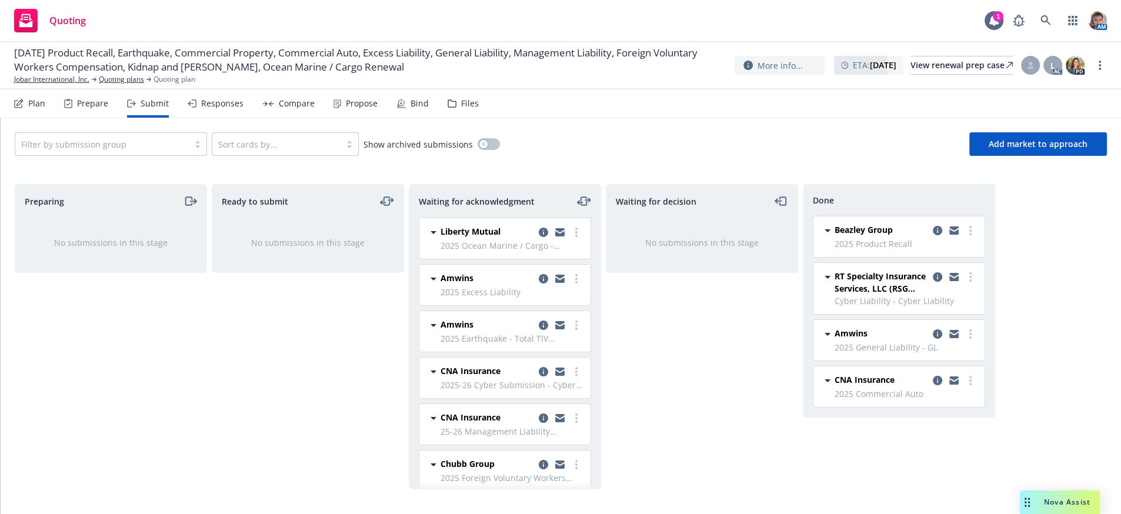
click at [248, 378] on div "Ready to submit No submissions in this stage" at bounding box center [308, 336] width 192 height 305
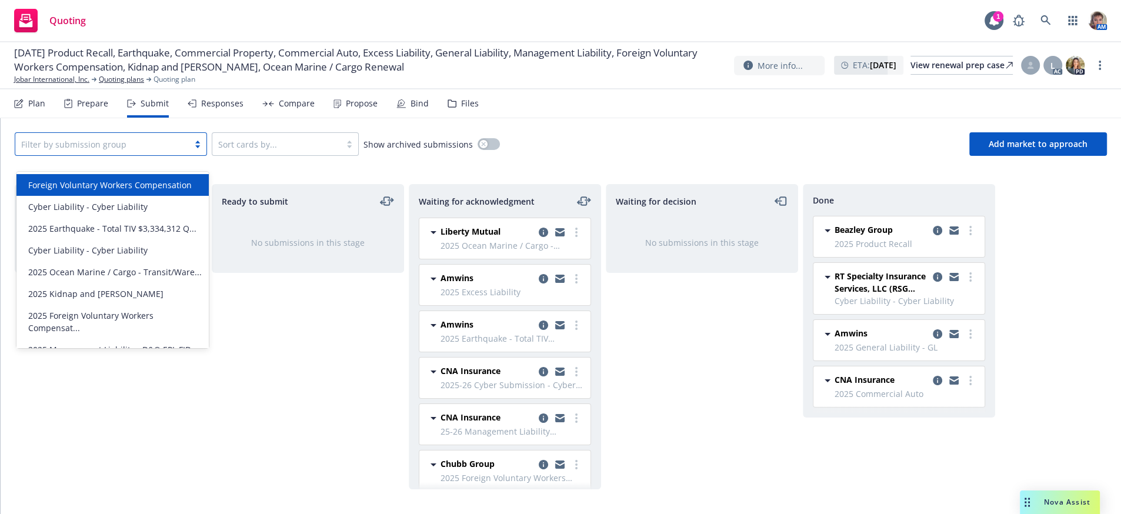
click at [164, 151] on div at bounding box center [102, 144] width 162 height 14
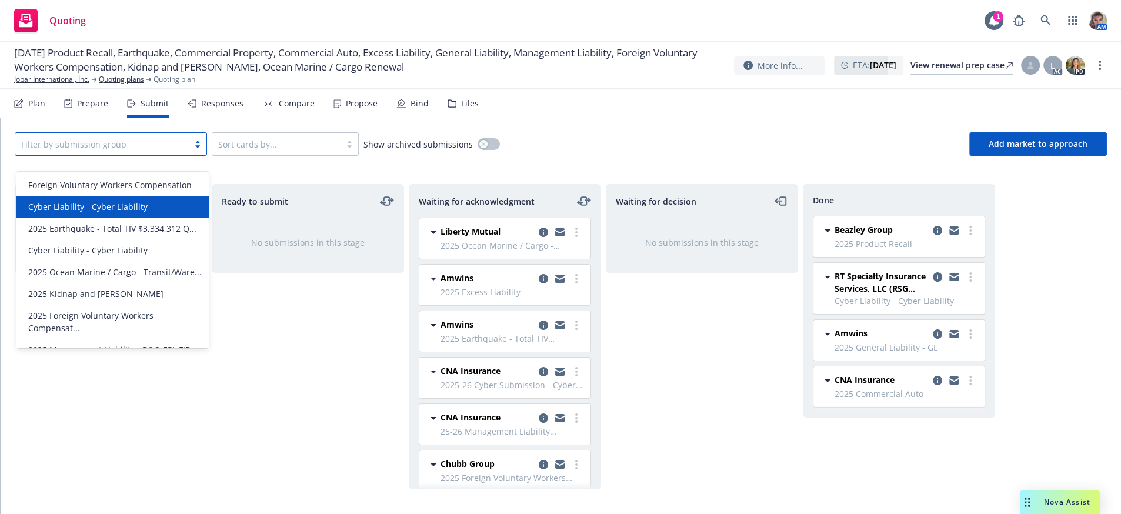
click at [155, 213] on div "Cyber Liability - Cyber Liability" at bounding box center [112, 207] width 192 height 22
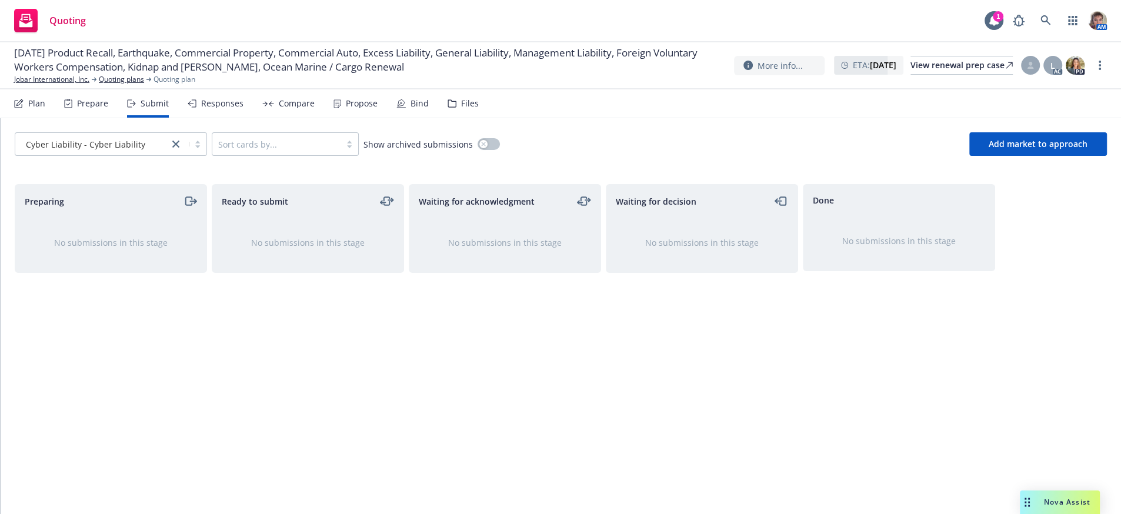
click at [297, 108] on div "Compare" at bounding box center [297, 103] width 36 height 9
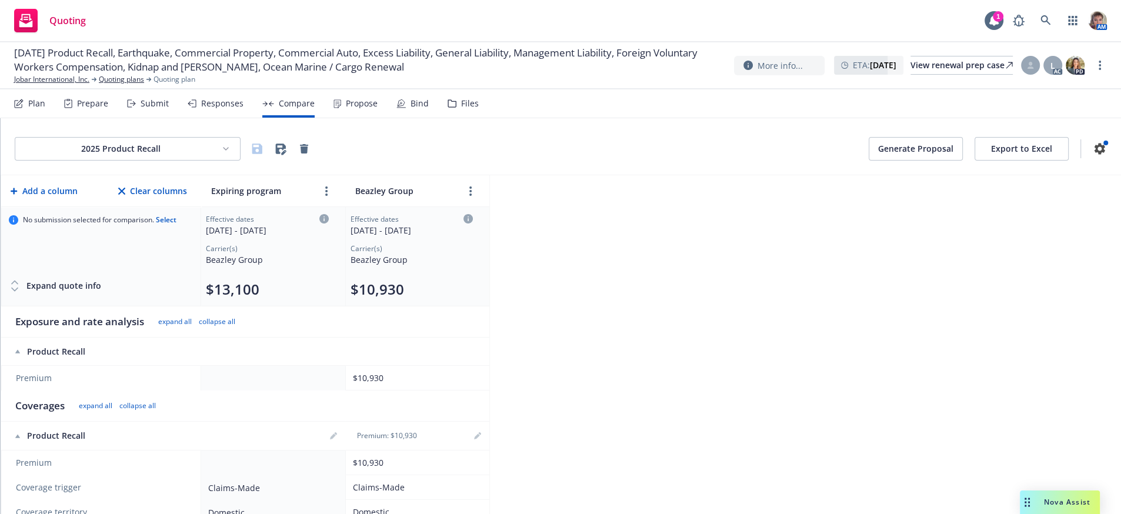
click at [255, 161] on html "Quoting 1 AM 09/30/25 Product Recall, Earthquake, Commercial Property, Commerci…" at bounding box center [560, 257] width 1121 height 514
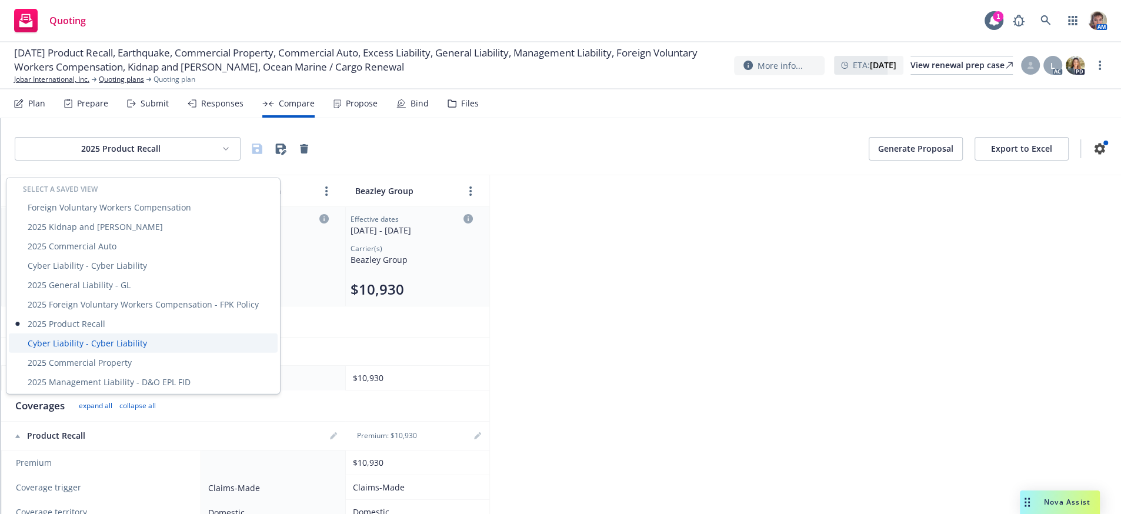
click at [121, 353] on div "Cyber Liability - Cyber Liability" at bounding box center [143, 343] width 269 height 19
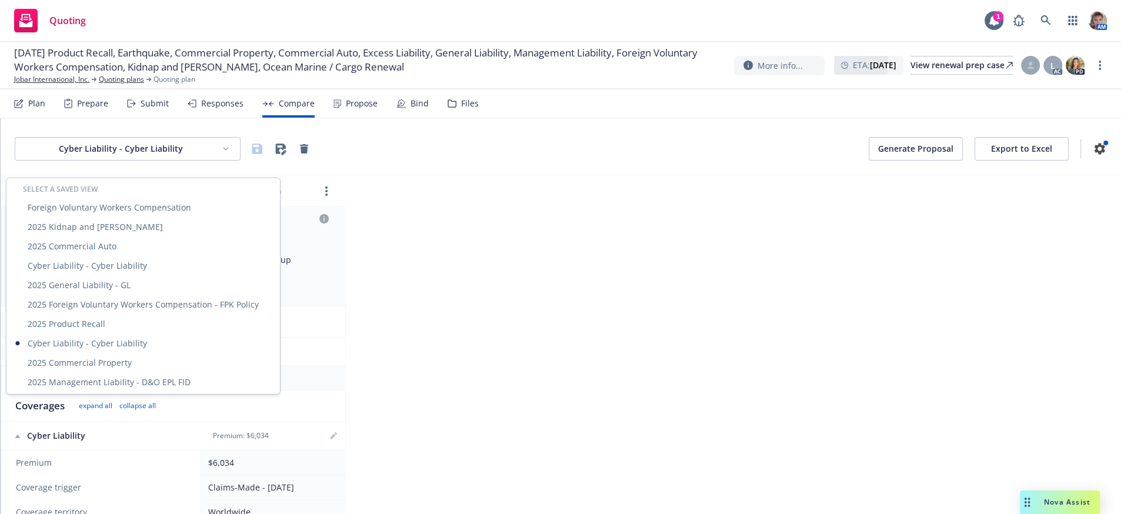
click at [258, 161] on html "Quoting 1 AM 09/30/25 Product Recall, Earthquake, Commercial Property, Commerci…" at bounding box center [560, 257] width 1121 height 514
click at [158, 261] on div "Cyber Liability - Cyber Liability" at bounding box center [143, 265] width 269 height 19
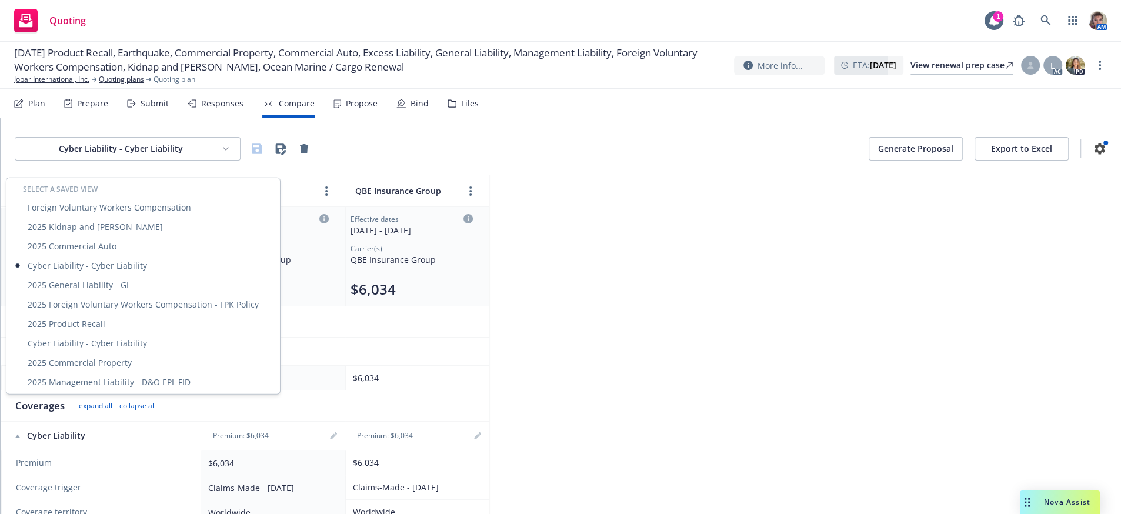
click at [252, 162] on html "Quoting 1 AM 09/30/25 Product Recall, Earthquake, Commercial Property, Commerci…" at bounding box center [560, 257] width 1121 height 514
click at [208, 269] on div "Cyber Liability - Cyber Liability" at bounding box center [143, 265] width 269 height 19
click at [252, 159] on html "Quoting 1 AM 09/30/25 Product Recall, Earthquake, Commercial Property, Commerci…" at bounding box center [560, 257] width 1121 height 514
click at [152, 349] on div "Cyber Liability - Cyber Liability" at bounding box center [143, 343] width 269 height 19
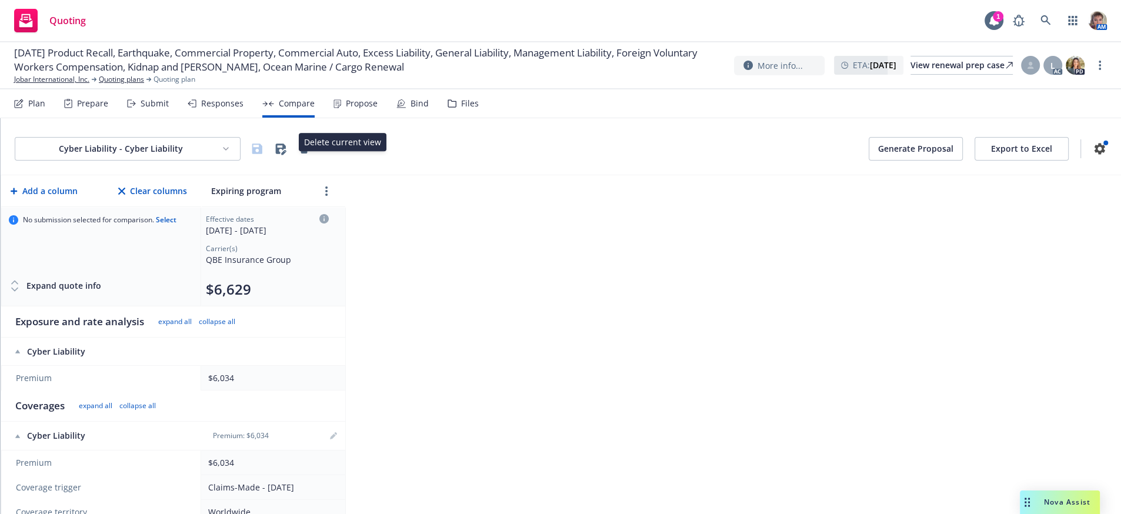
click at [308, 154] on icon "button" at bounding box center [304, 148] width 8 height 9
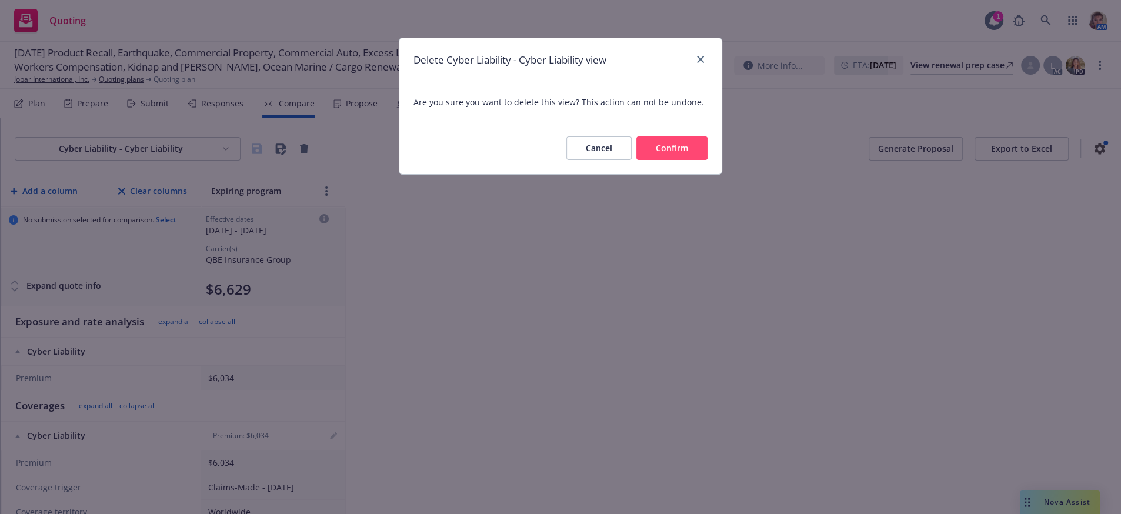
click at [652, 160] on button "Confirm" at bounding box center [672, 148] width 71 height 24
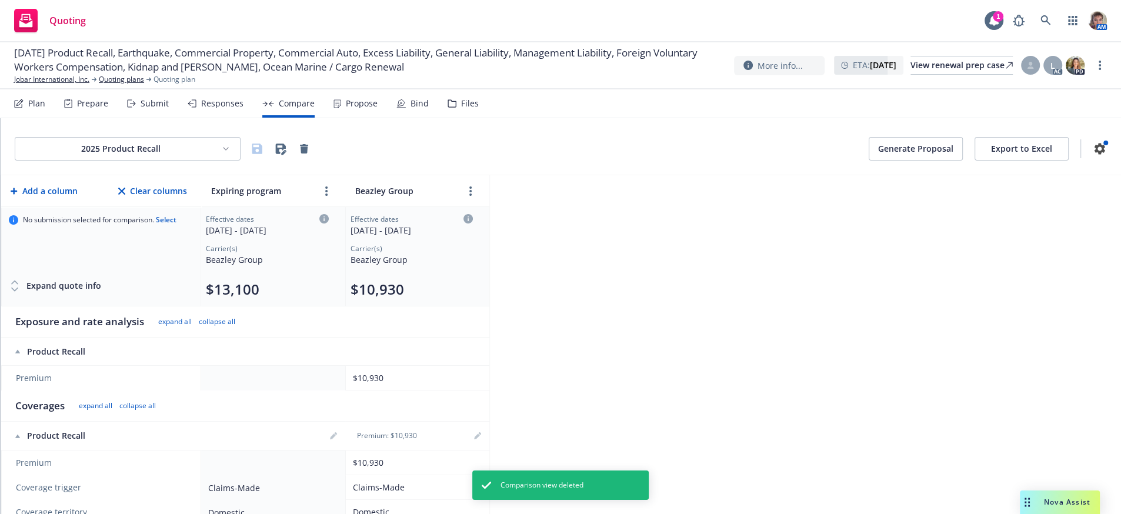
click at [744, 336] on div "2025 Product Recall Generate Proposal Export to Excel Add a column Clear column…" at bounding box center [561, 316] width 1121 height 396
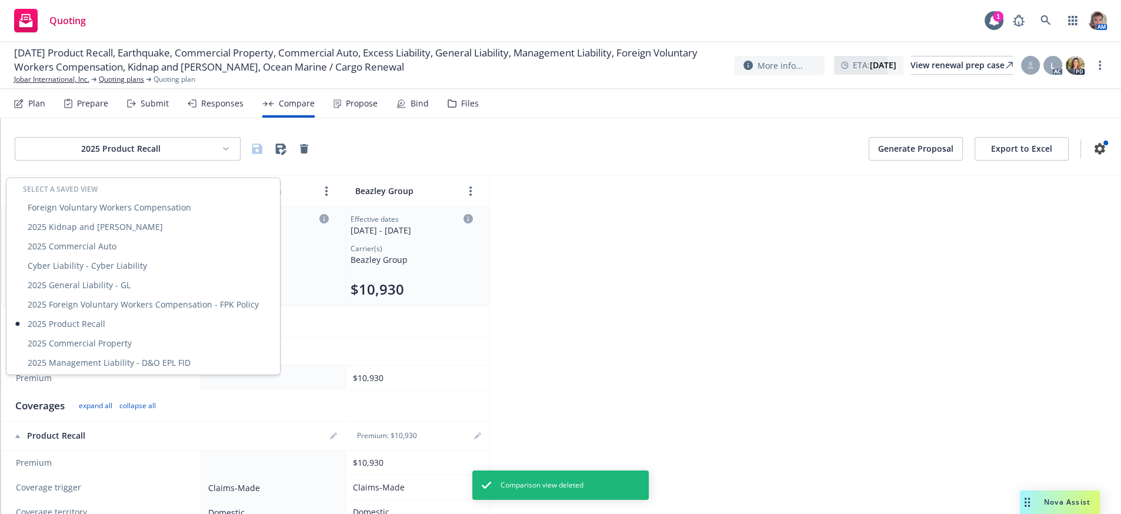
click at [252, 164] on html "Quoting 1 AM [DATE] Product Recall, Earthquake, Commercial Property, Commercial…" at bounding box center [560, 257] width 1121 height 514
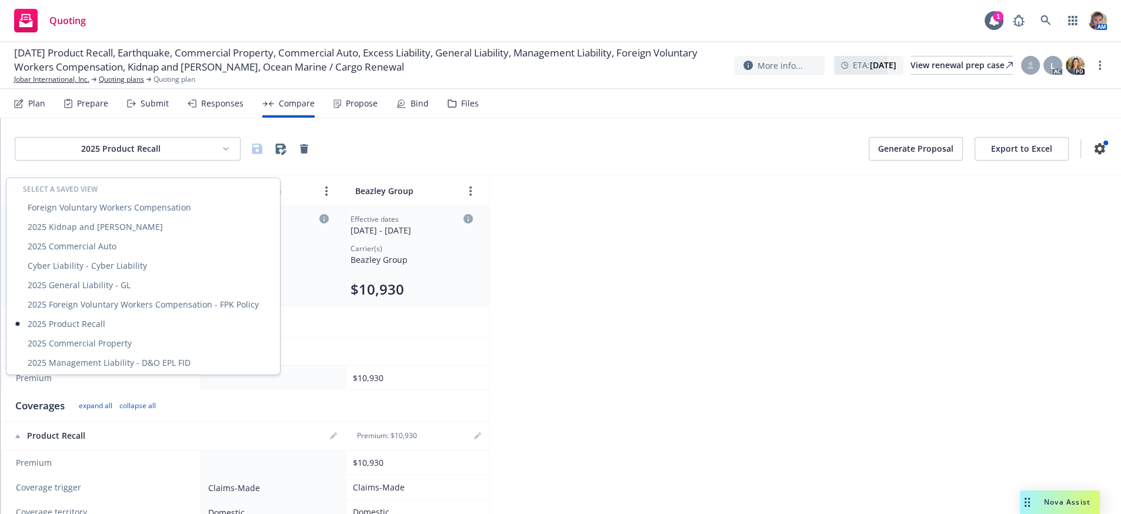
click at [678, 292] on html "Quoting 1 AM [DATE] Product Recall, Earthquake, Commercial Property, Commercial…" at bounding box center [560, 257] width 1121 height 514
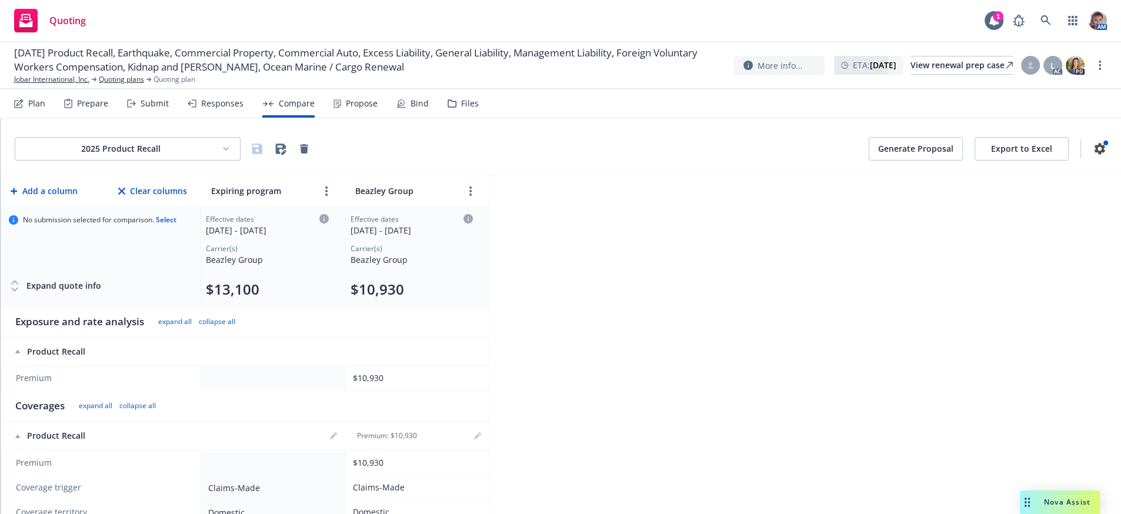
click at [980, 161] on button "Export to Excel" at bounding box center [1022, 149] width 94 height 24
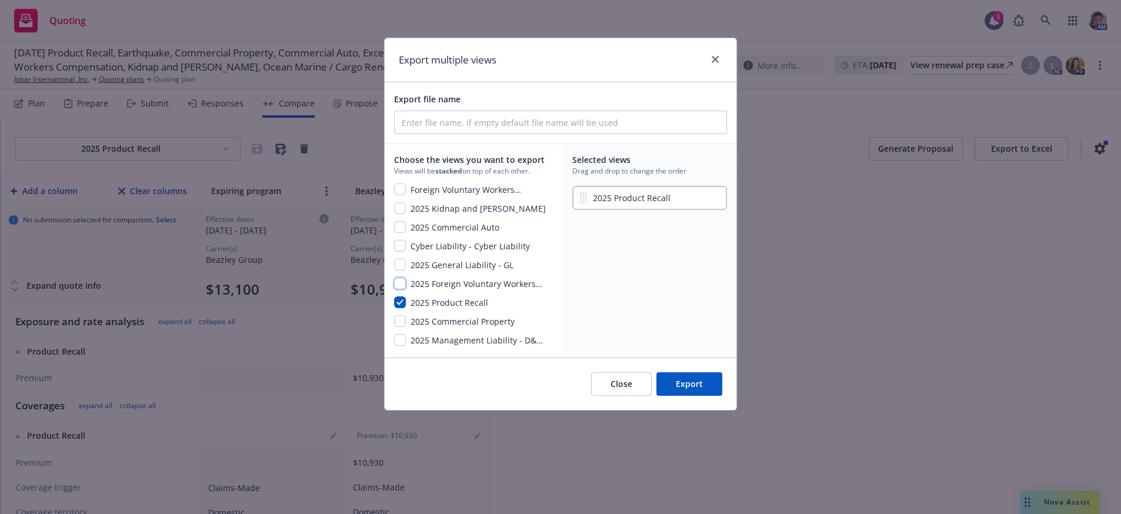
click at [398, 289] on input "checkbox" at bounding box center [400, 284] width 12 height 12
checkbox input "true"
click at [402, 271] on input "checkbox" at bounding box center [400, 265] width 12 height 12
checkbox input "true"
click at [404, 252] on input "checkbox" at bounding box center [400, 246] width 12 height 12
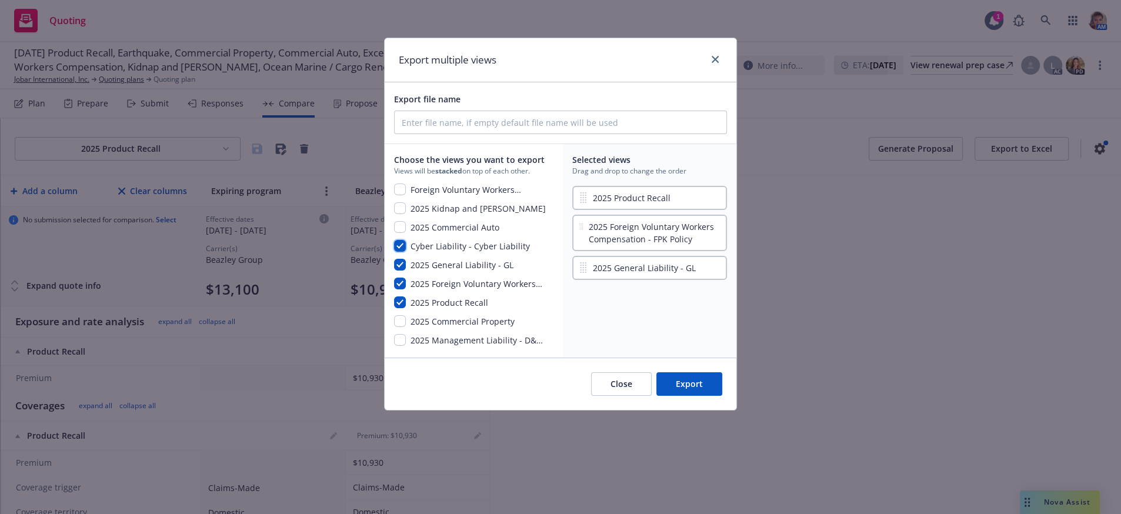
checkbox input "true"
click at [404, 233] on input "checkbox" at bounding box center [400, 227] width 12 height 12
checkbox input "true"
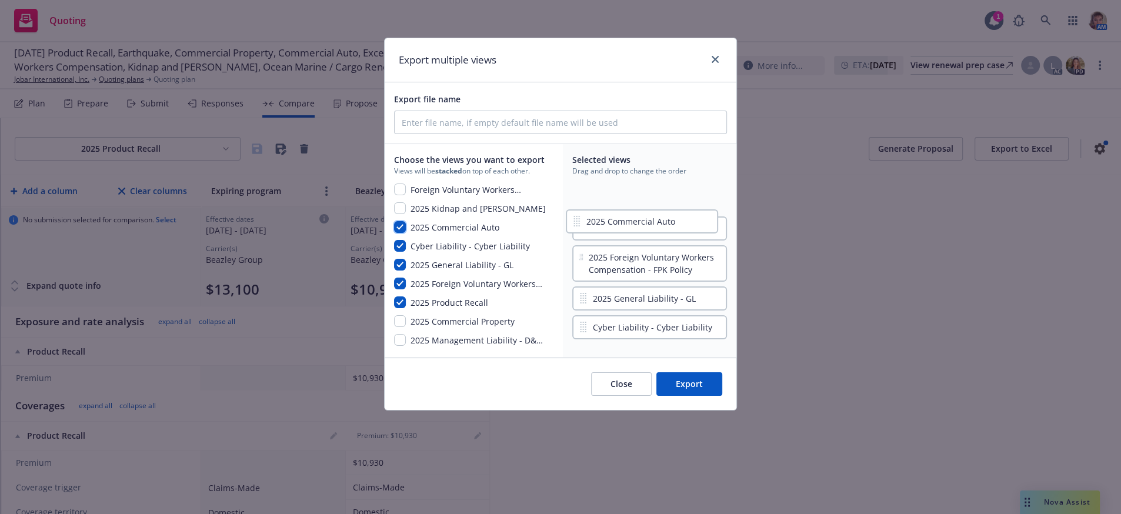
drag, startPoint x: 629, startPoint y: 345, endPoint x: 622, endPoint y: 216, distance: 129.7
click at [622, 216] on div "2025 Product Recall 2025 Foreign Voluntary Workers Compensation - FPK Policy 20…" at bounding box center [649, 248] width 155 height 128
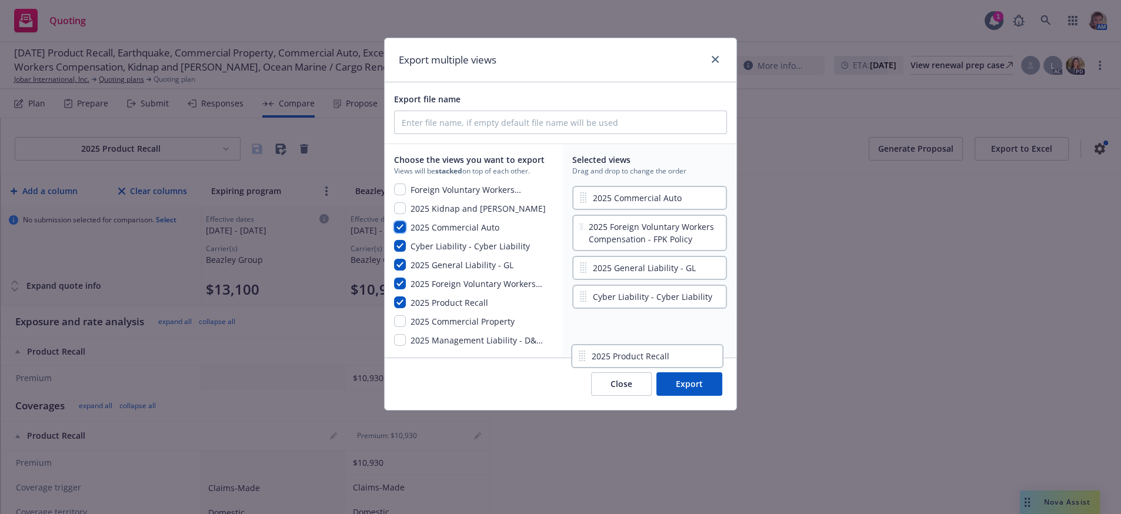
drag, startPoint x: 651, startPoint y: 242, endPoint x: 648, endPoint y: 358, distance: 116.5
click at [648, 357] on div "Selected views Drag and drop to change the order 2025 Commercial Auto 2025 Prod…" at bounding box center [650, 250] width 174 height 213
drag, startPoint x: 637, startPoint y: 284, endPoint x: 639, endPoint y: 231, distance: 53.0
click at [639, 231] on div "2025 Commercial Auto 2025 Foreign Voluntary Workers Compensation - FPK Policy 2…" at bounding box center [649, 248] width 155 height 128
click at [492, 134] on input "Export file name" at bounding box center [561, 122] width 332 height 22
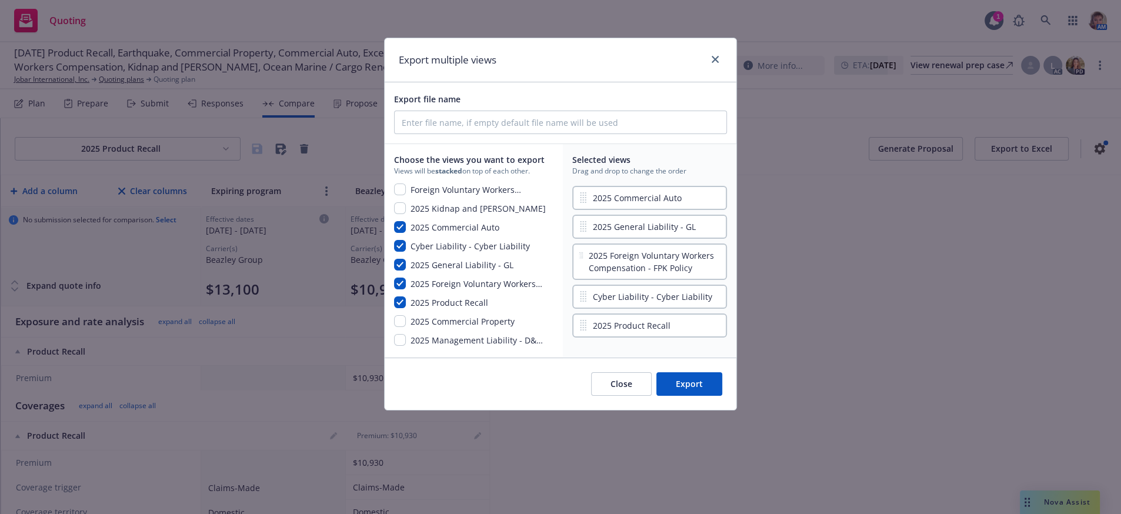
click at [629, 396] on button "Close" at bounding box center [621, 384] width 61 height 24
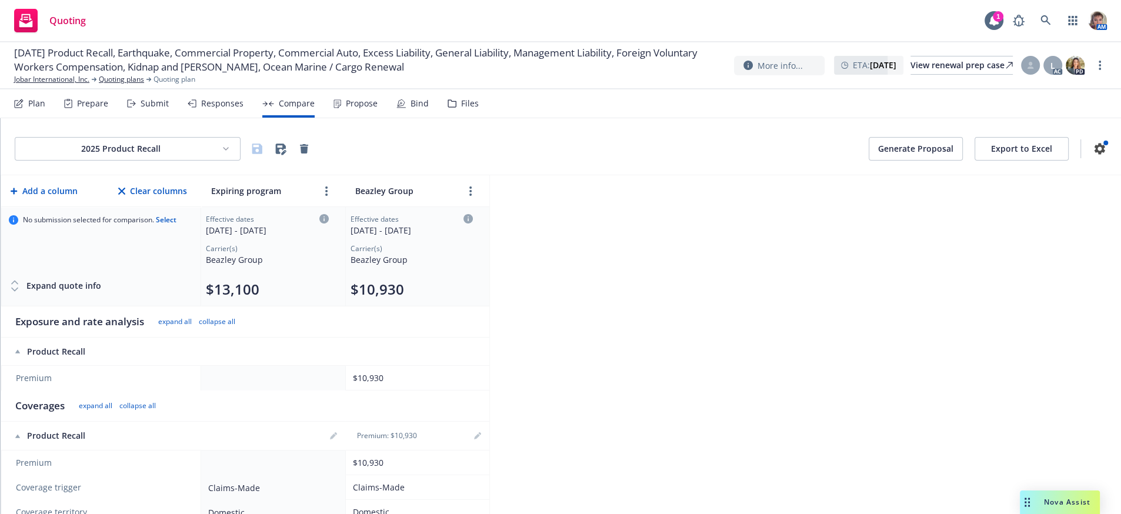
click at [815, 381] on div "2025 Product Recall Generate Proposal Export to Excel Add a column Clear column…" at bounding box center [561, 316] width 1121 height 396
click at [622, 265] on div "2025 Product Recall Generate Proposal Export to Excel Add a column Clear column…" at bounding box center [561, 316] width 1121 height 396
click at [947, 73] on div "View renewal prep case" at bounding box center [962, 65] width 102 height 18
click at [75, 81] on link "Jobar International, Inc." at bounding box center [51, 79] width 75 height 11
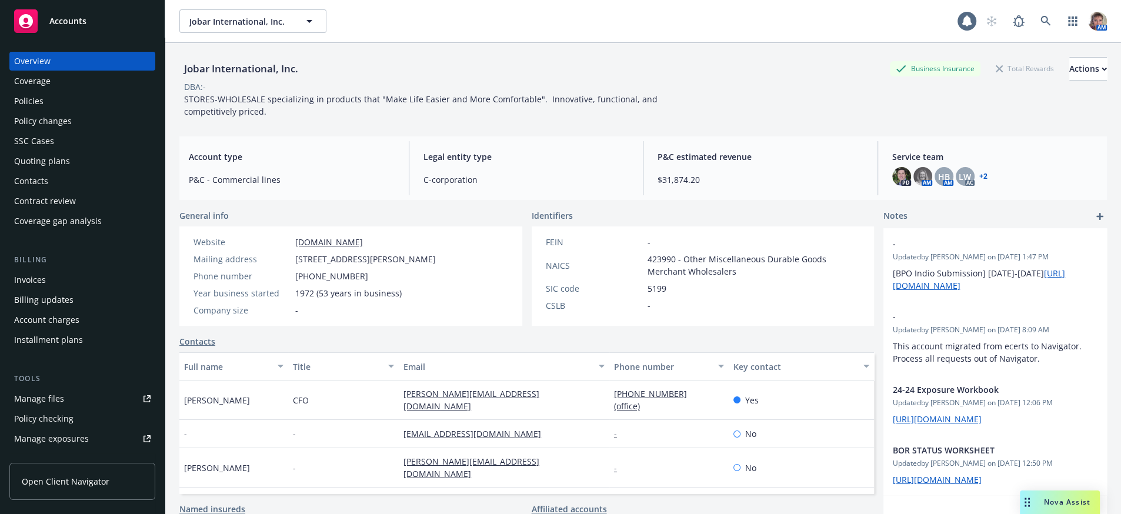
click at [40, 111] on div "Policies" at bounding box center [28, 101] width 29 height 19
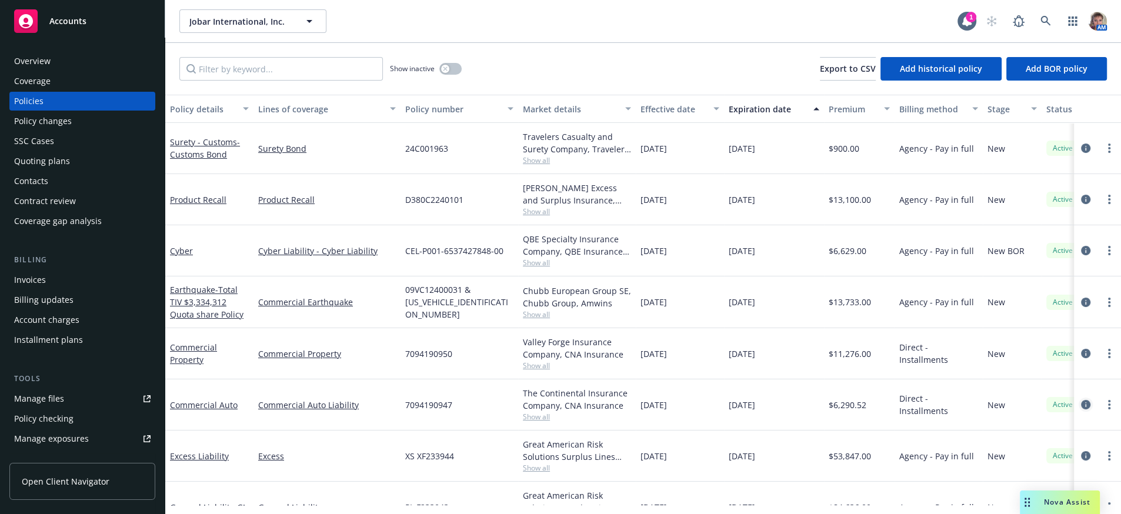
click at [1081, 409] on icon "circleInformation" at bounding box center [1085, 404] width 9 height 9
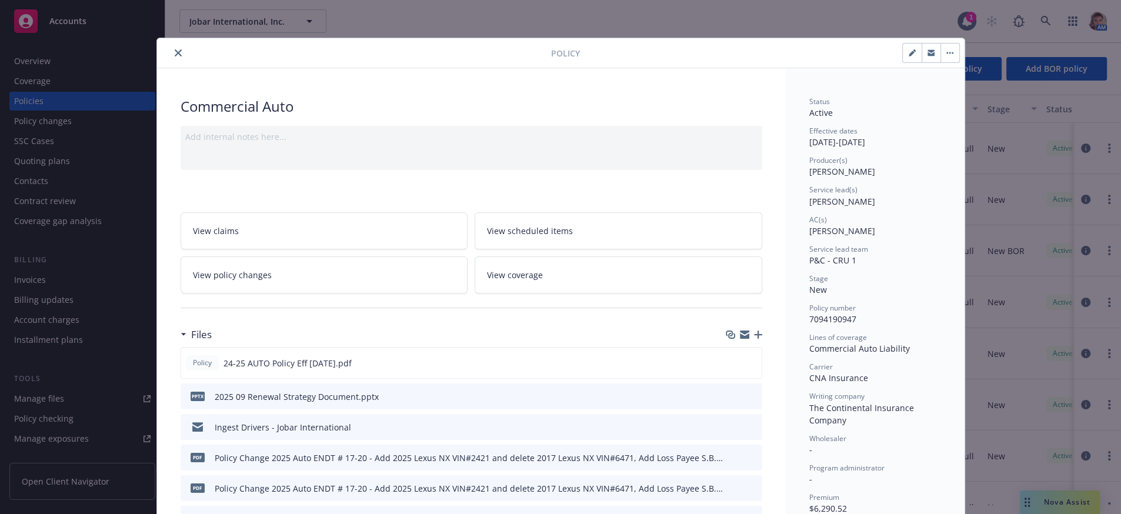
click at [352, 275] on link "View policy changes" at bounding box center [325, 275] width 288 height 37
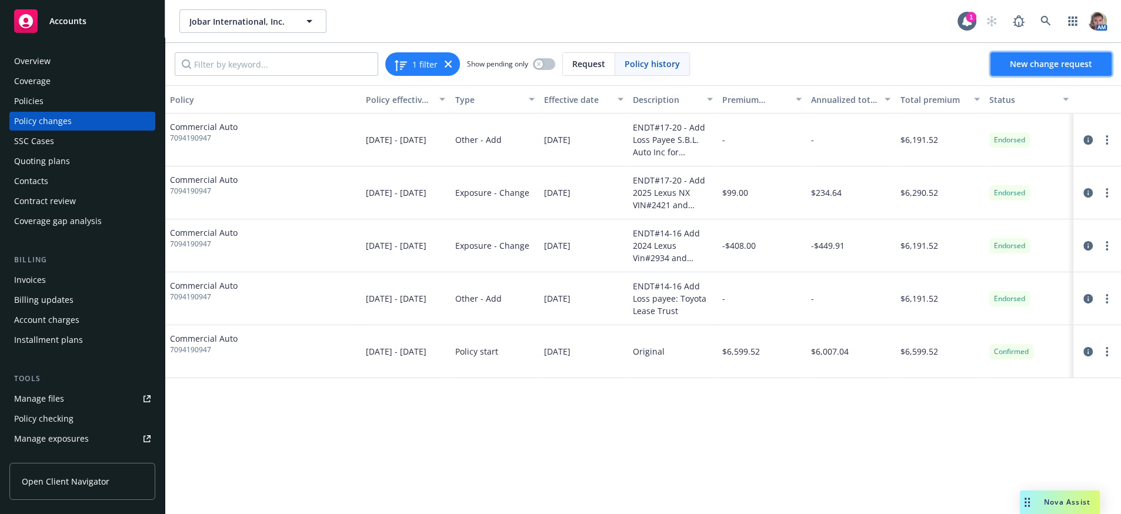
click at [1073, 69] on span "New change request" at bounding box center [1051, 63] width 82 height 11
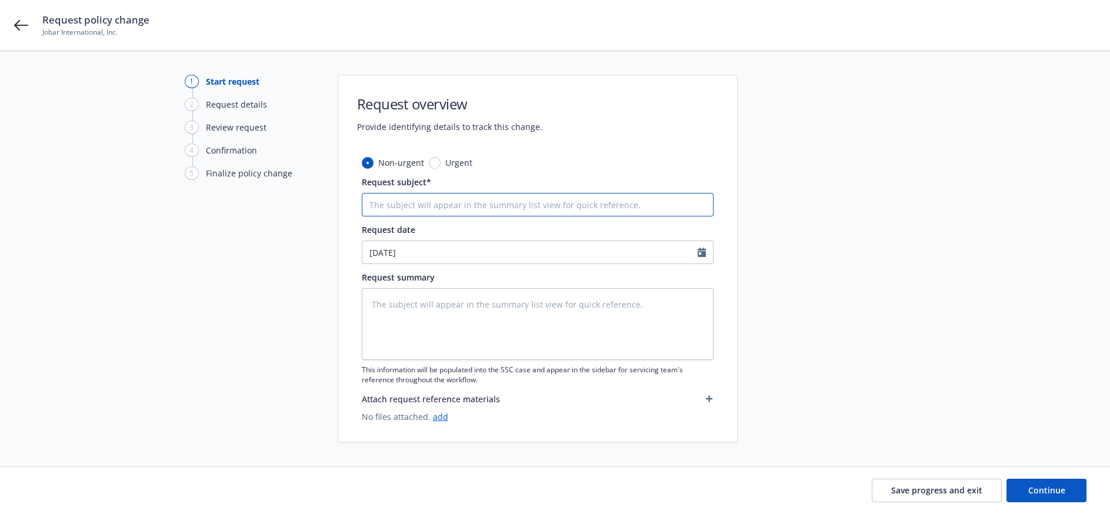
click at [388, 214] on input "Request subject*" at bounding box center [538, 205] width 352 height 24
type textarea "x"
